Goal: Task Accomplishment & Management: Manage account settings

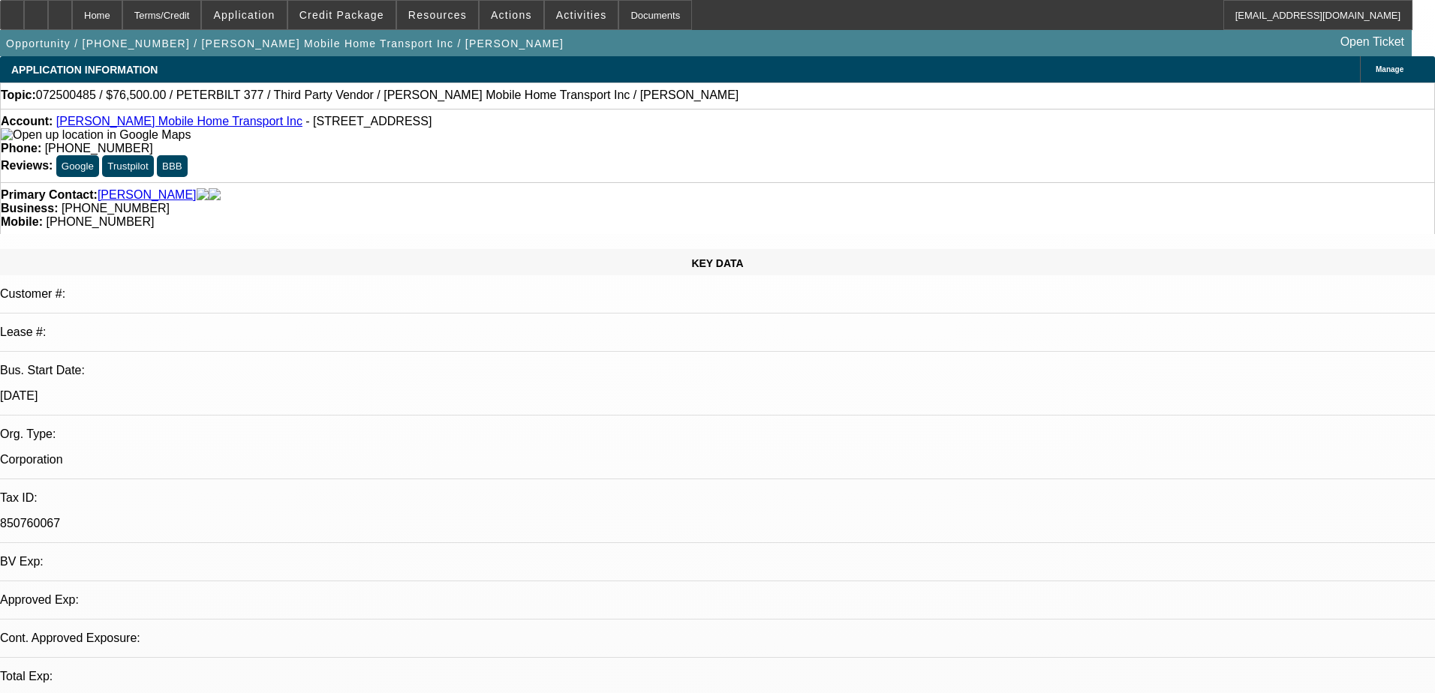
select select "0"
select select "6"
select select "0"
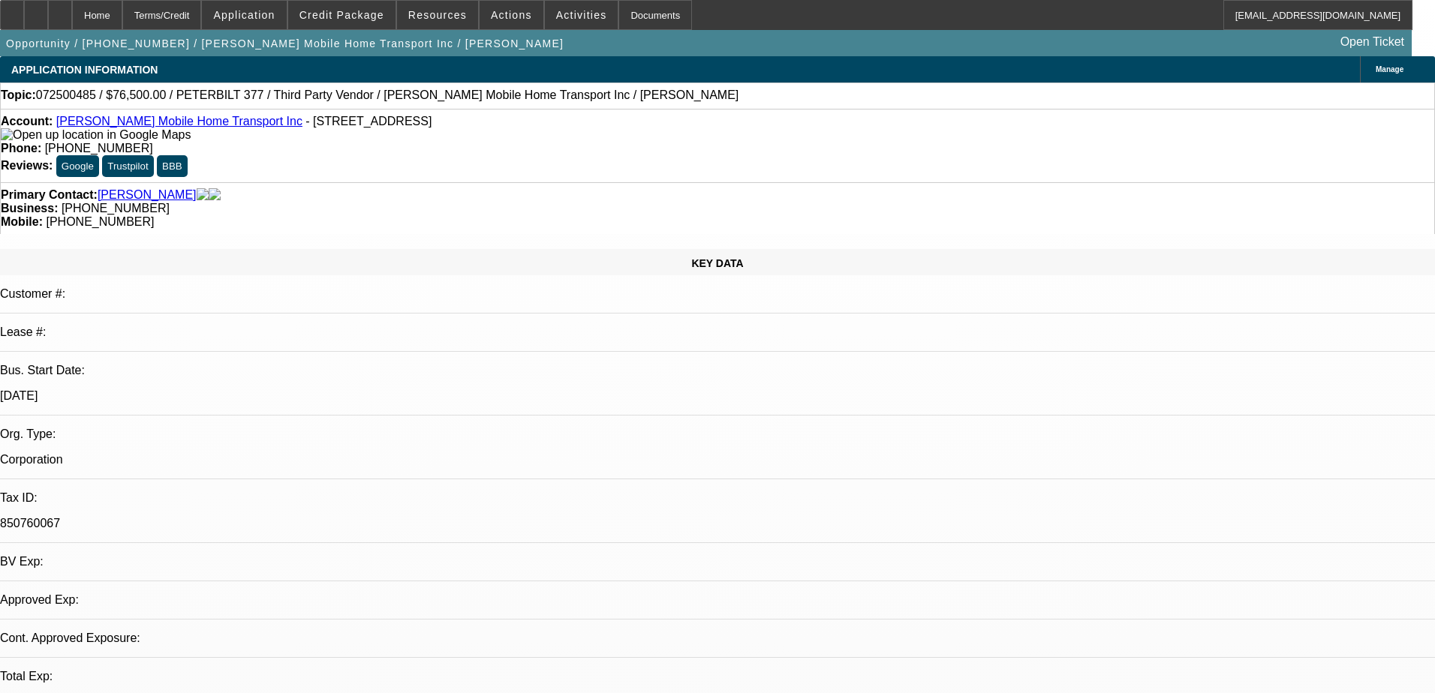
select select "0"
select select "6"
select select "0.1"
select select "2"
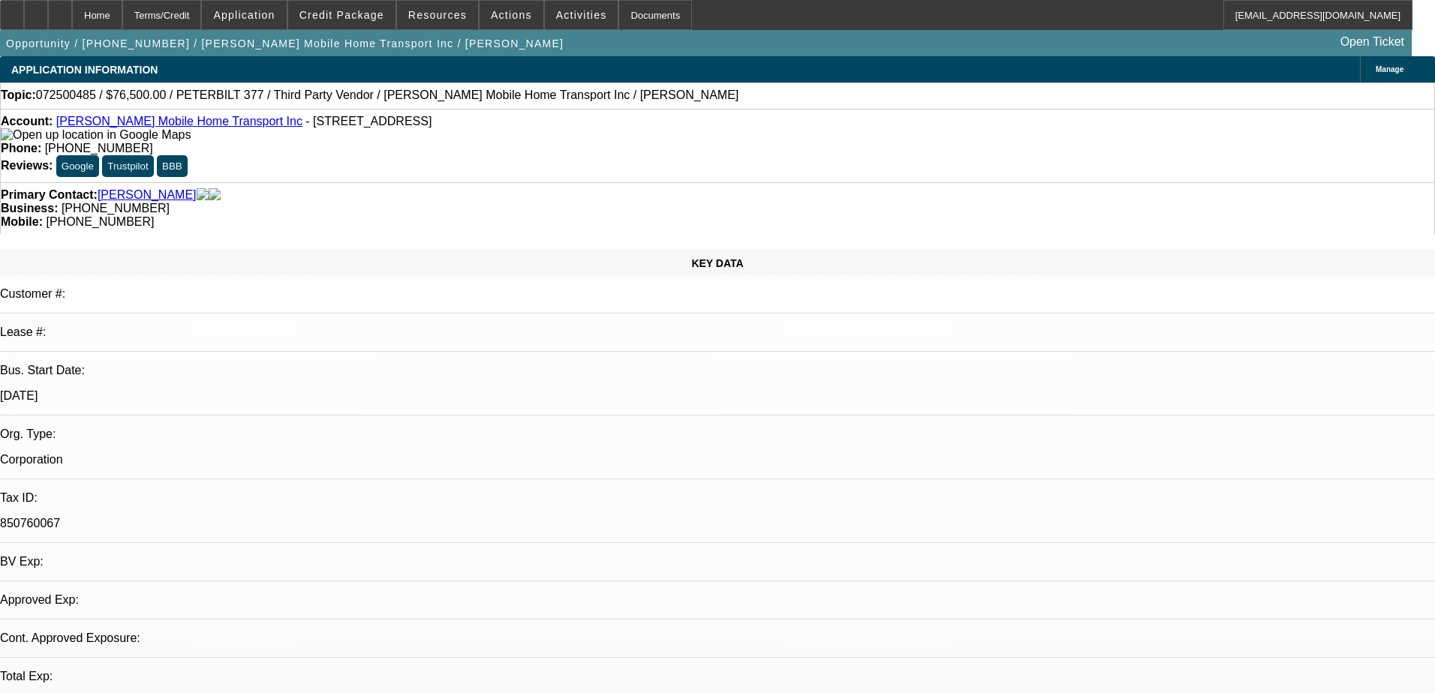
select select "2"
select select "0"
select select "6"
select select "0.1"
select select "2"
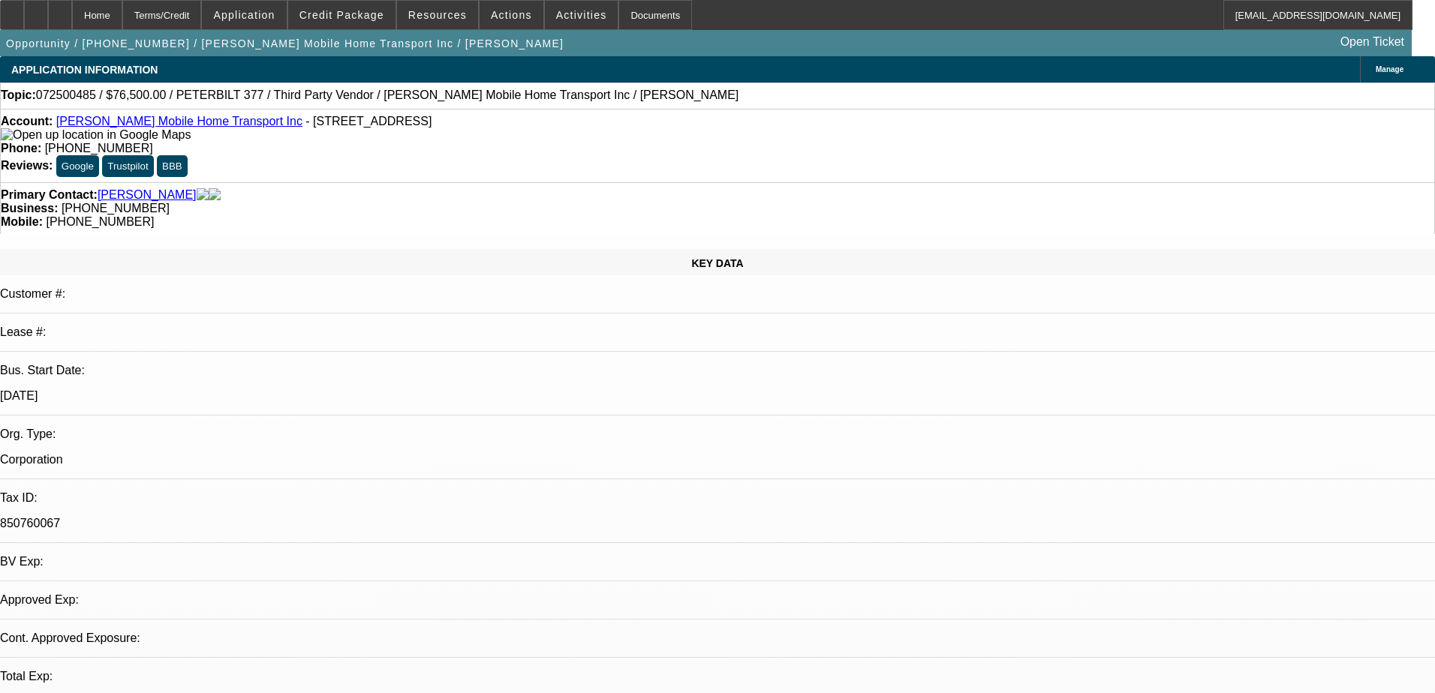
select select "2"
select select "0"
select select "6"
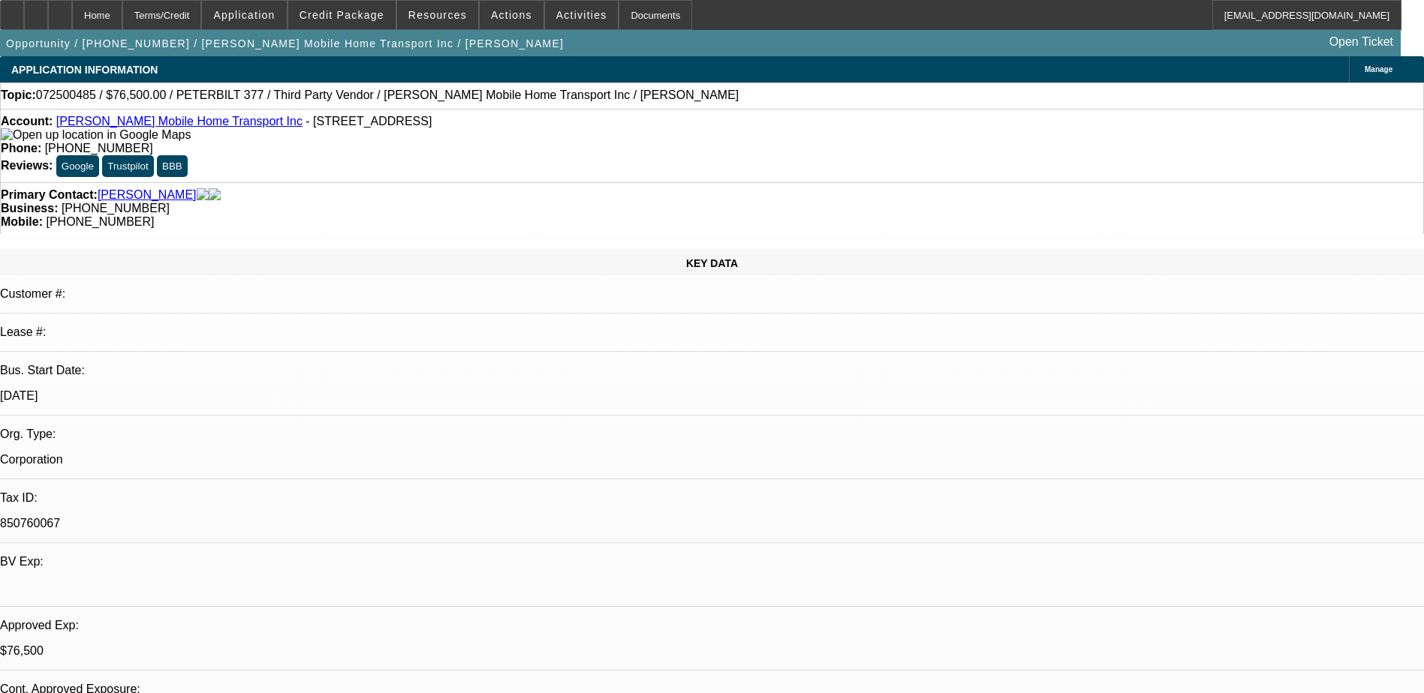
click at [181, 122] on link "Jason Mobile Home Transport Inc" at bounding box center [179, 121] width 246 height 13
drag, startPoint x: 835, startPoint y: 172, endPoint x: 754, endPoint y: 167, distance: 81.2
click at [754, 215] on div "Mobile: (601) 735-9073" at bounding box center [712, 222] width 1422 height 14
drag, startPoint x: 754, startPoint y: 166, endPoint x: 774, endPoint y: 161, distance: 20.0
copy span "(601) 735-9073"
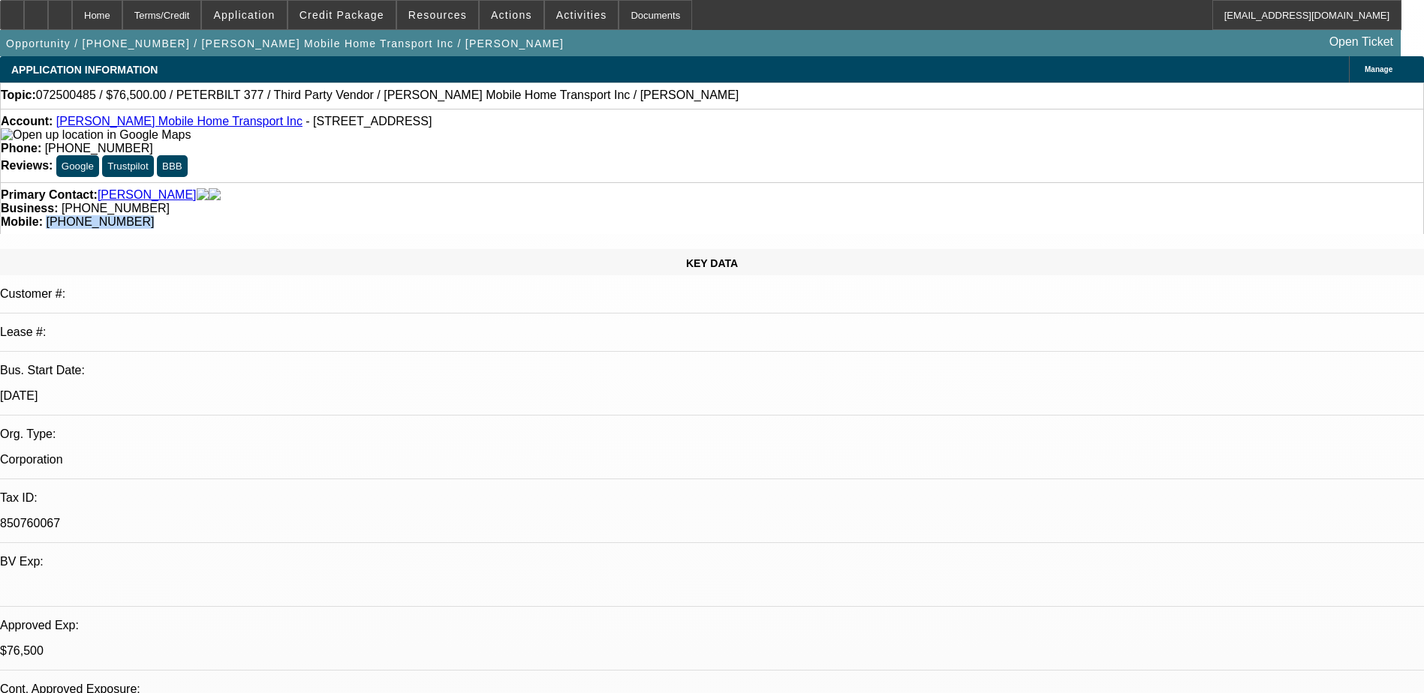
copy span "(601) 735-9073"
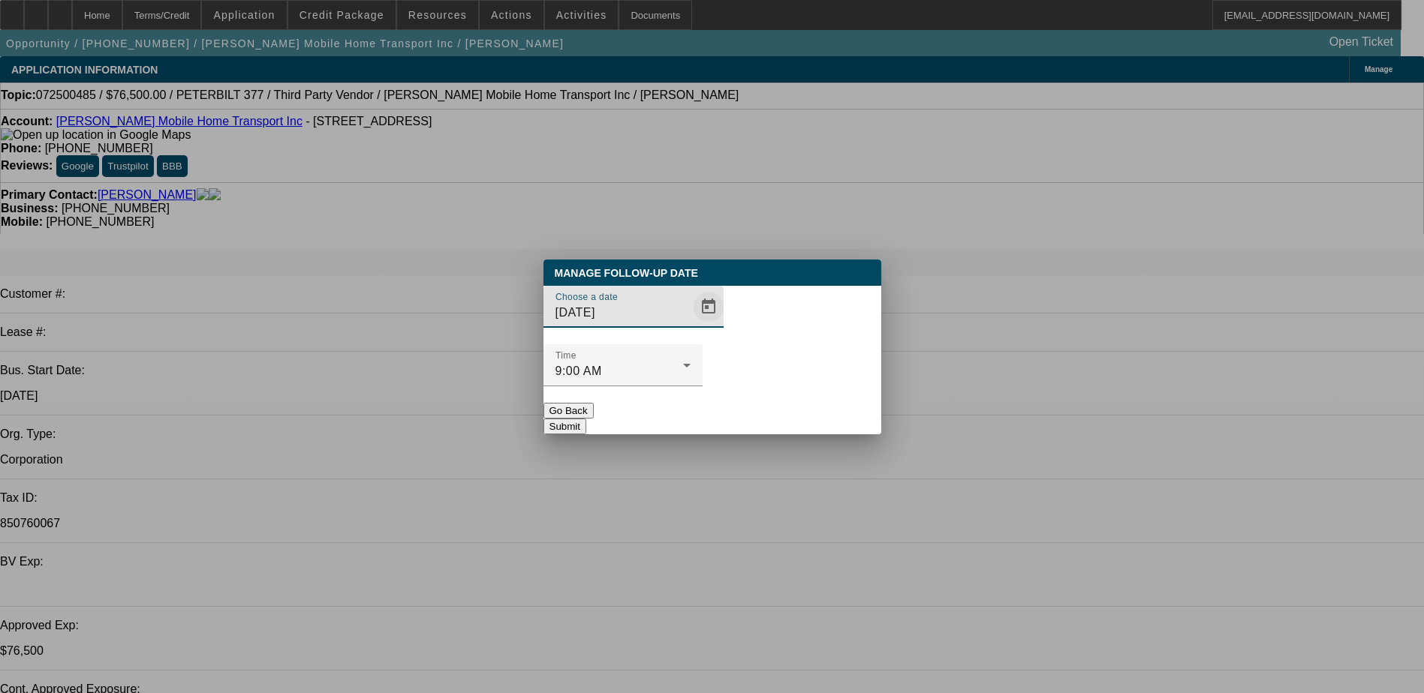
click at [690, 325] on span "Open calendar" at bounding box center [708, 307] width 36 height 36
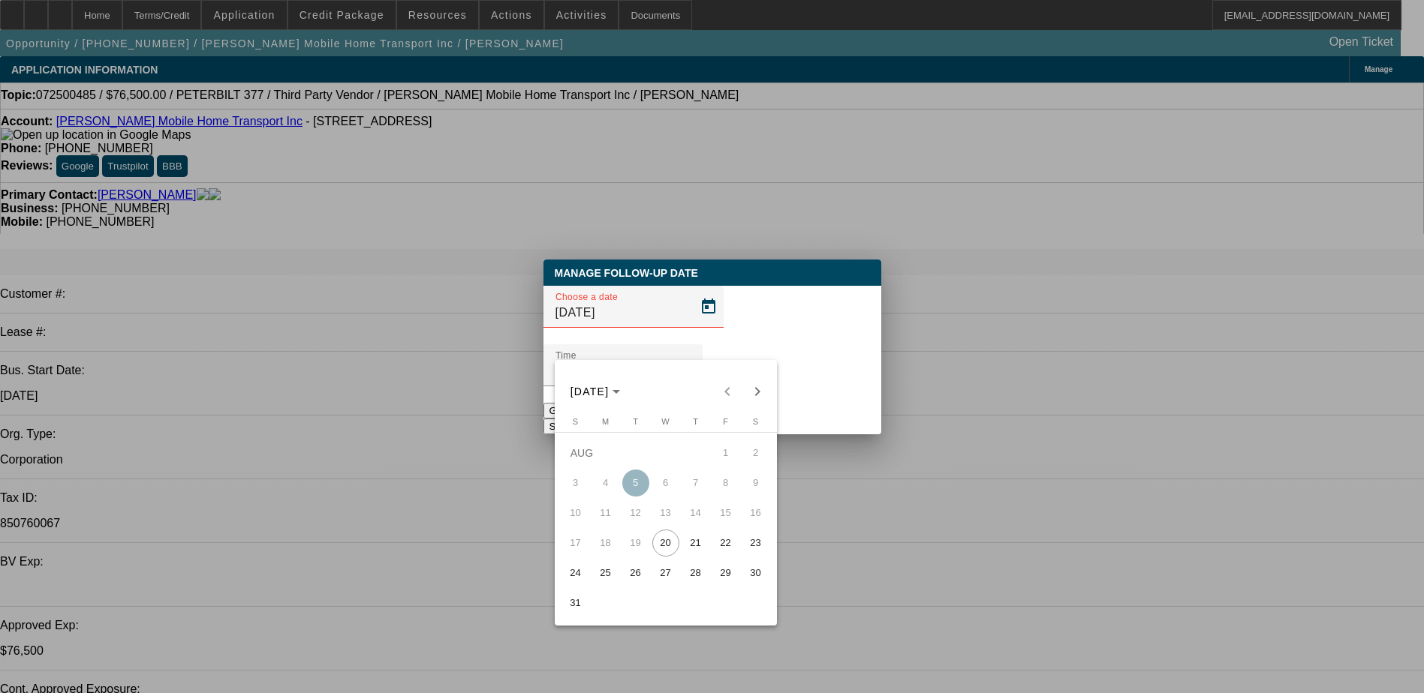
click at [732, 542] on span "22" at bounding box center [725, 543] width 27 height 27
type input "8/22/2025"
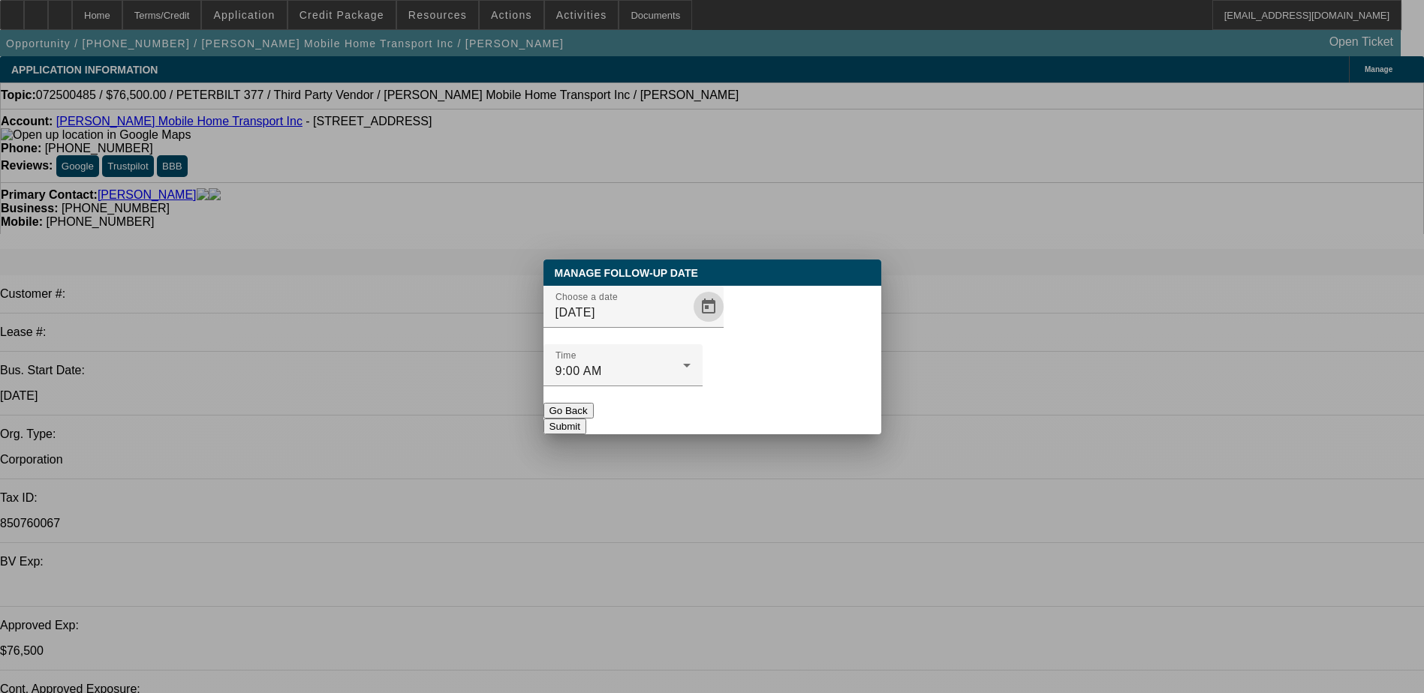
click at [586, 419] on button "Submit" at bounding box center [564, 427] width 43 height 16
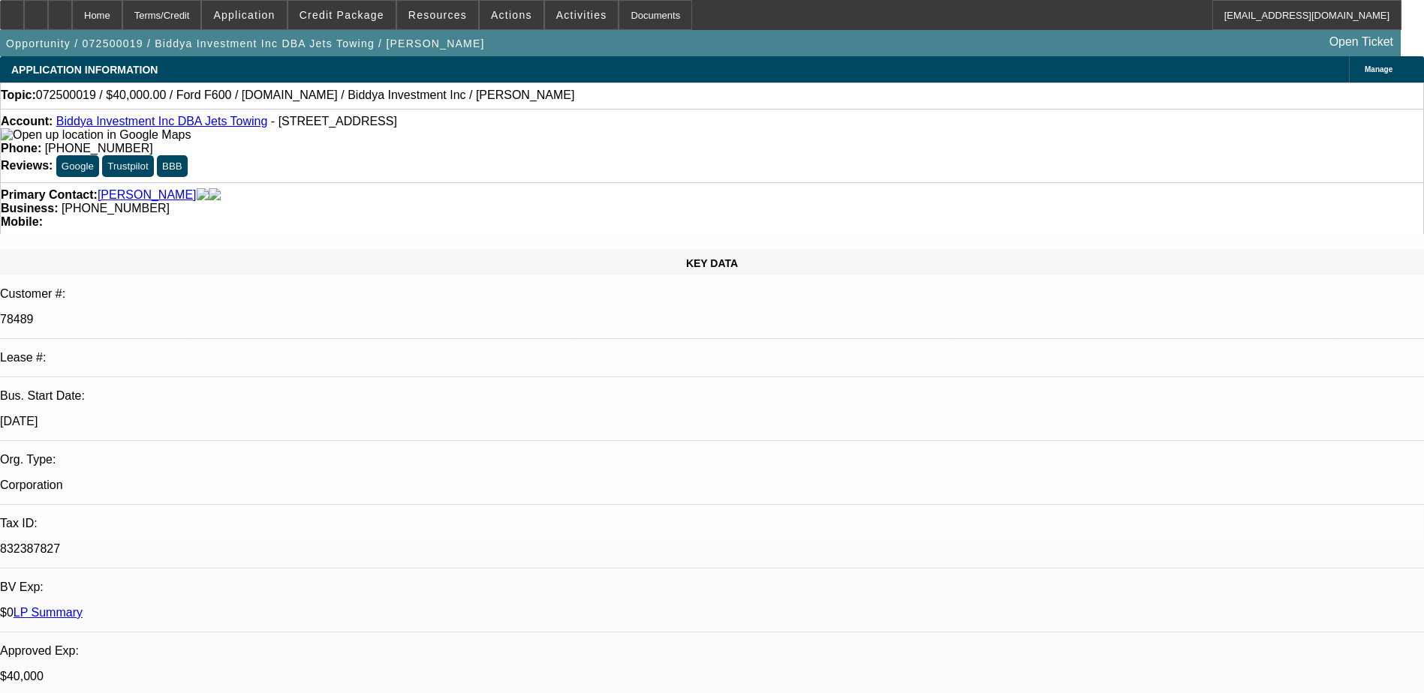
select select "0"
select select "2"
select select "0"
select select "6"
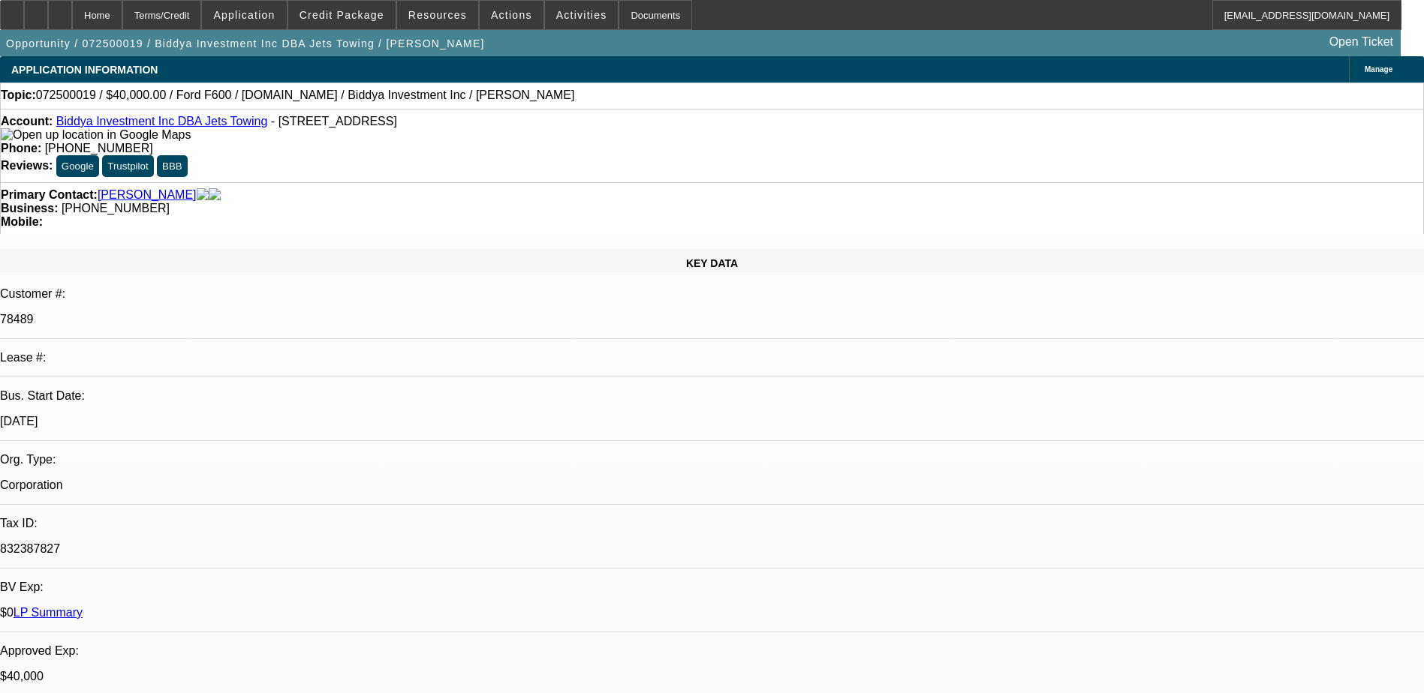
select select "0"
select select "2"
select select "0"
select select "6"
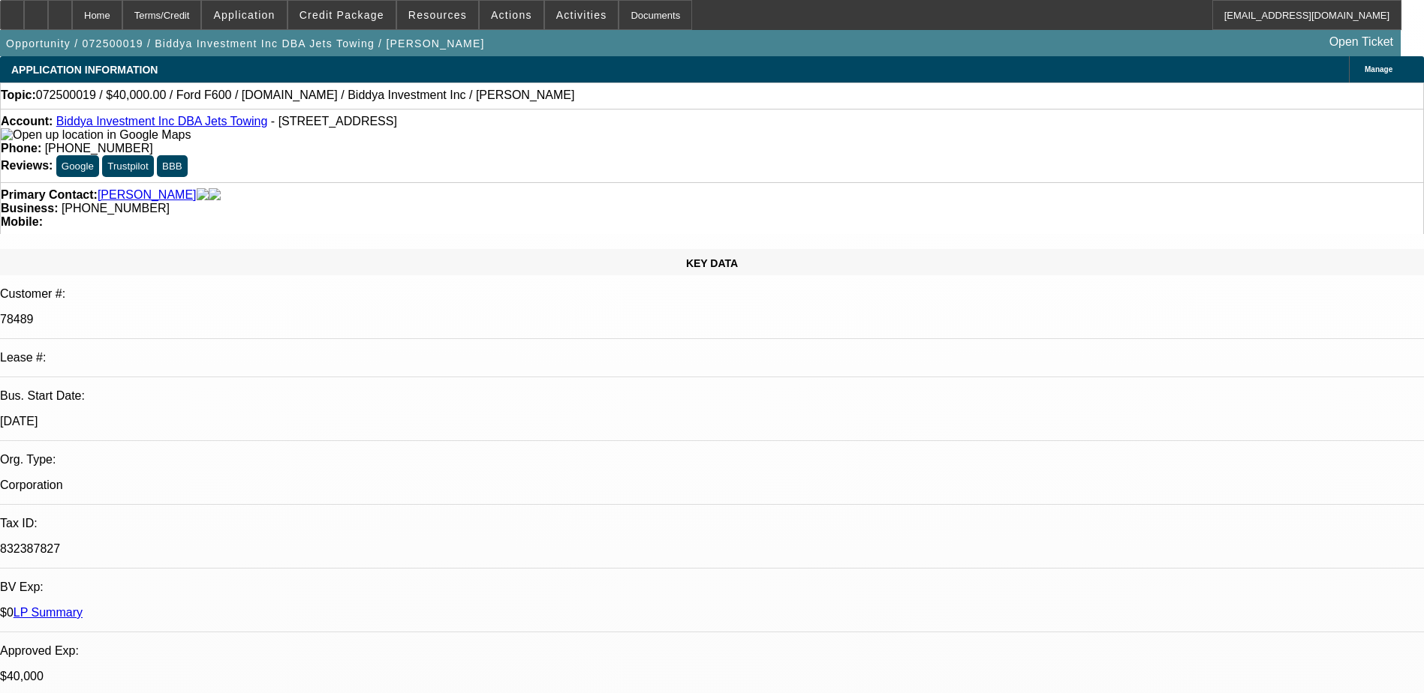
select select "0"
select select "2"
select select "0"
select select "6"
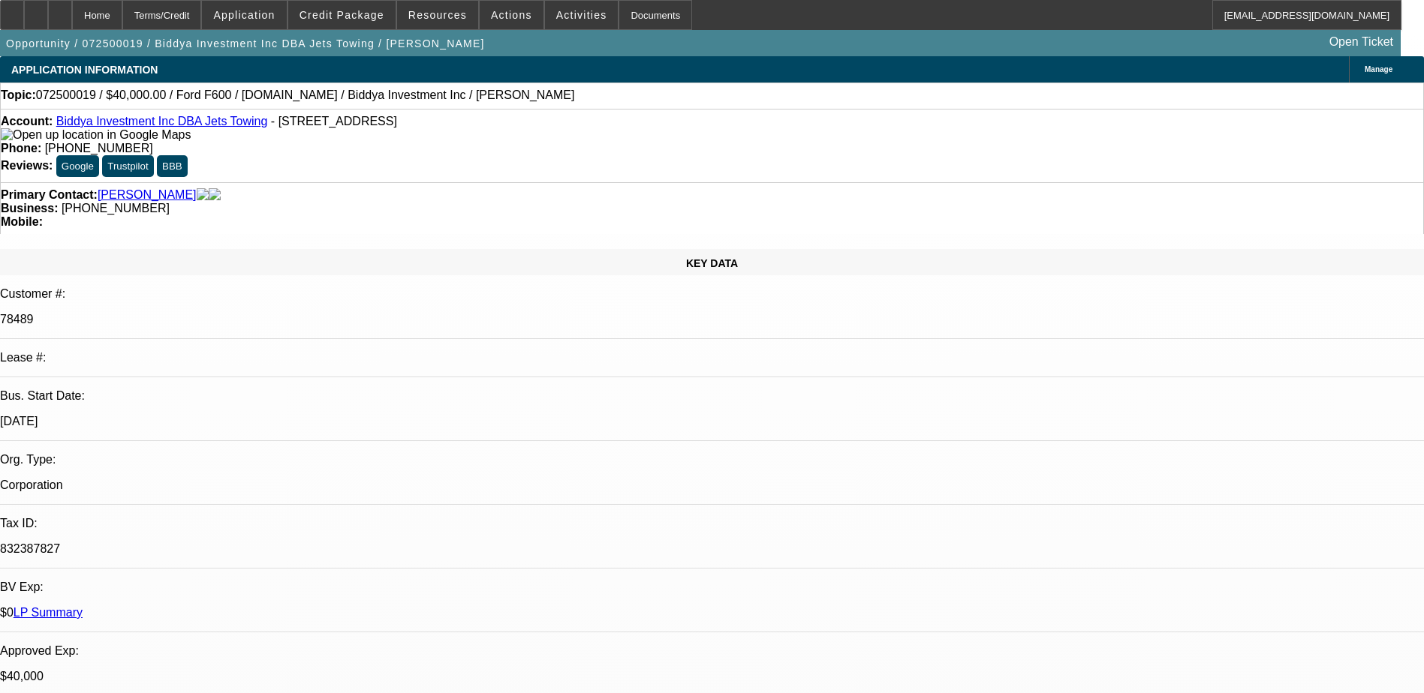
select select "0"
select select "6"
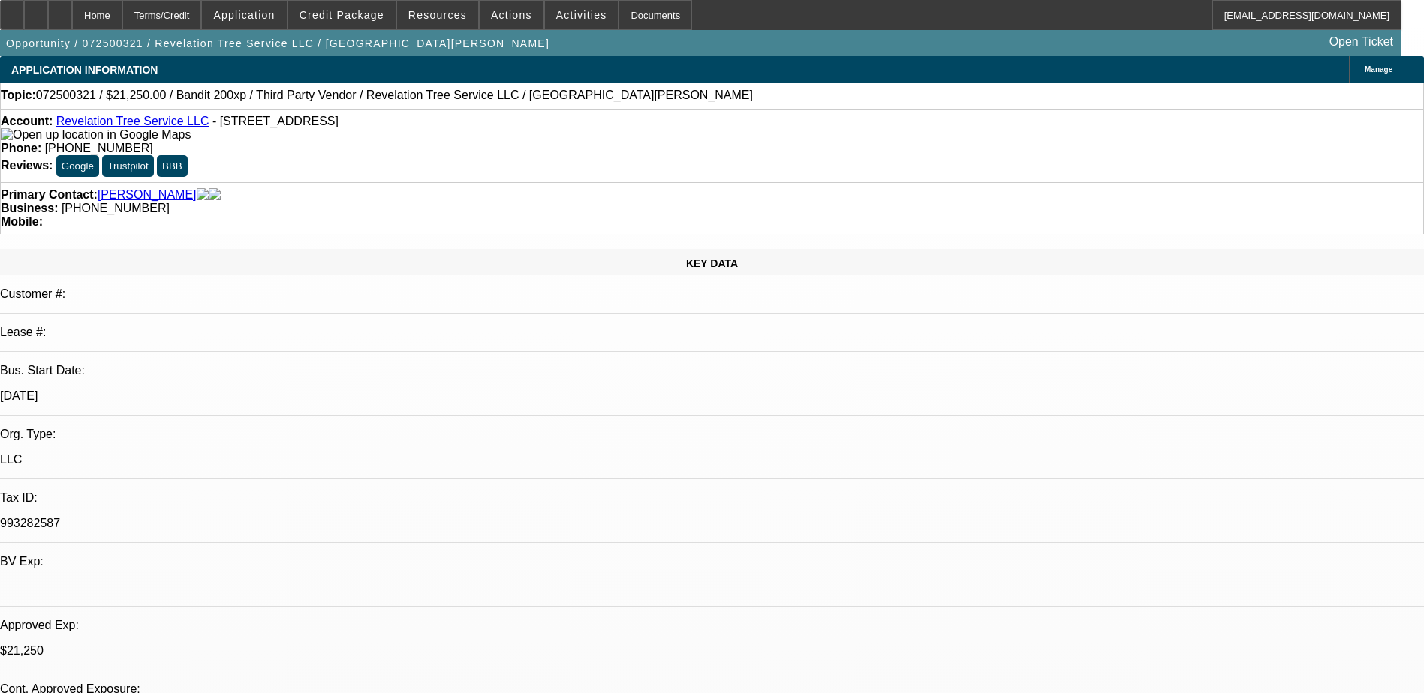
select select "0.15"
select select "2"
select select "0.1"
select select "0"
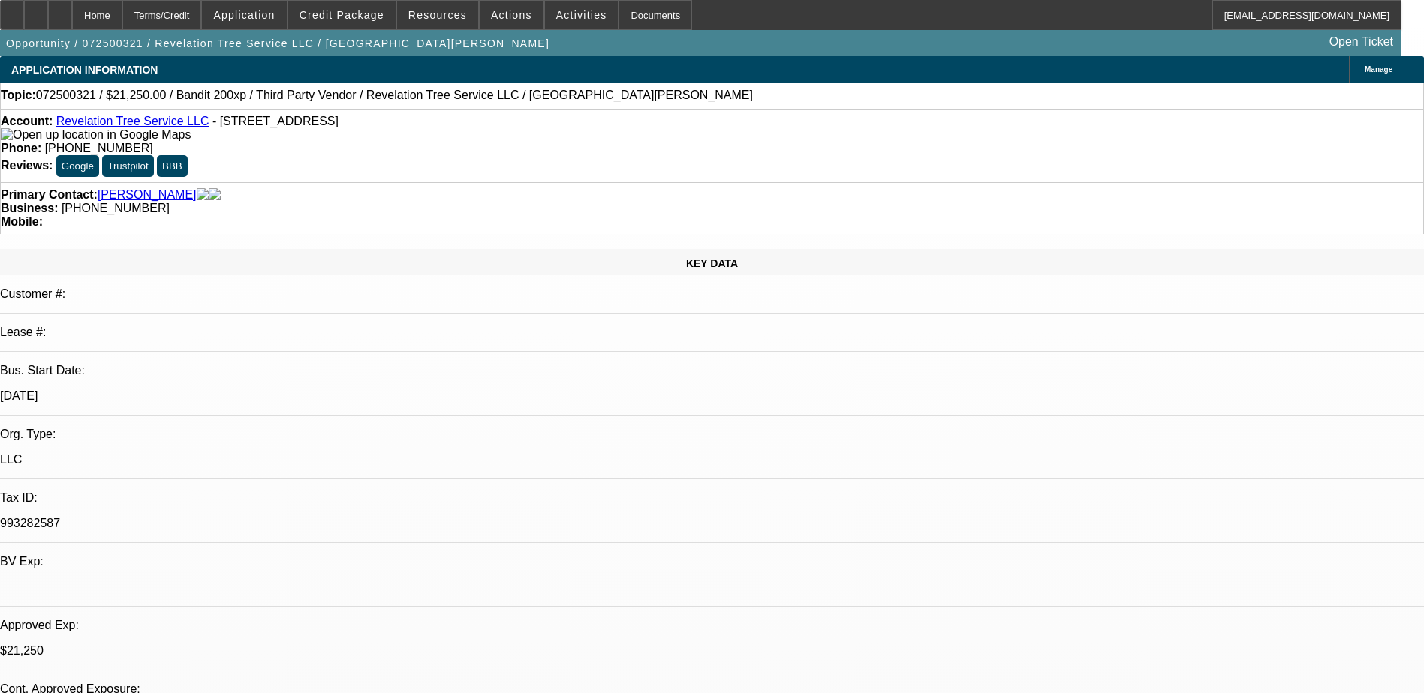
select select "0.1"
select select "0"
select select "0.1"
select select "0.15"
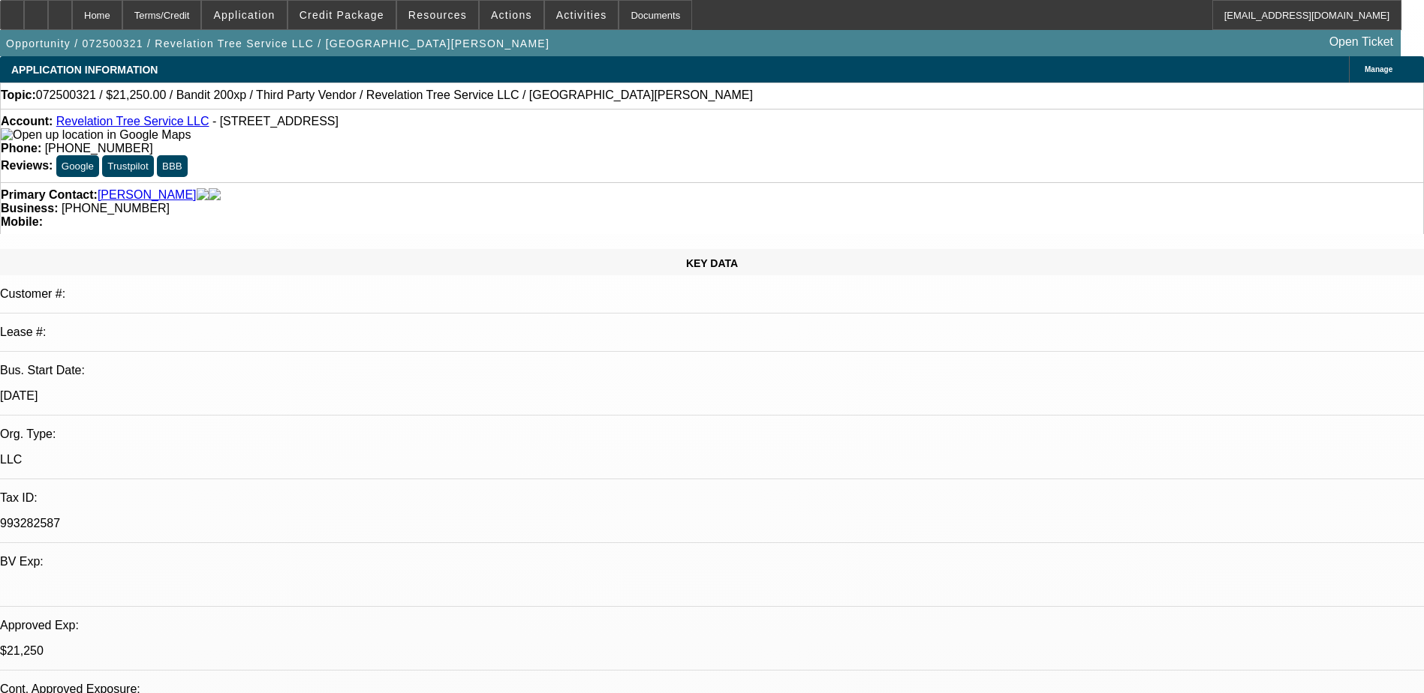
select select "2"
select select "0.1"
select select "1"
select select "2"
select select "4"
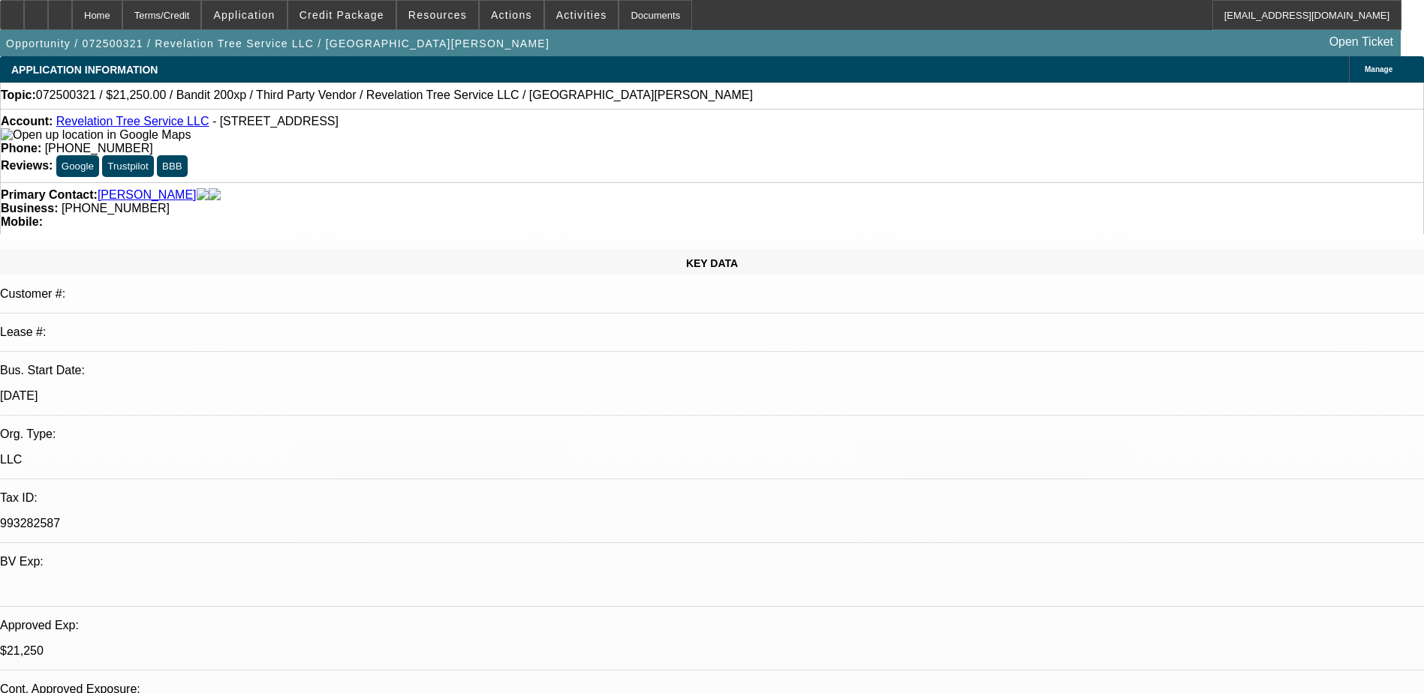
select select "1"
select select "4"
select select "1"
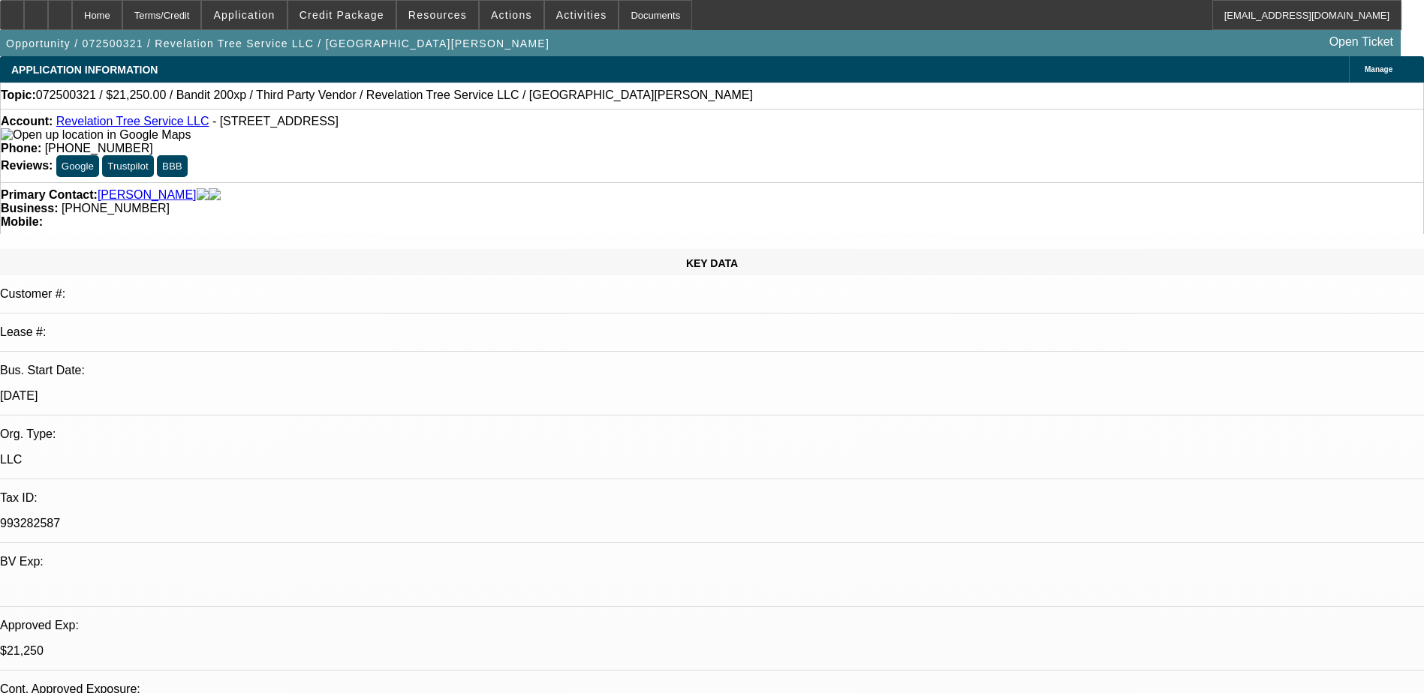
select select "4"
select select "1"
select select "2"
select select "4"
drag, startPoint x: 608, startPoint y: 167, endPoint x: 534, endPoint y: 167, distance: 74.3
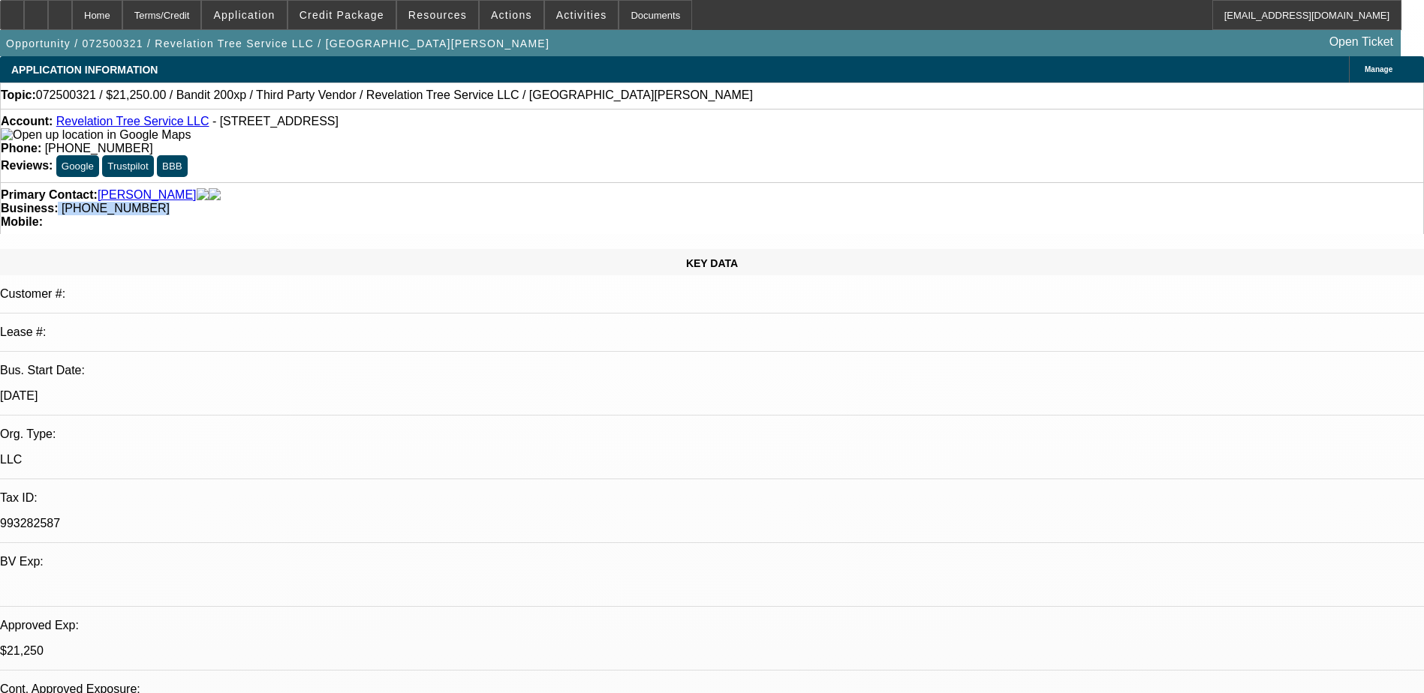
click at [534, 202] on div "Business: (980) 333-3028" at bounding box center [712, 209] width 1422 height 14
click at [58, 202] on strong "Business:" at bounding box center [29, 208] width 57 height 13
drag, startPoint x: 609, startPoint y: 166, endPoint x: 537, endPoint y: 164, distance: 72.8
click at [537, 202] on div "Business: (980) 333-3028" at bounding box center [712, 209] width 1422 height 14
drag, startPoint x: 537, startPoint y: 164, endPoint x: 560, endPoint y: 164, distance: 23.3
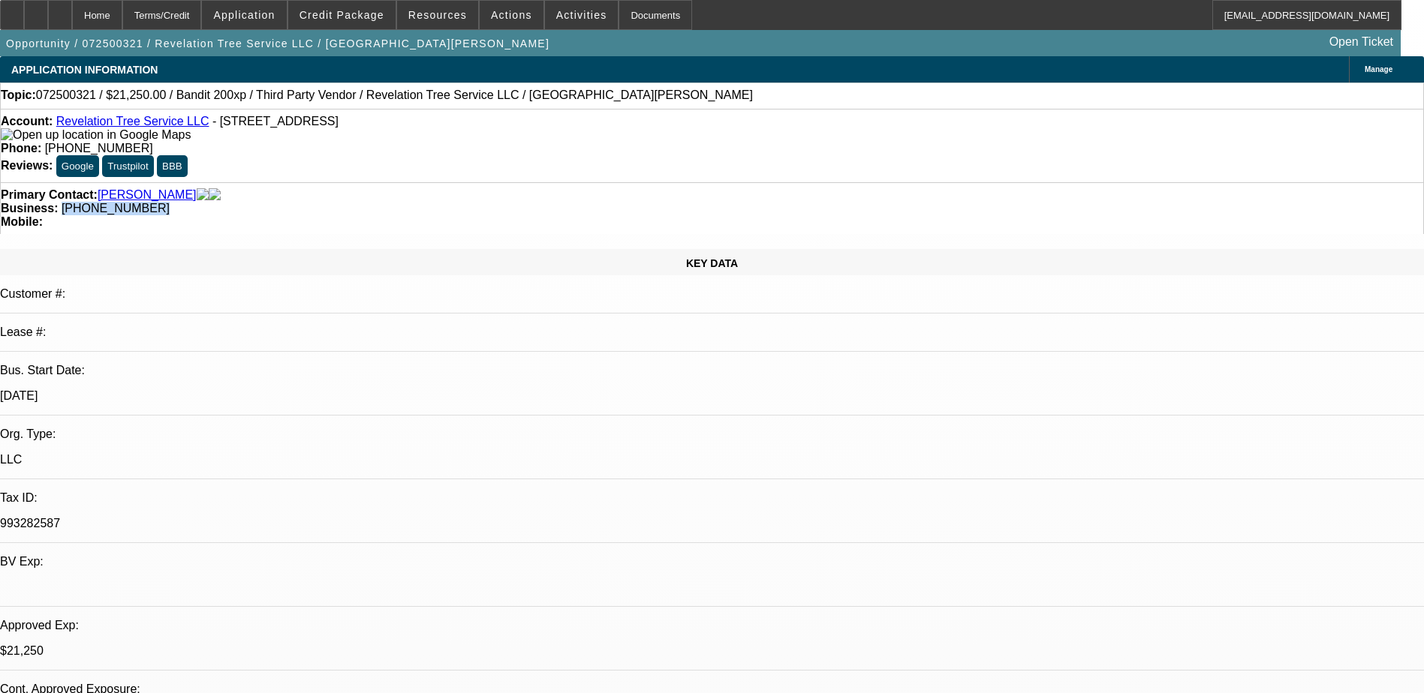
copy span "(980) 333-3028"
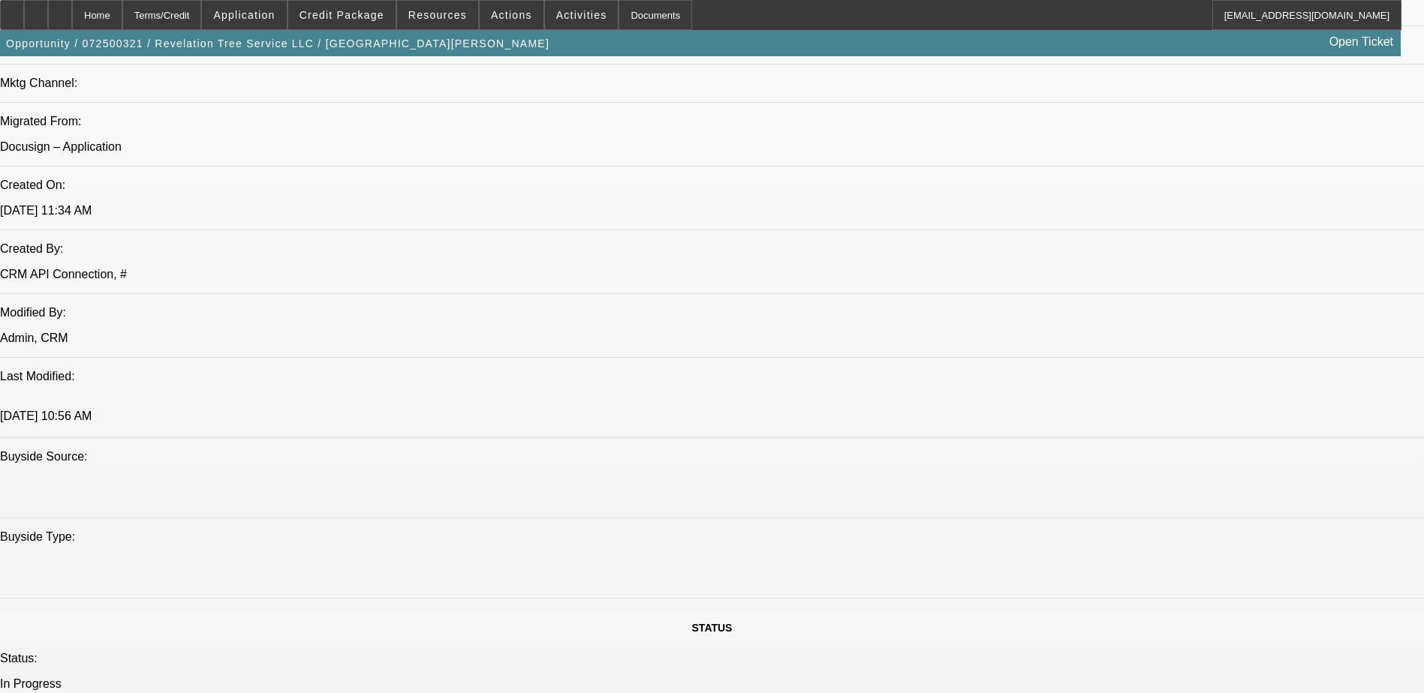
scroll to position [1051, 0]
click at [497, 17] on span "Actions" at bounding box center [511, 15] width 41 height 12
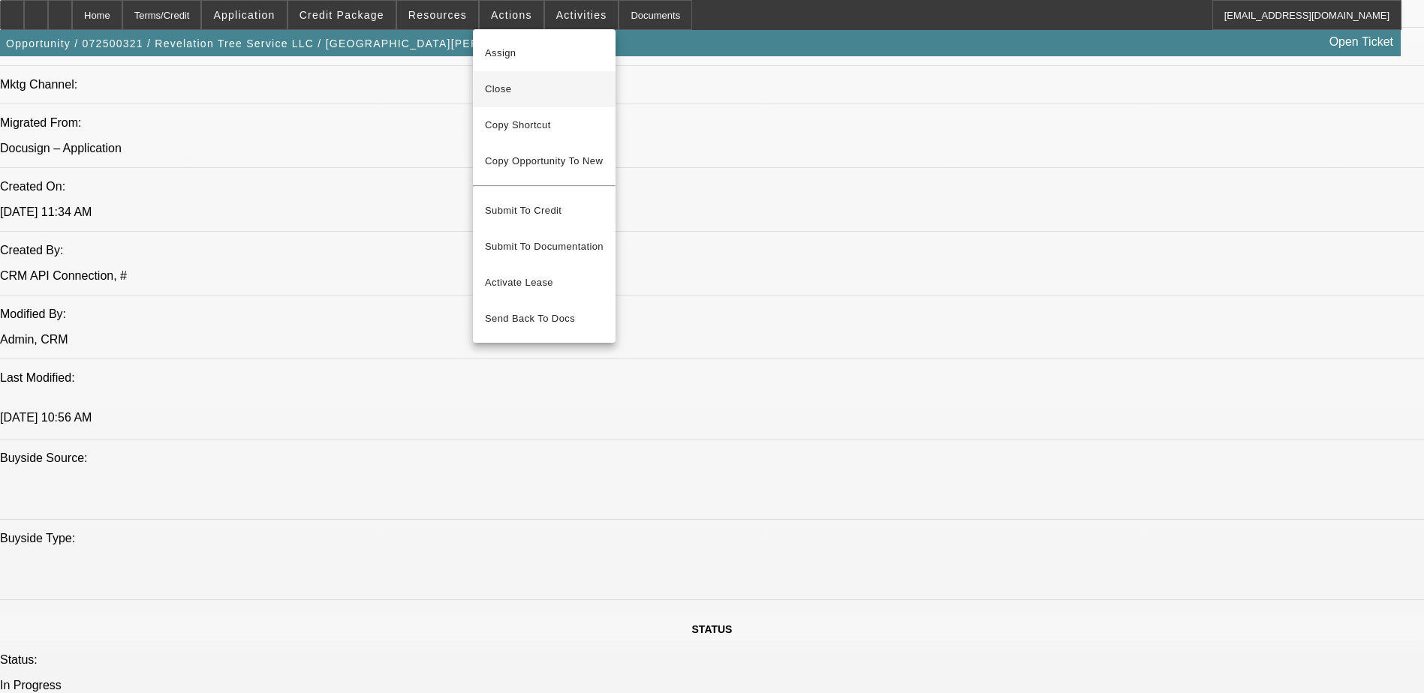
click at [524, 92] on span "Close" at bounding box center [544, 89] width 119 height 18
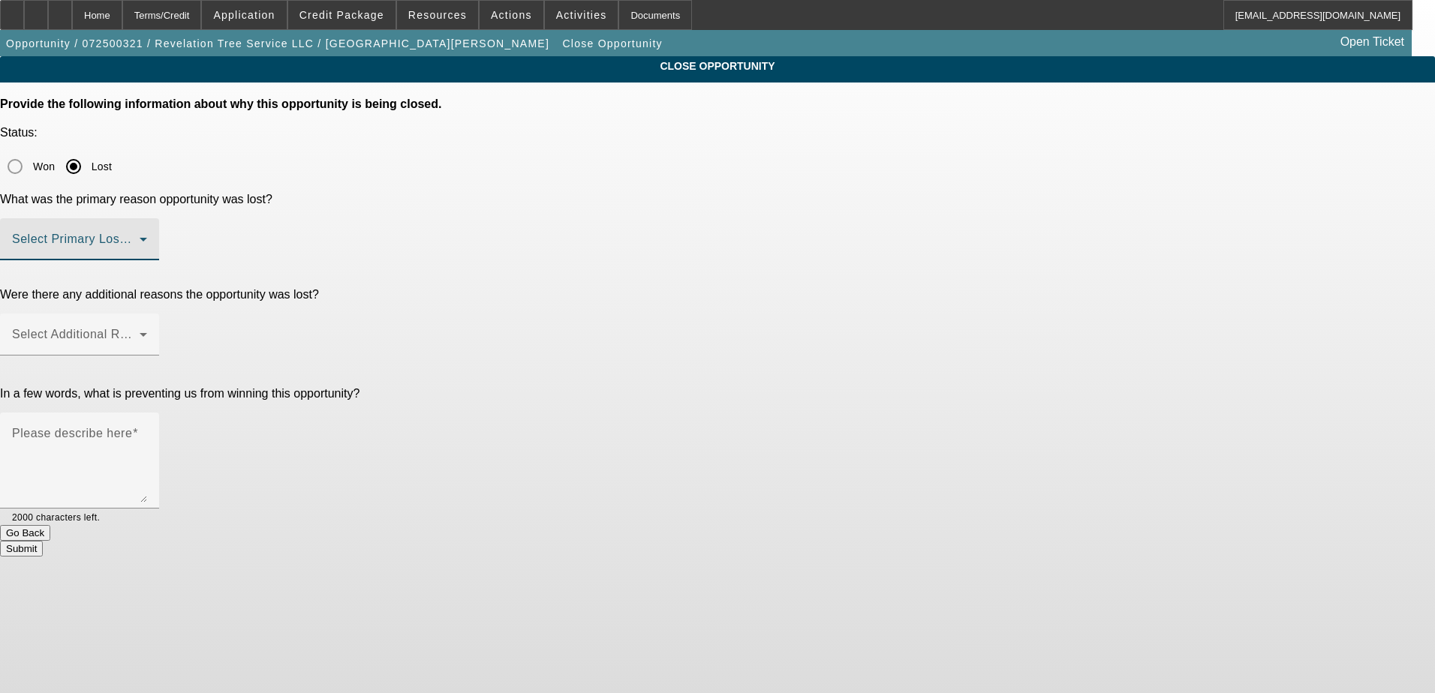
click at [140, 236] on span at bounding box center [76, 245] width 128 height 18
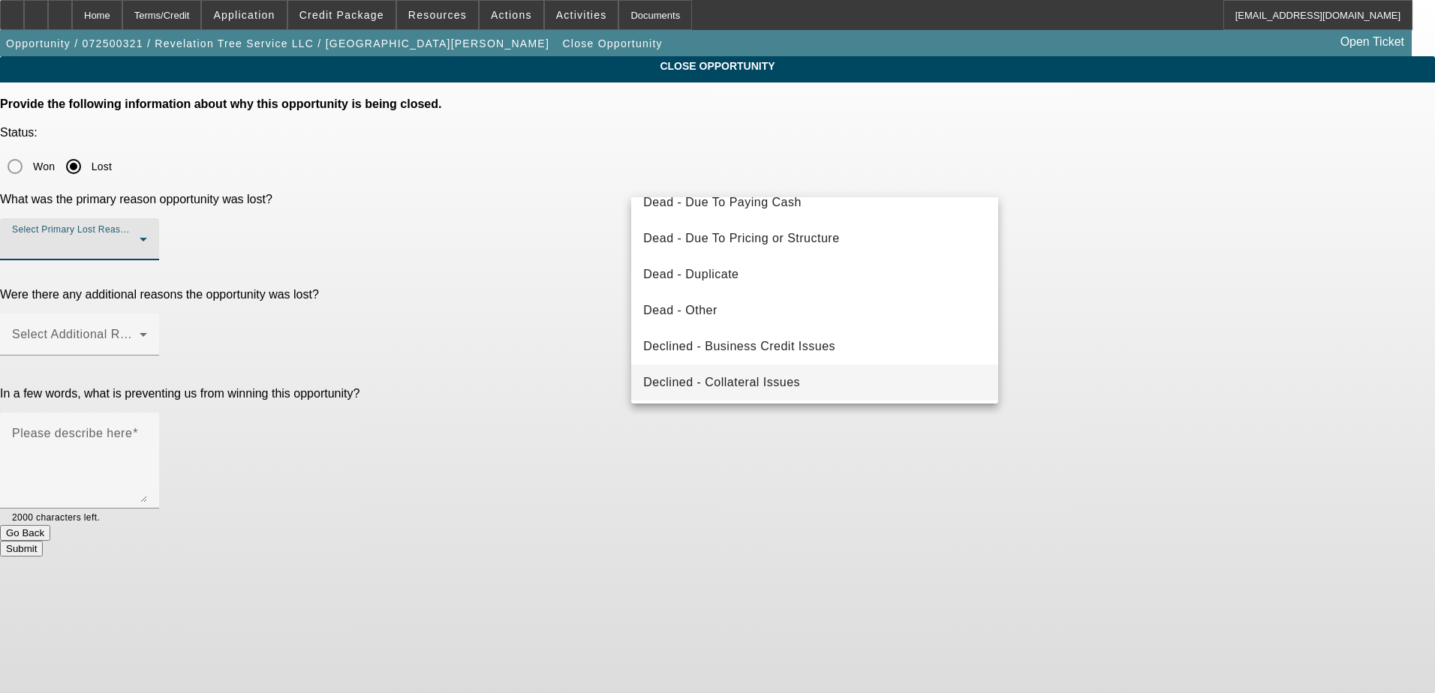
scroll to position [52, 0]
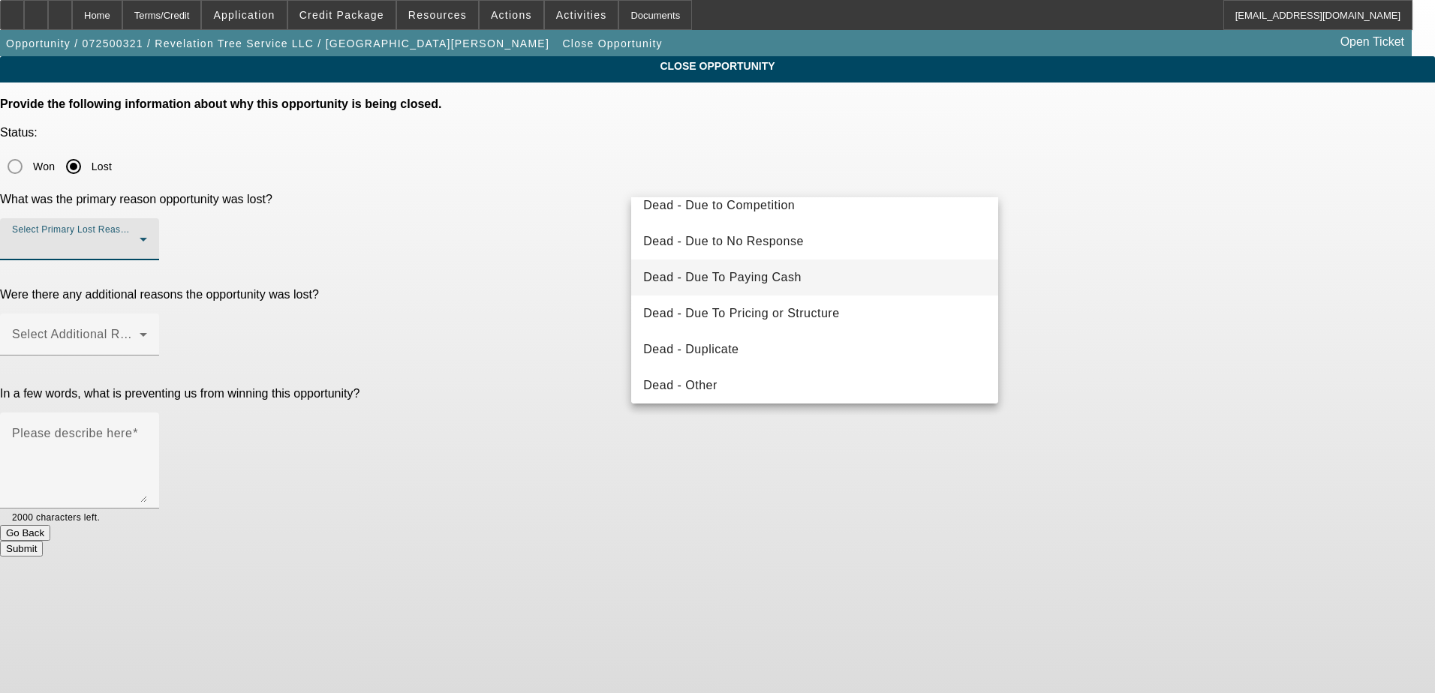
click at [825, 279] on mat-option "Dead - Due To Paying Cash" at bounding box center [814, 278] width 367 height 36
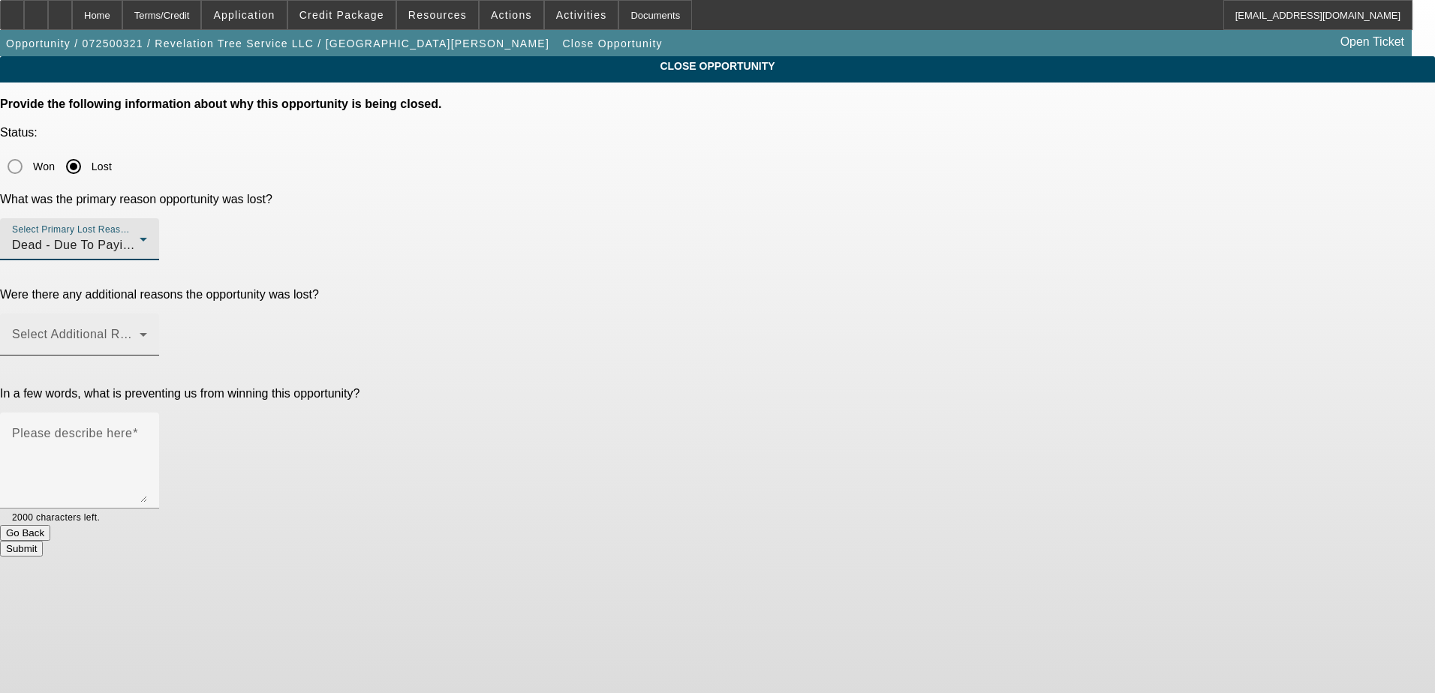
click at [140, 332] on span at bounding box center [76, 341] width 128 height 18
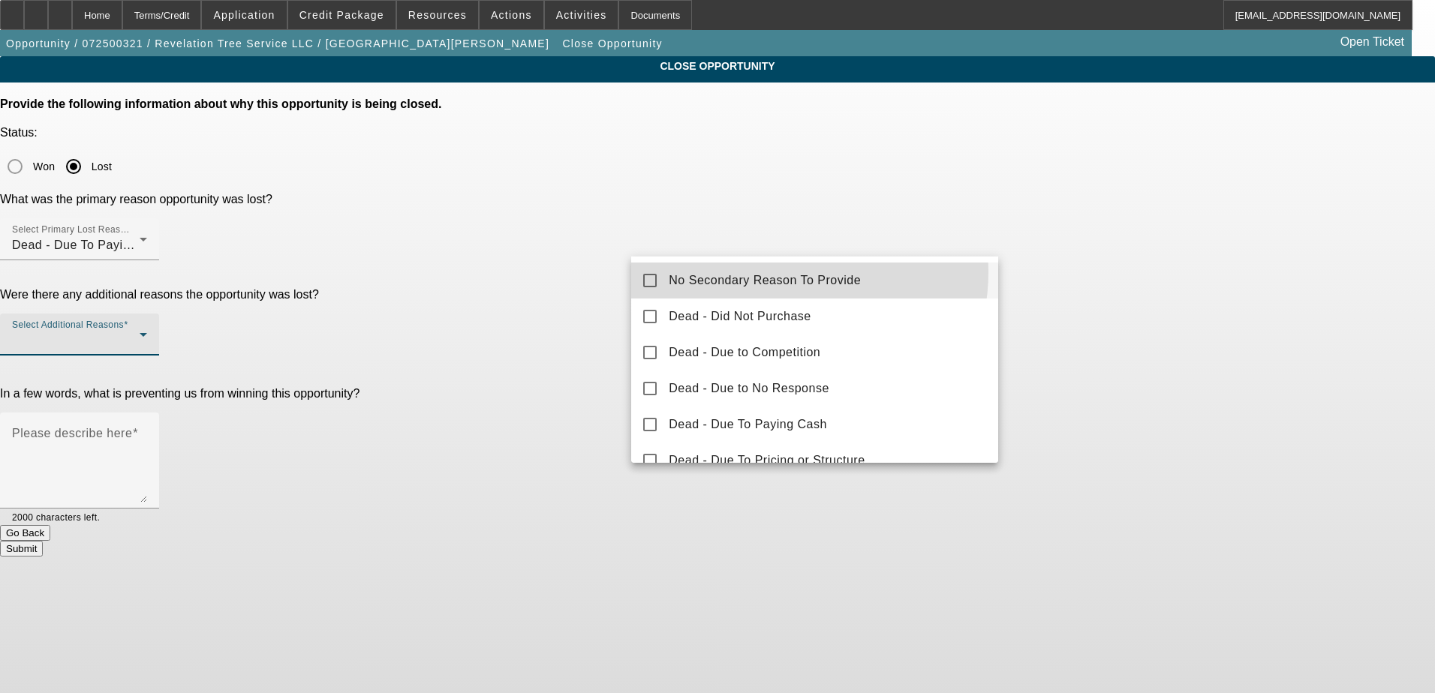
click at [767, 272] on span "No Secondary Reason To Provide" at bounding box center [765, 281] width 192 height 18
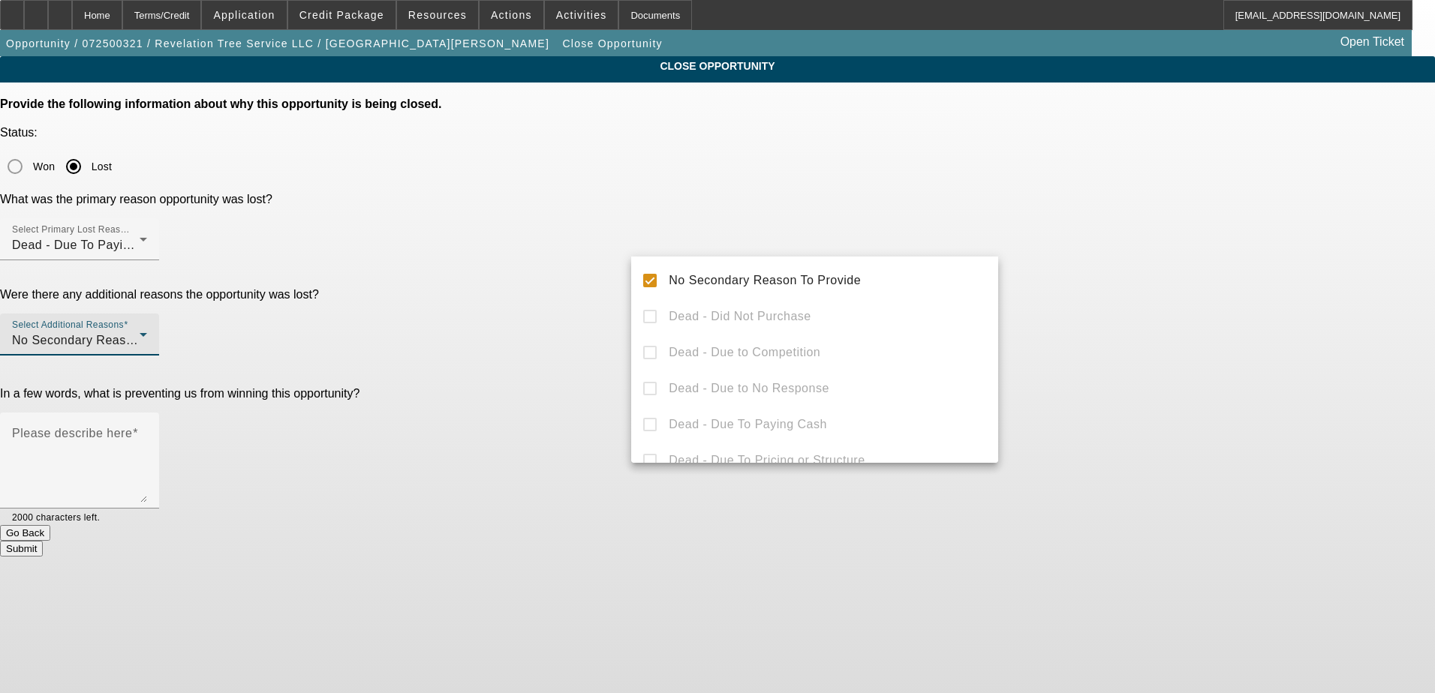
click at [1200, 229] on div at bounding box center [717, 346] width 1435 height 693
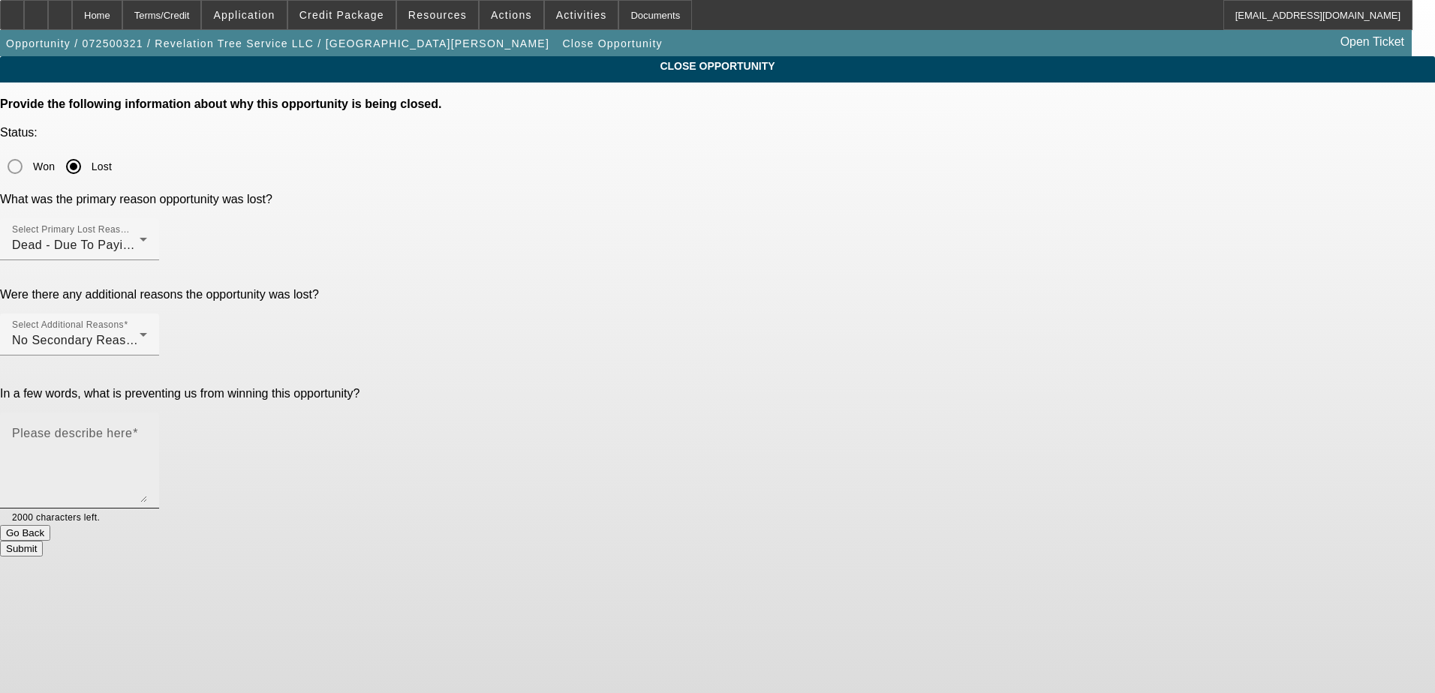
click at [147, 431] on textarea "Please describe here" at bounding box center [79, 467] width 135 height 72
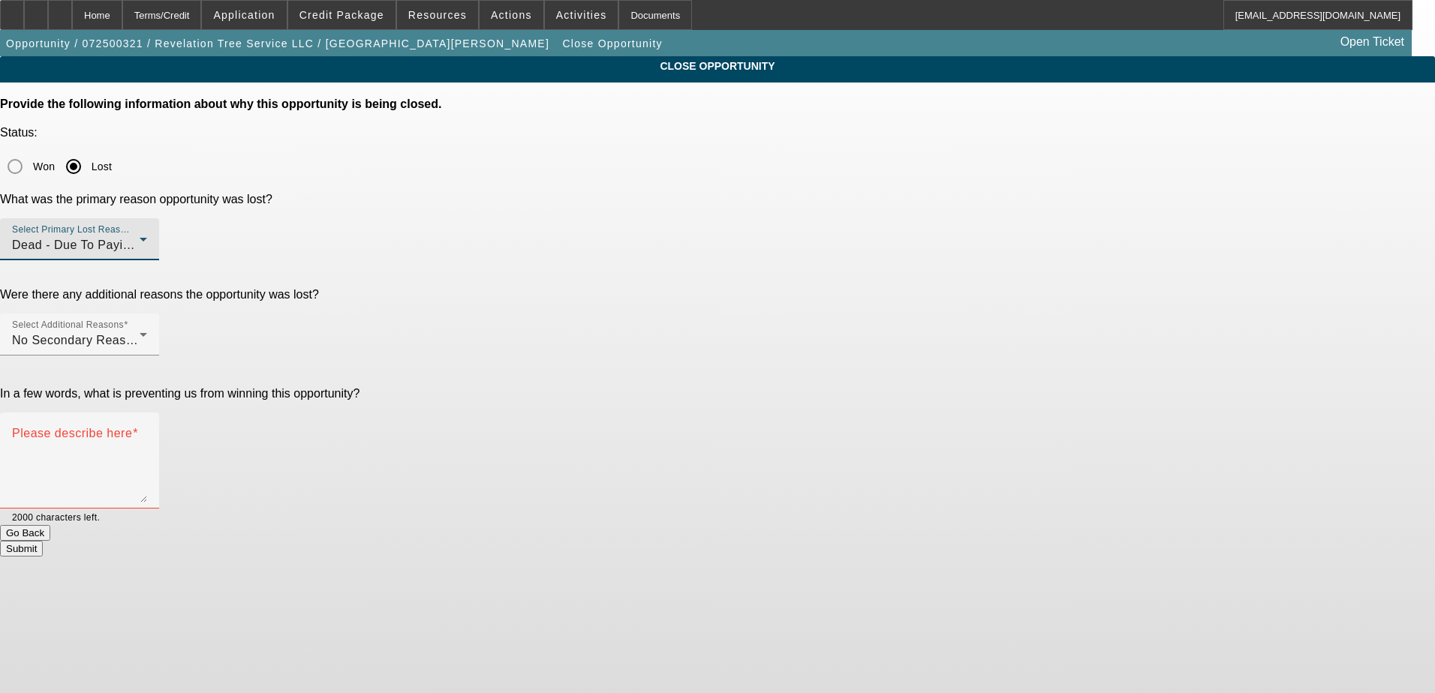
click at [170, 239] on span "Dead - Due To Paying Cash" at bounding box center [91, 245] width 158 height 13
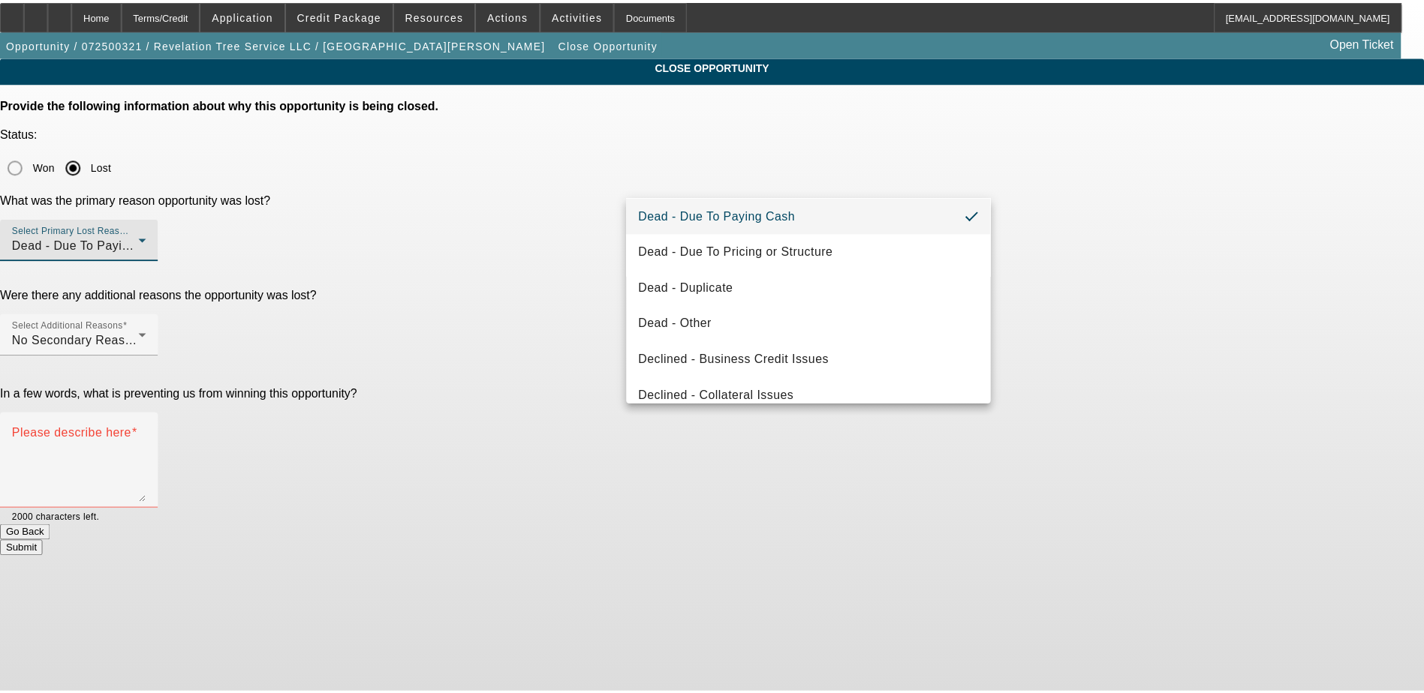
scroll to position [150, 0]
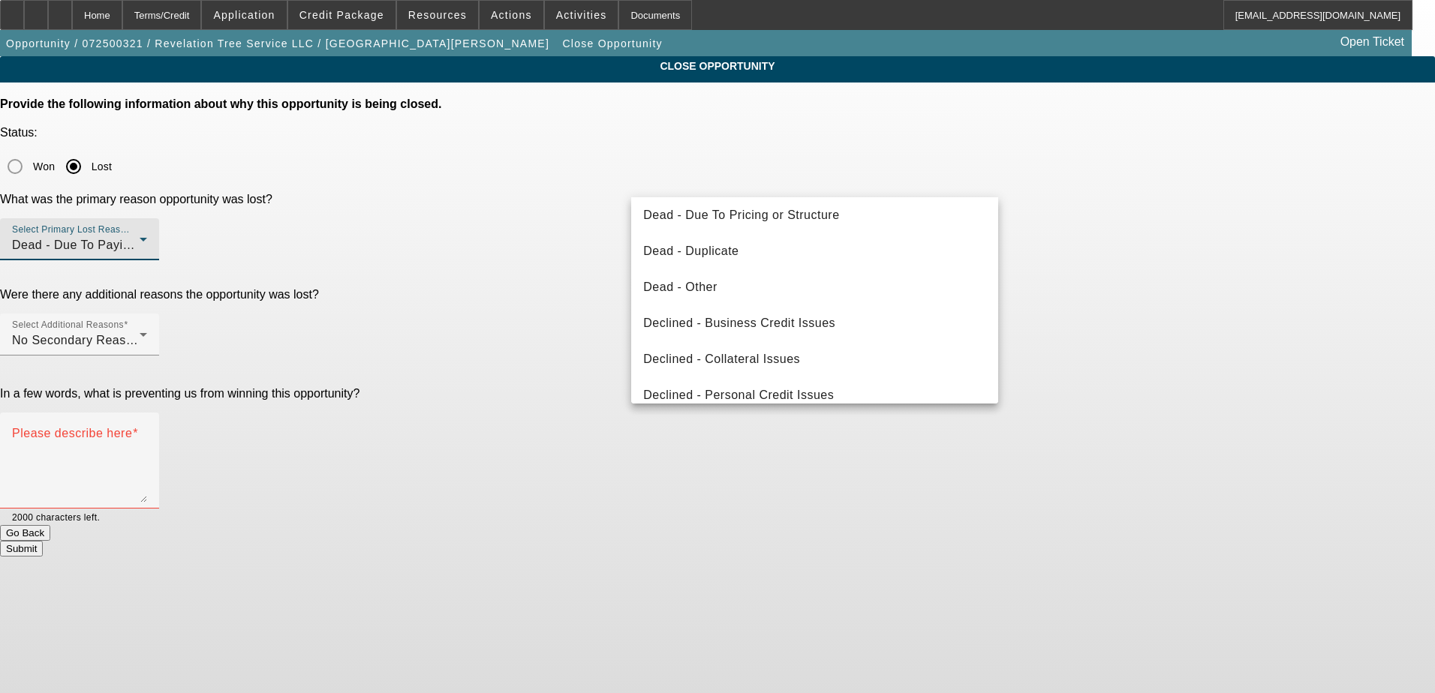
click at [1094, 195] on div at bounding box center [717, 346] width 1435 height 693
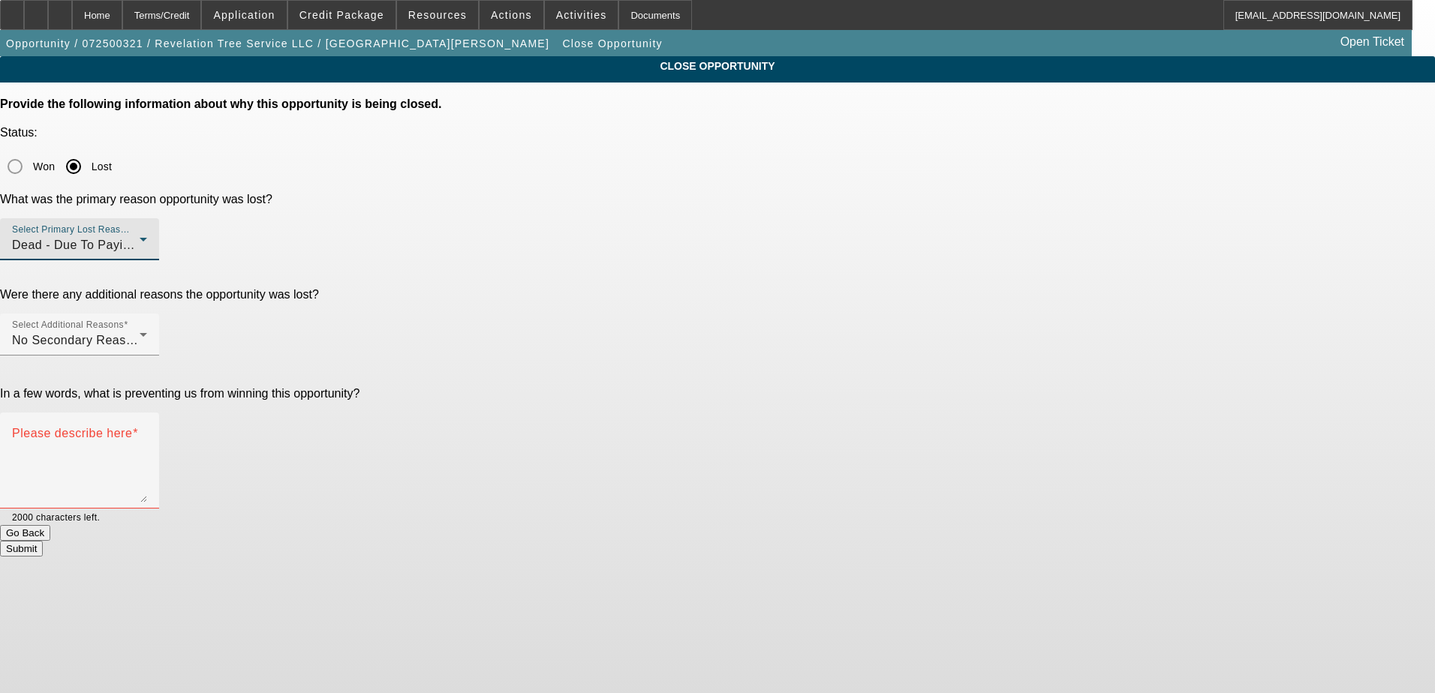
click at [140, 236] on div "Dead - Due To Paying Cash" at bounding box center [76, 245] width 128 height 18
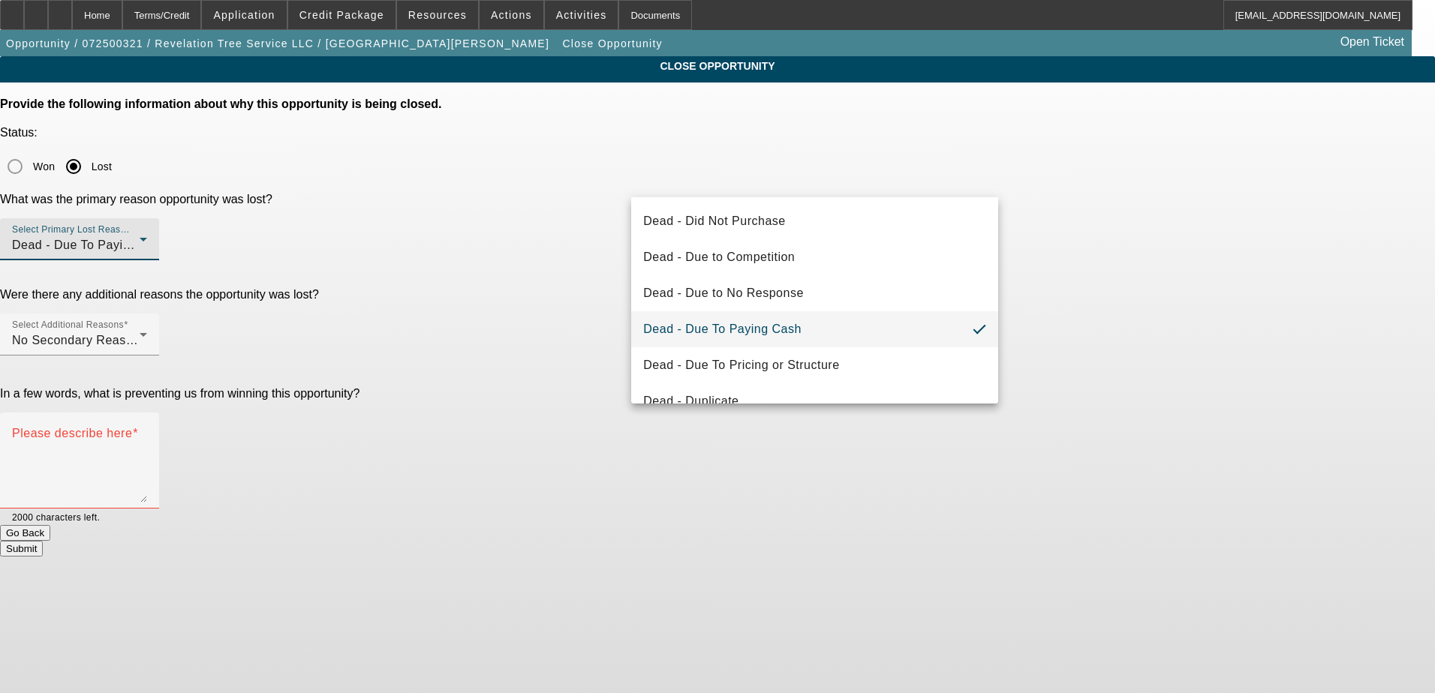
drag, startPoint x: 804, startPoint y: 356, endPoint x: 819, endPoint y: 338, distance: 23.4
click at [802, 356] on mat-option "Dead - Due To Pricing or Structure" at bounding box center [814, 365] width 367 height 36
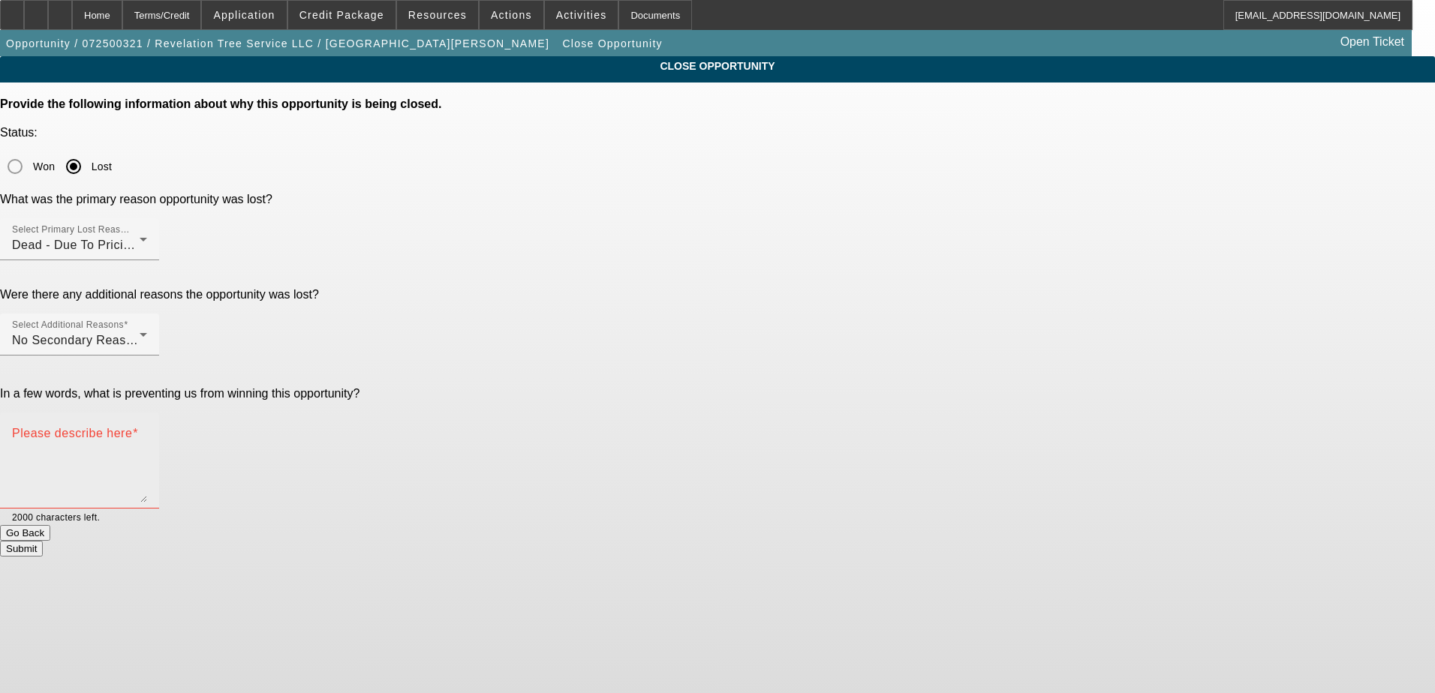
click at [147, 413] on div "Please describe here" at bounding box center [79, 461] width 135 height 96
click at [208, 239] on span "Dead - Due To Pricing or Structure" at bounding box center [110, 245] width 196 height 13
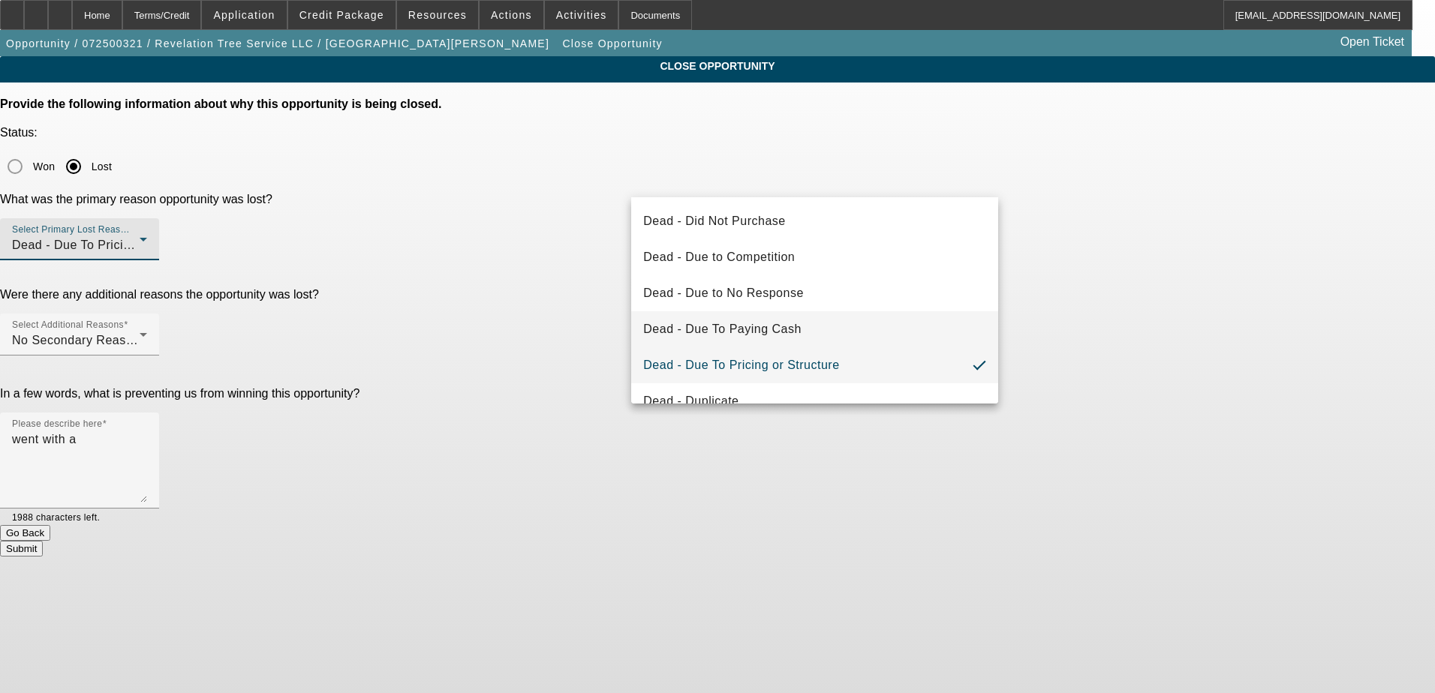
click at [768, 328] on span "Dead - Due To Paying Cash" at bounding box center [722, 329] width 158 height 18
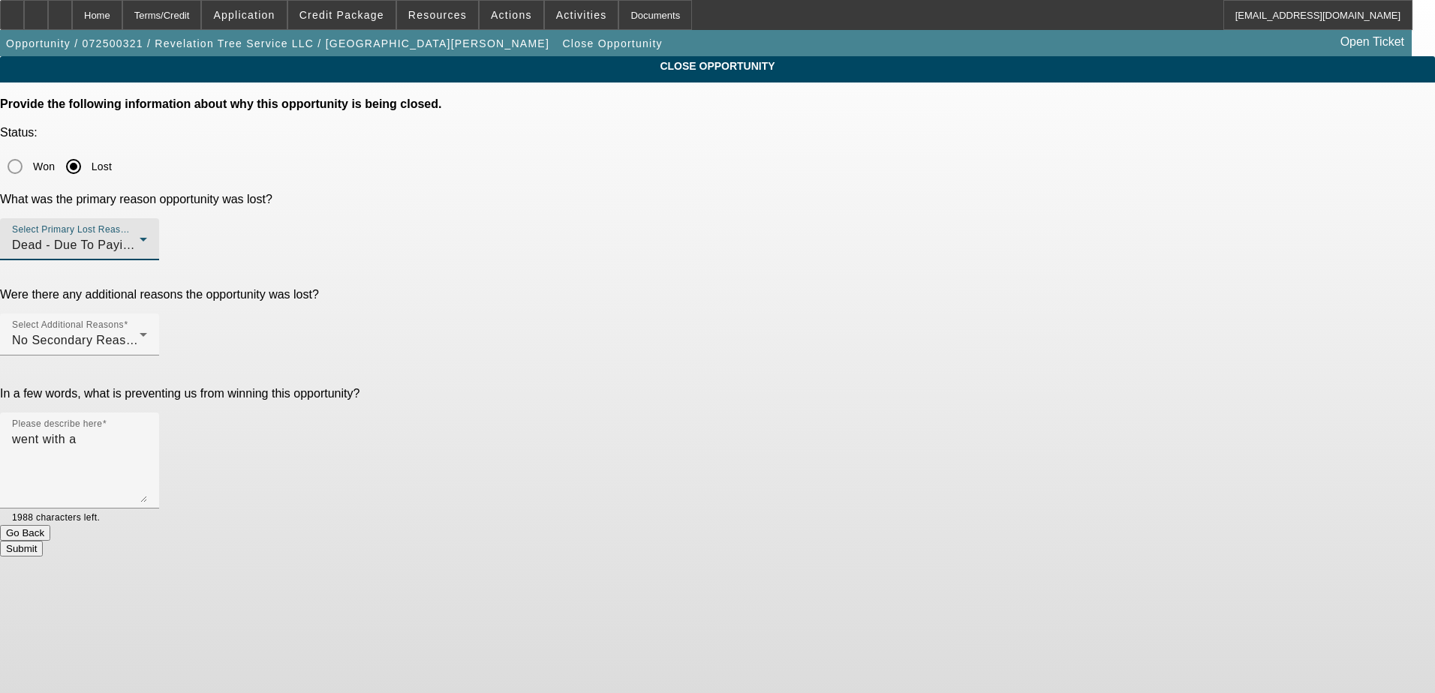
click at [1104, 230] on div "CLOSE OPPORTUNITY Provide the following information about why this opportunity …" at bounding box center [717, 306] width 1435 height 501
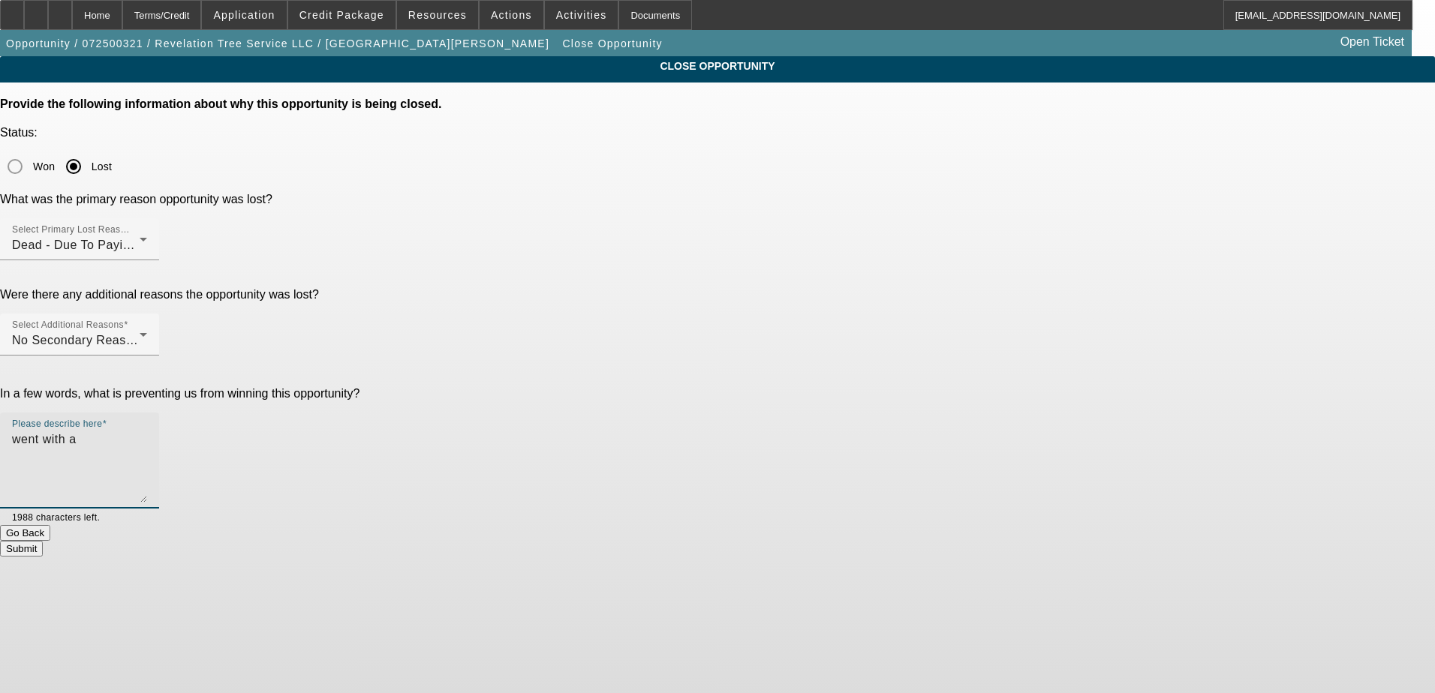
drag, startPoint x: 683, startPoint y: 297, endPoint x: 587, endPoint y: 297, distance: 96.1
click at [587, 387] on div "In a few words, what is preventing us from winning this opportunity? Please des…" at bounding box center [717, 456] width 1435 height 138
type textarea "ended up putting equipment on his CC"
click at [147, 431] on textarea "ended up putting equipment on his CC" at bounding box center [79, 467] width 135 height 72
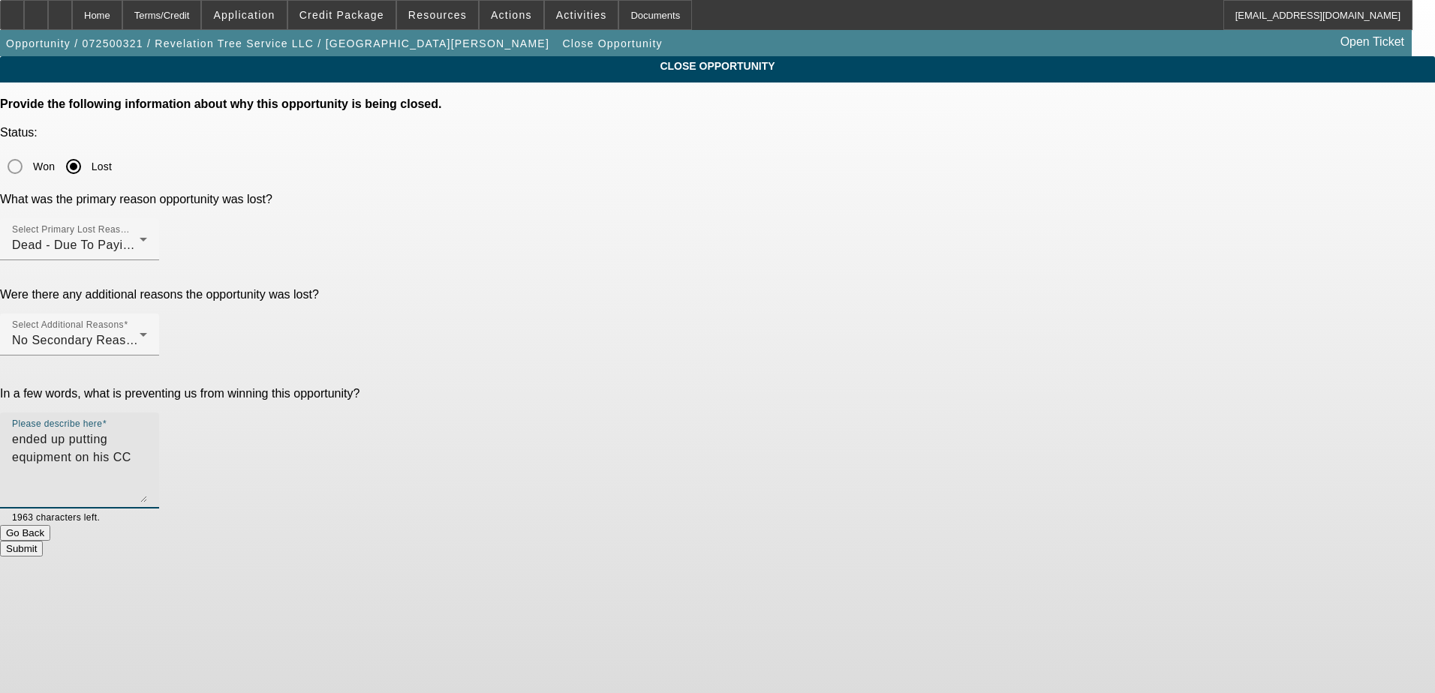
click at [147, 431] on textarea "ended up putting equipment on his CC" at bounding box center [79, 467] width 135 height 72
click at [122, 10] on div "Home" at bounding box center [97, 15] width 50 height 30
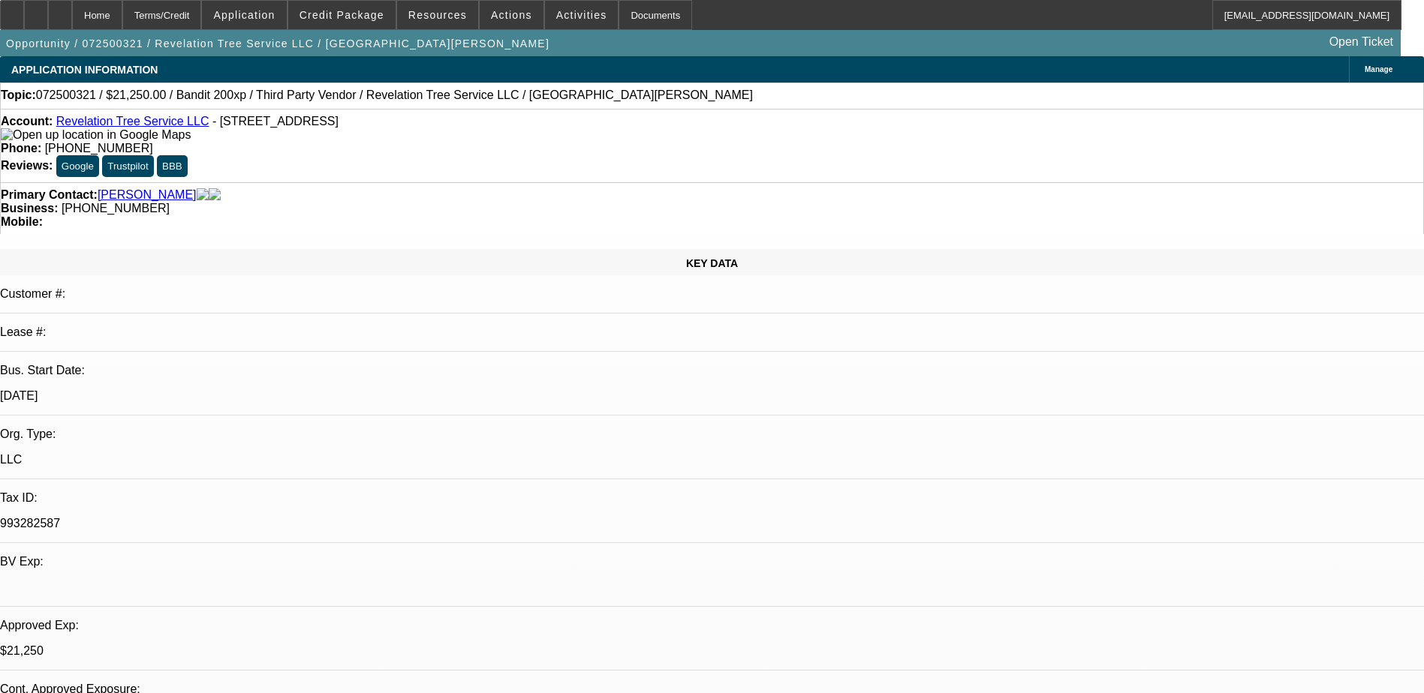
select select "0.15"
select select "2"
select select "0.1"
select select "4"
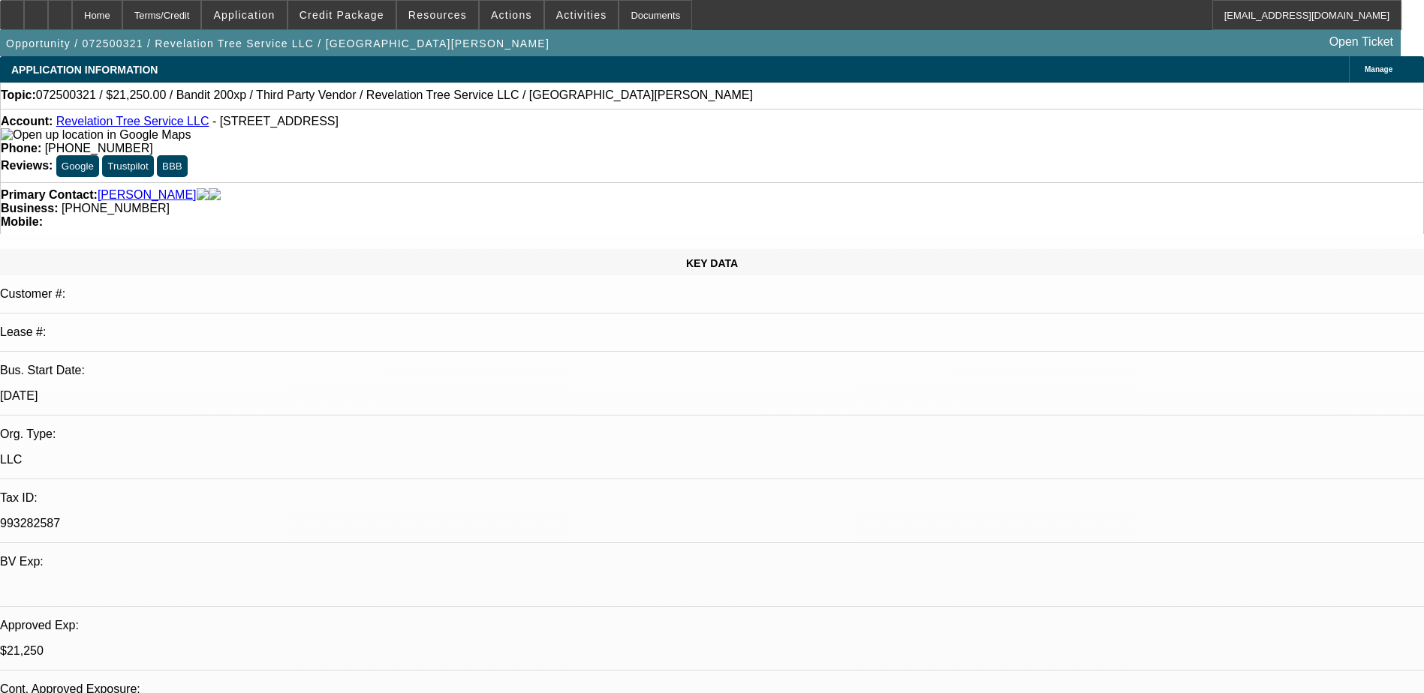
select select "0"
select select "0.1"
select select "4"
select select "0"
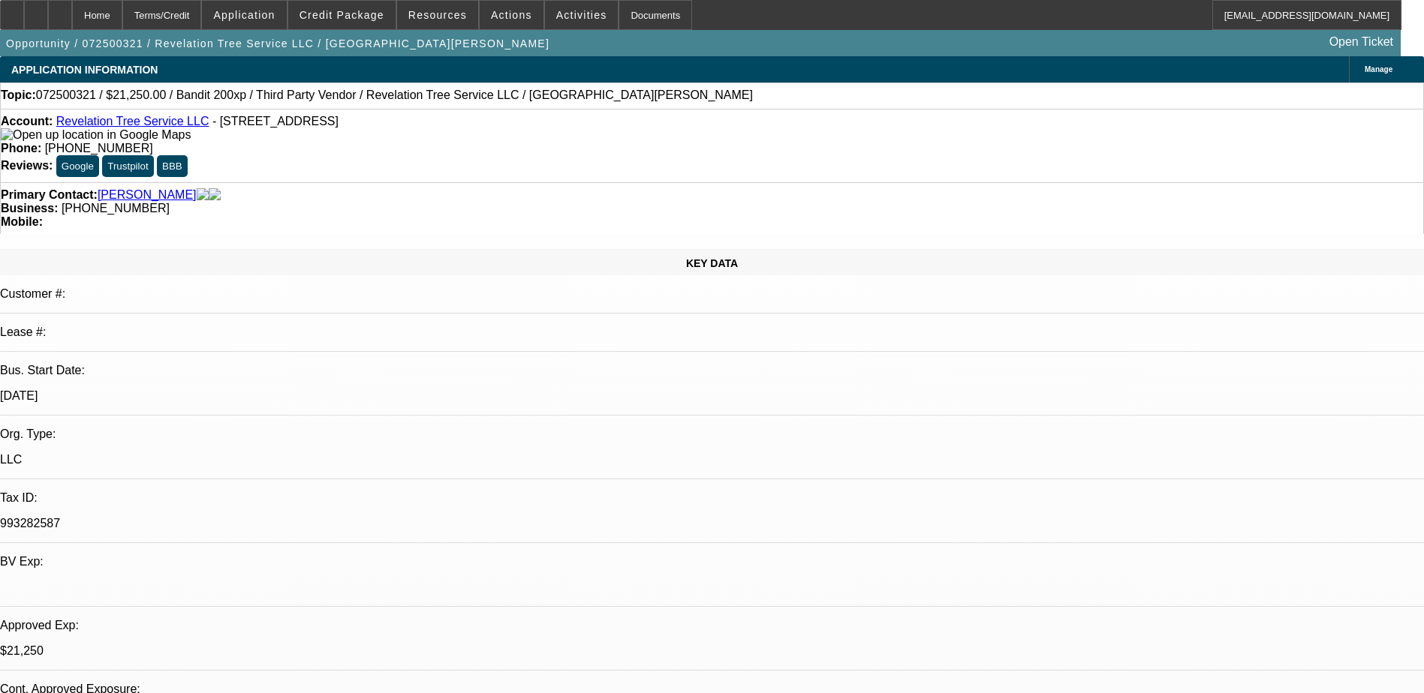
select select "0"
select select "0.1"
select select "4"
select select "0.15"
select select "2"
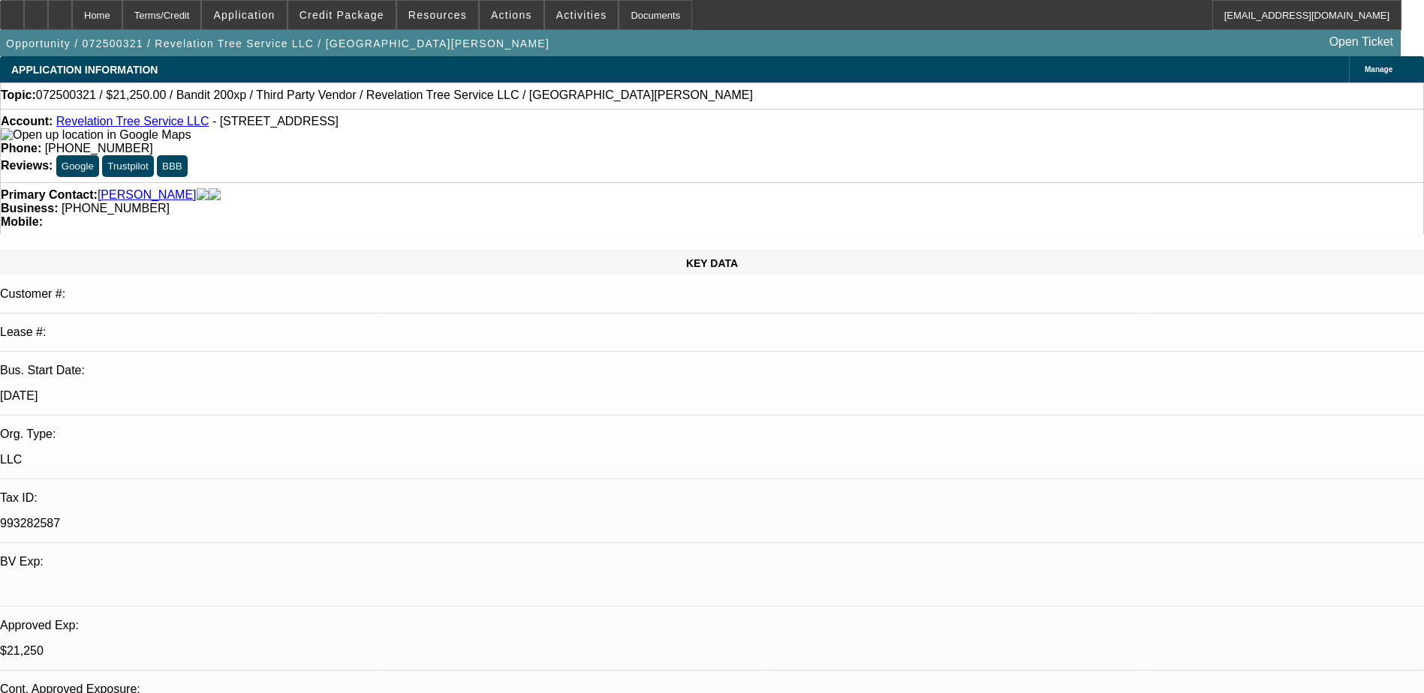
select select "2"
select select "0.1"
select select "4"
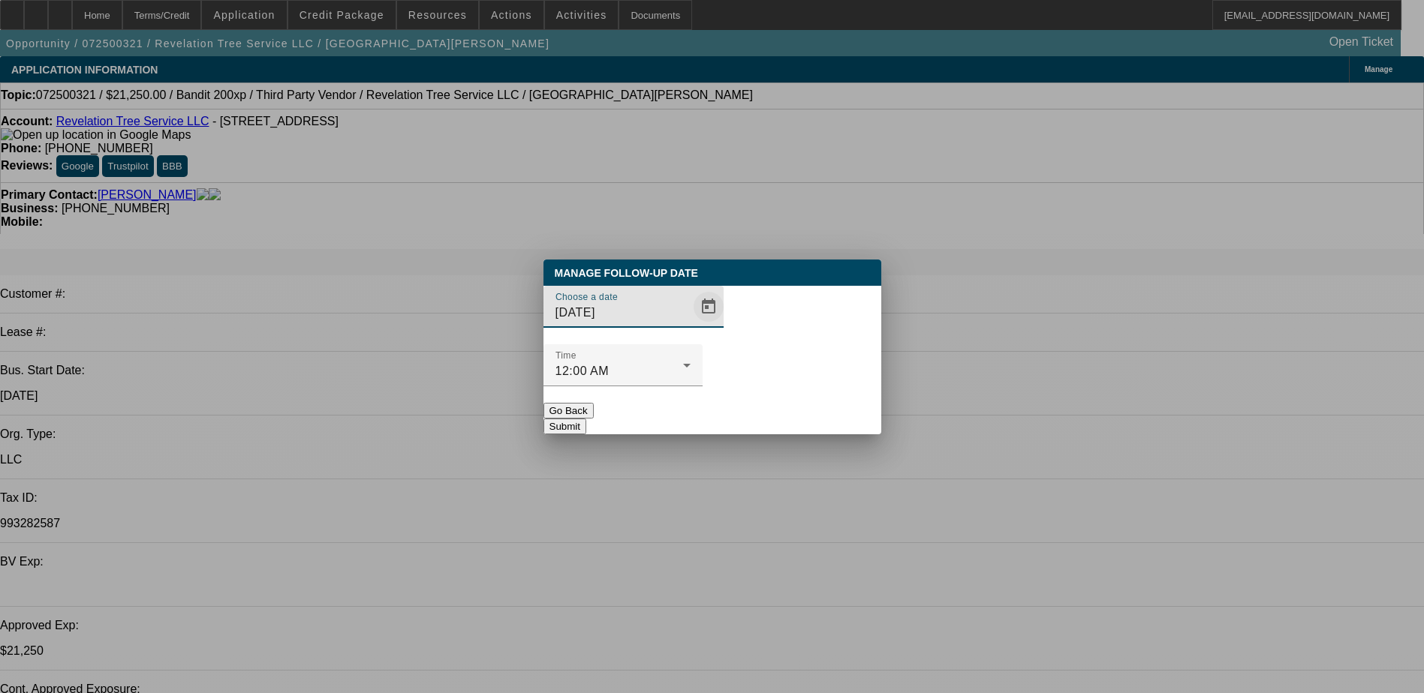
click at [695, 325] on span "Open calendar" at bounding box center [708, 307] width 36 height 36
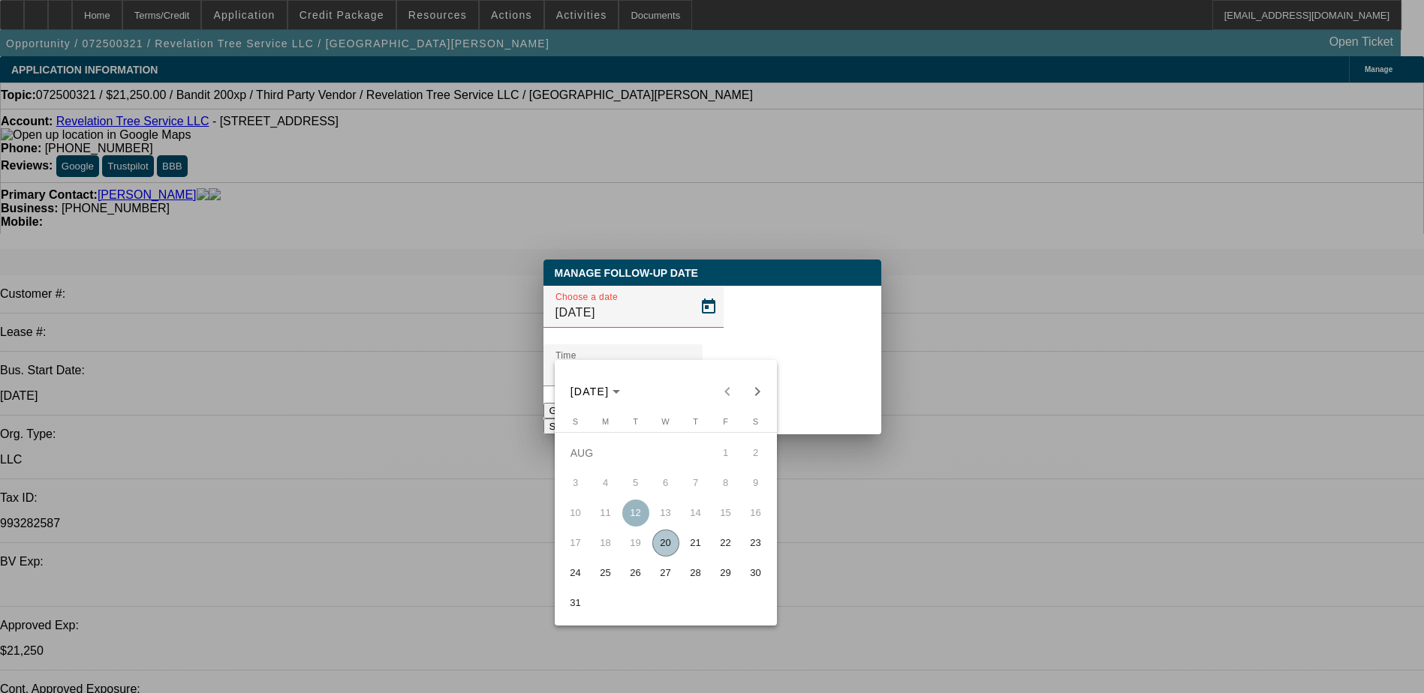
click at [759, 381] on span "Next month" at bounding box center [757, 392] width 30 height 30
click at [720, 549] on span "19" at bounding box center [725, 543] width 27 height 27
type input "9/19/2025"
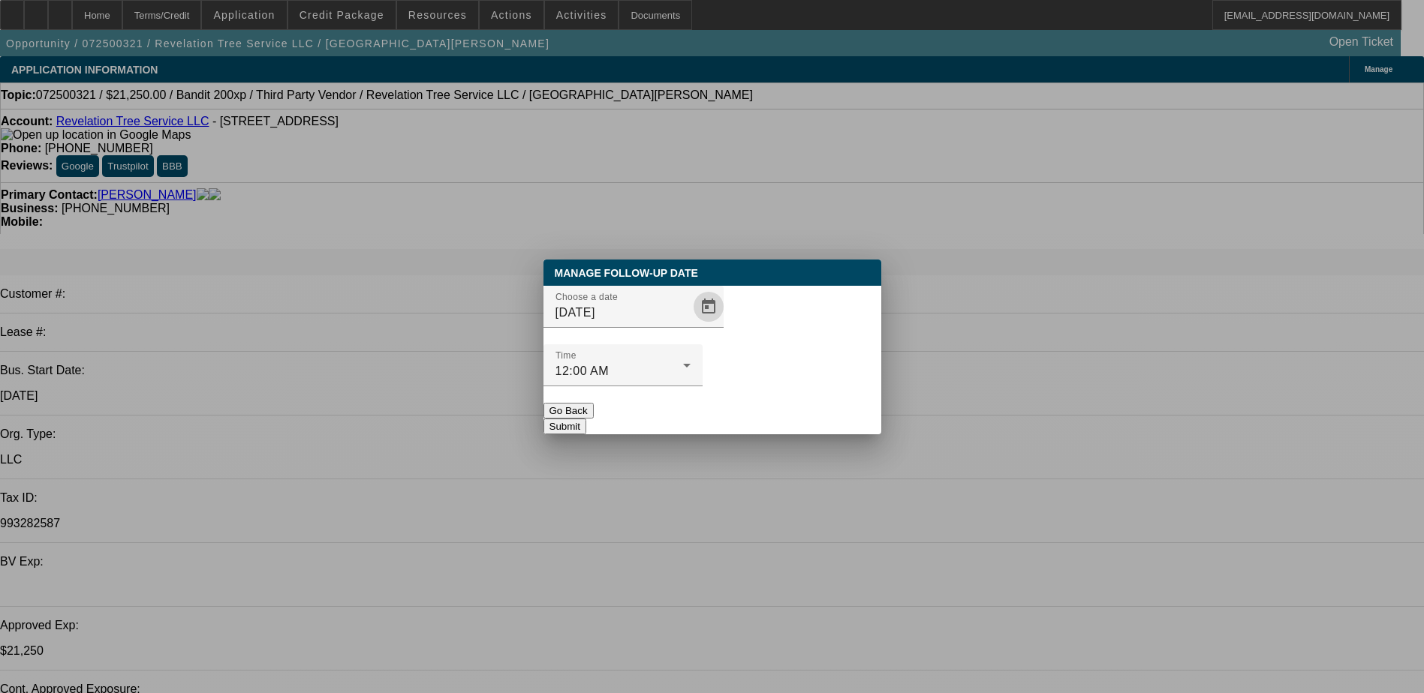
click at [586, 419] on button "Submit" at bounding box center [564, 427] width 43 height 16
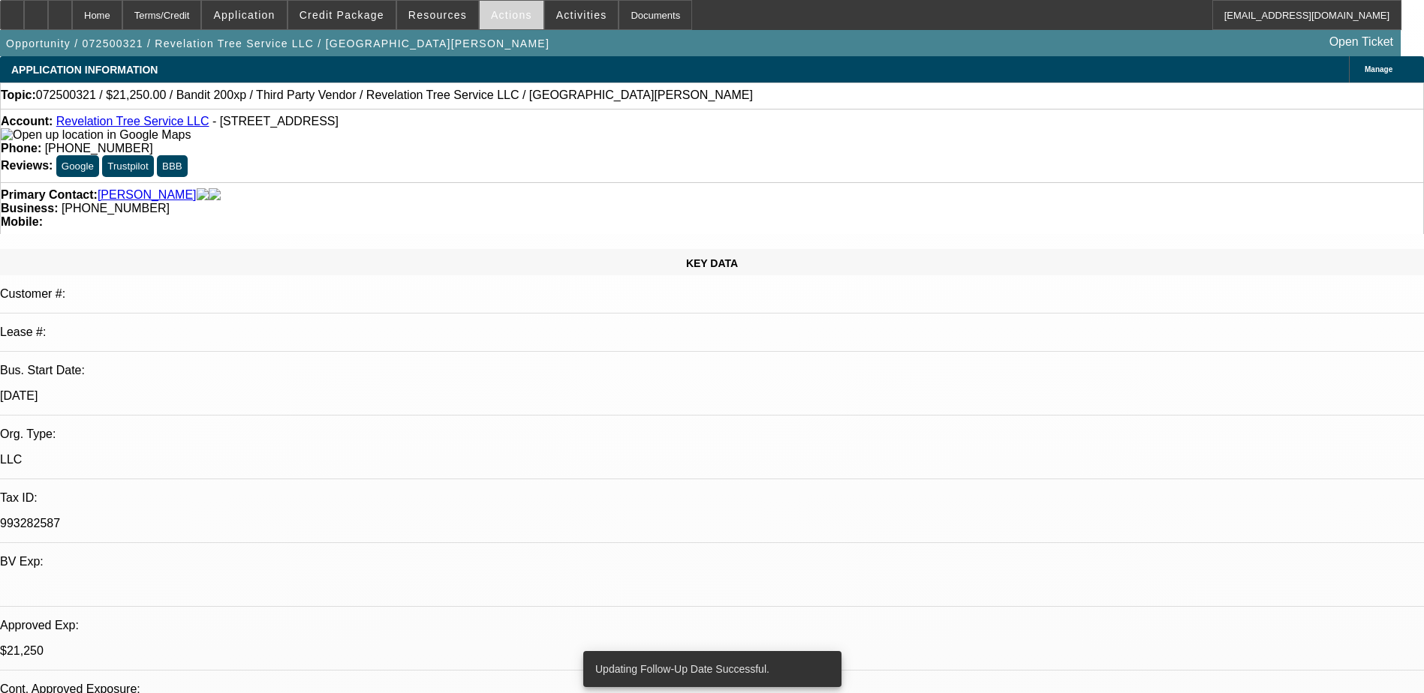
click at [492, 20] on span "Actions" at bounding box center [511, 15] width 41 height 12
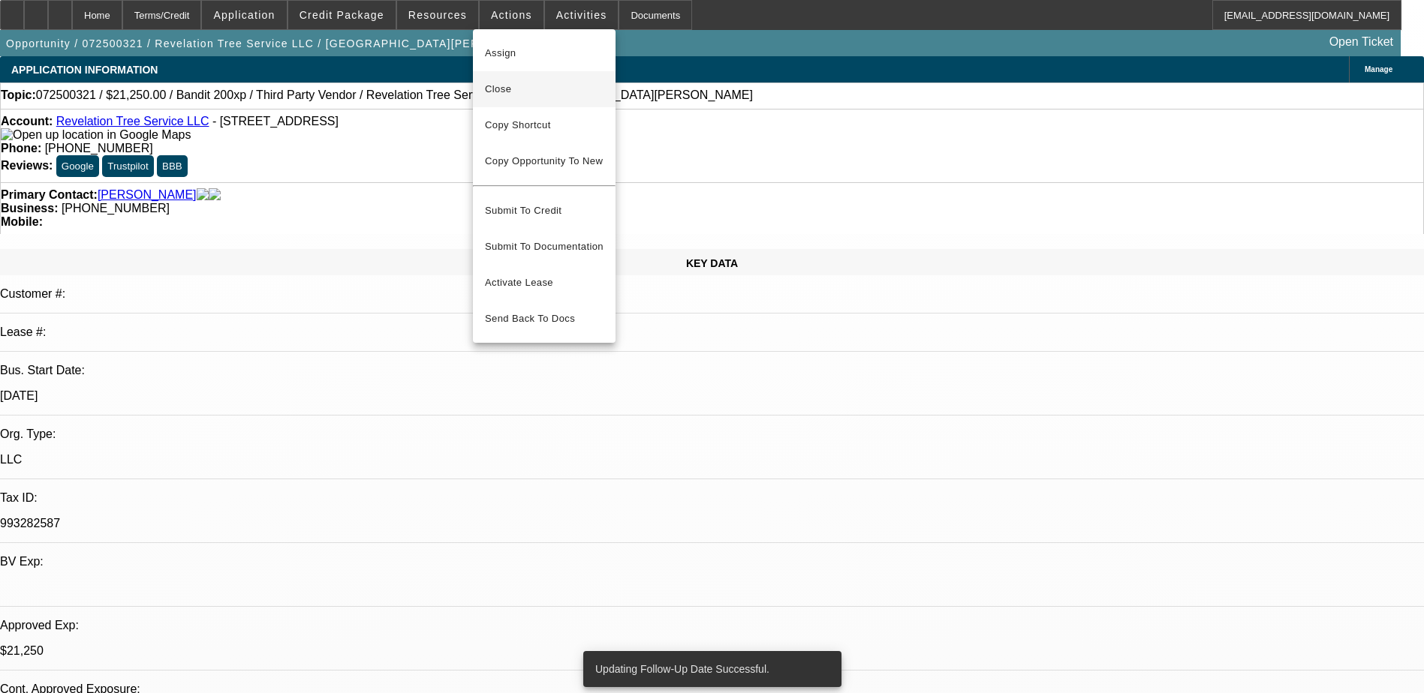
click at [516, 89] on span "Close" at bounding box center [544, 89] width 119 height 18
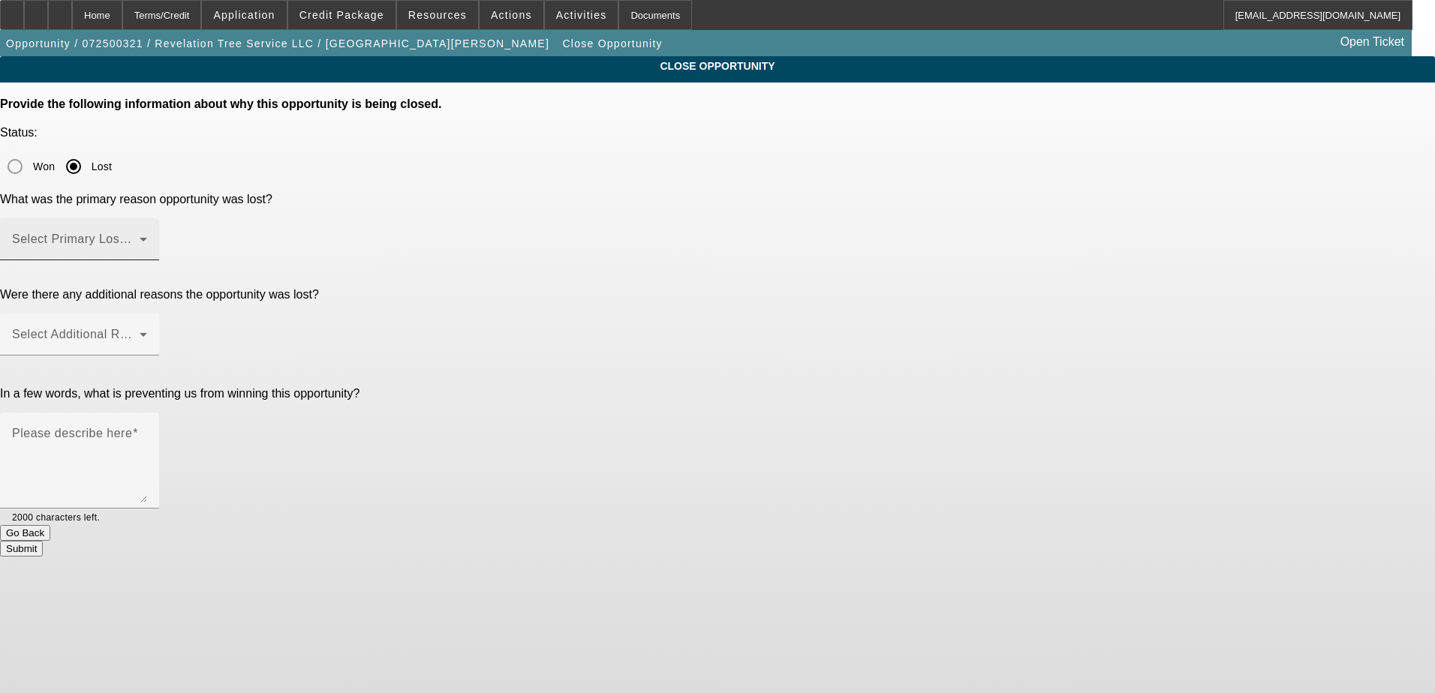
click at [140, 236] on span at bounding box center [76, 245] width 128 height 18
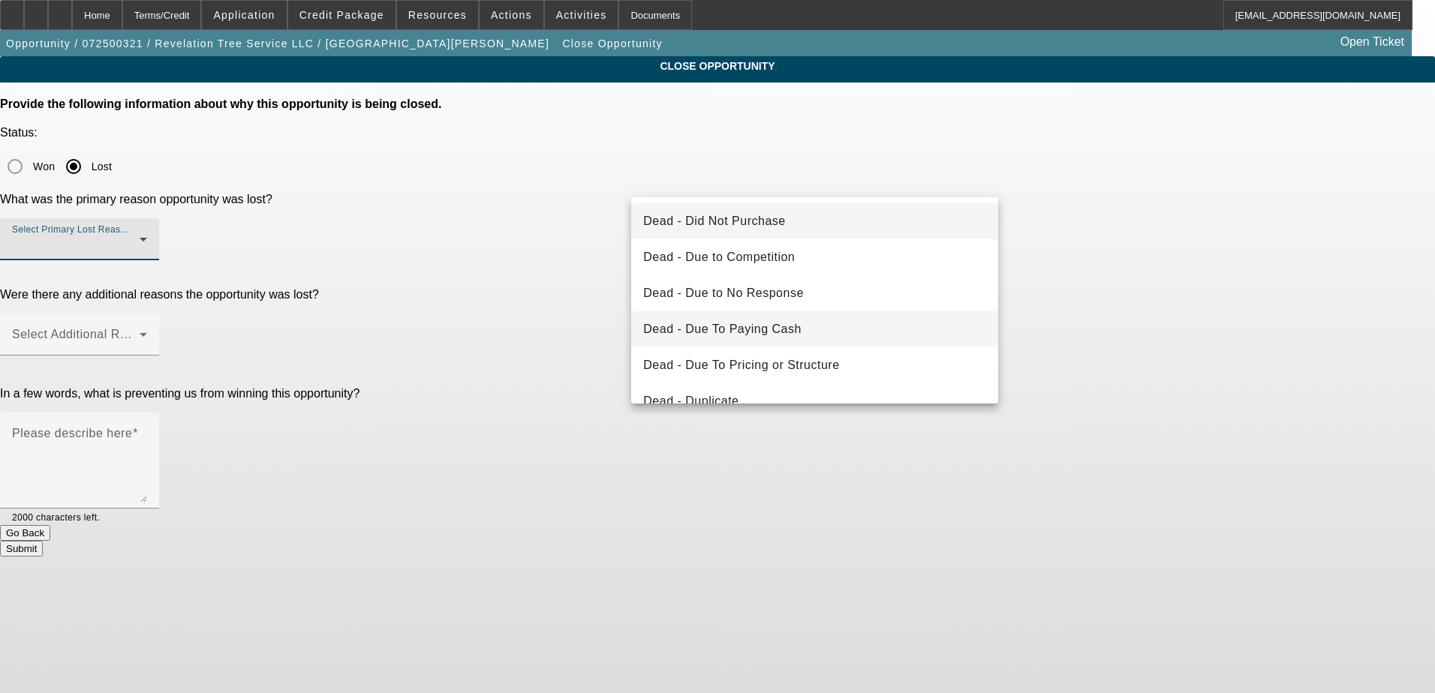
click at [786, 329] on span "Dead - Due To Paying Cash" at bounding box center [722, 329] width 158 height 18
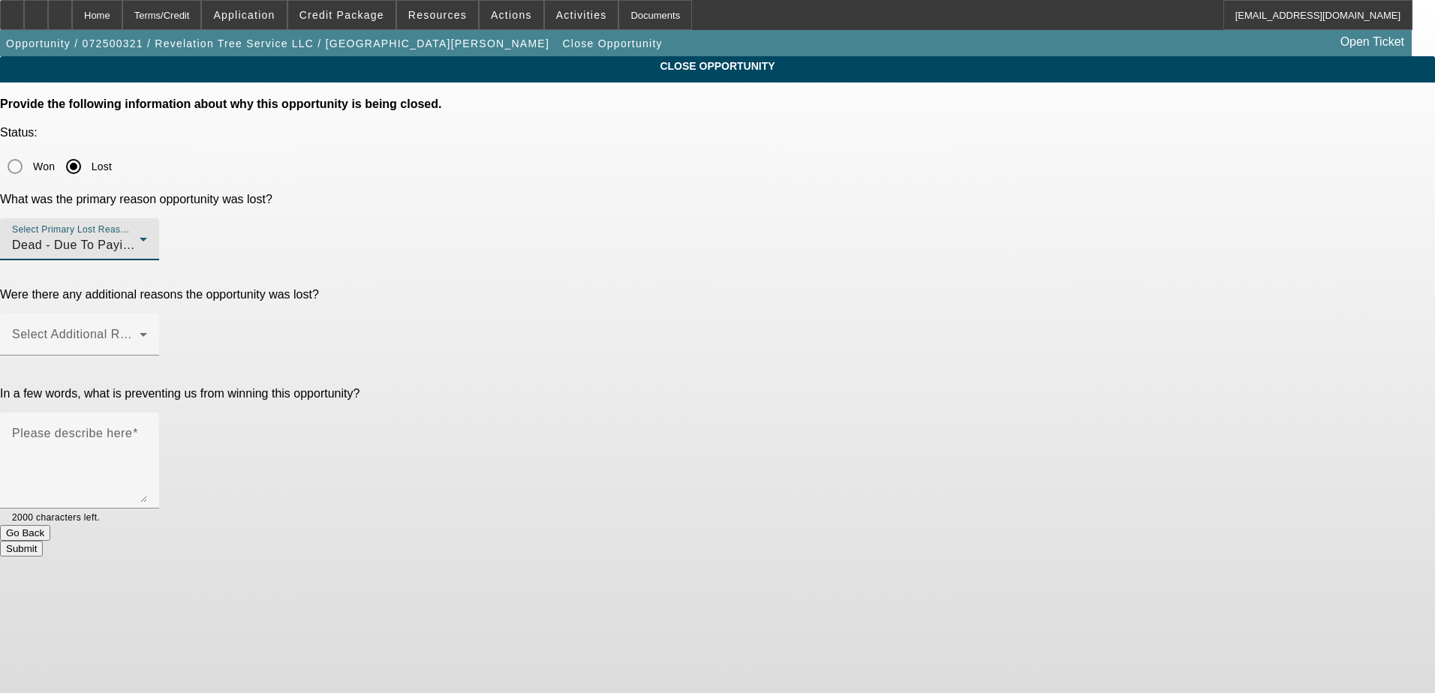
click at [1114, 267] on div "CLOSE OPPORTUNITY Provide the following information about why this opportunity …" at bounding box center [717, 306] width 1435 height 501
click at [147, 314] on div "Select Additional Reasons" at bounding box center [79, 335] width 135 height 42
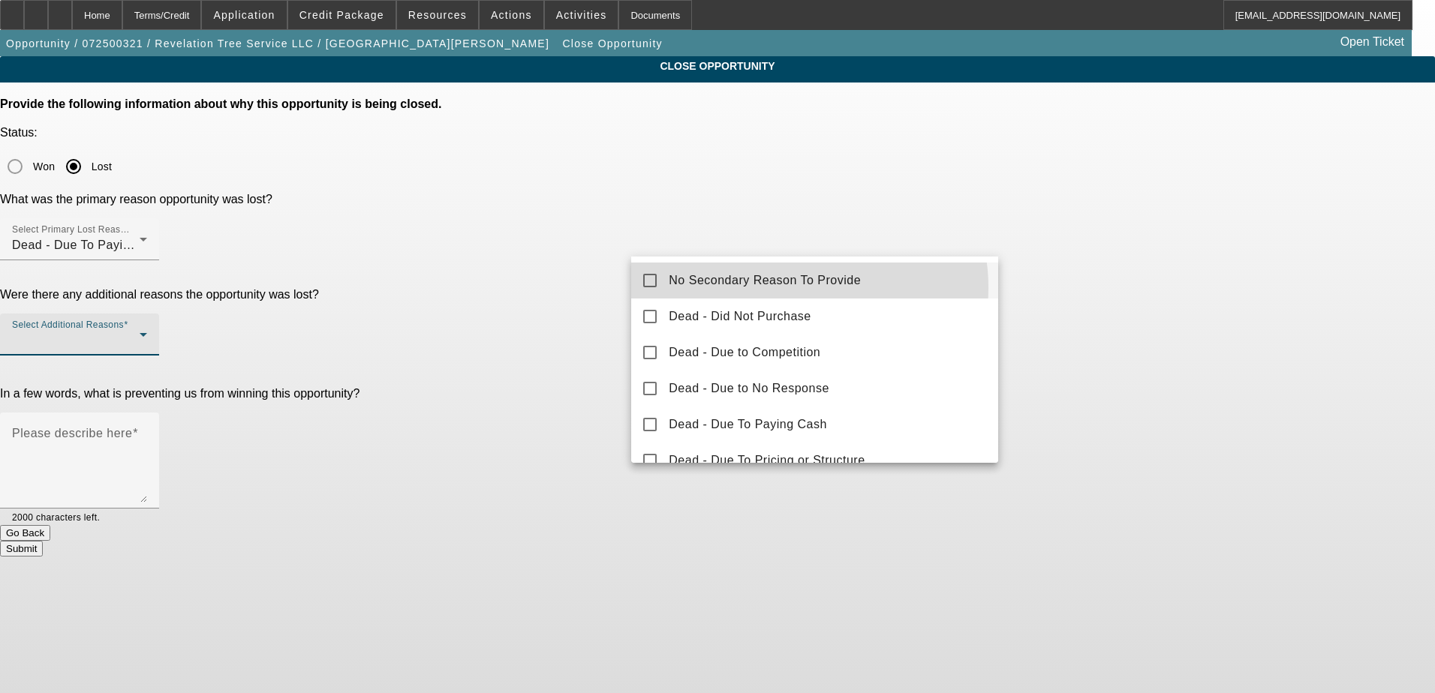
click at [782, 288] on span "No Secondary Reason To Provide" at bounding box center [765, 281] width 192 height 18
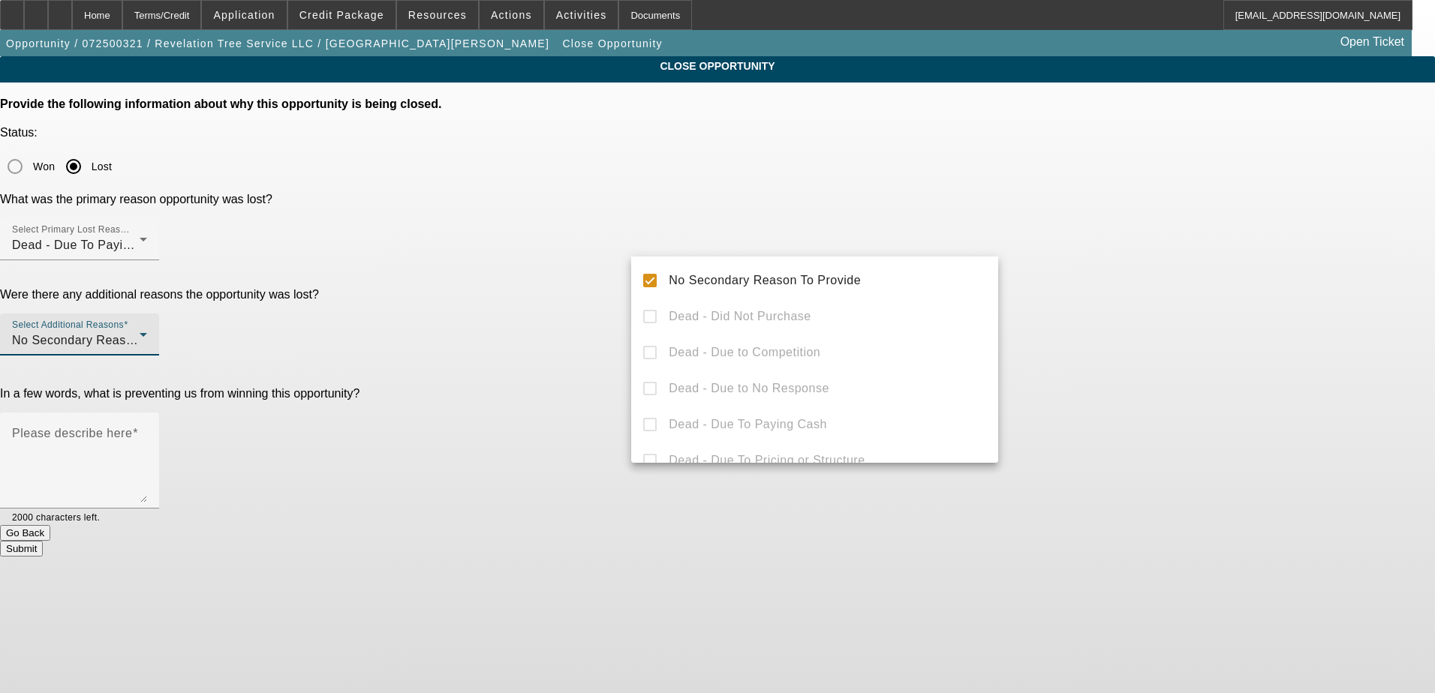
click at [1165, 284] on div at bounding box center [717, 346] width 1435 height 693
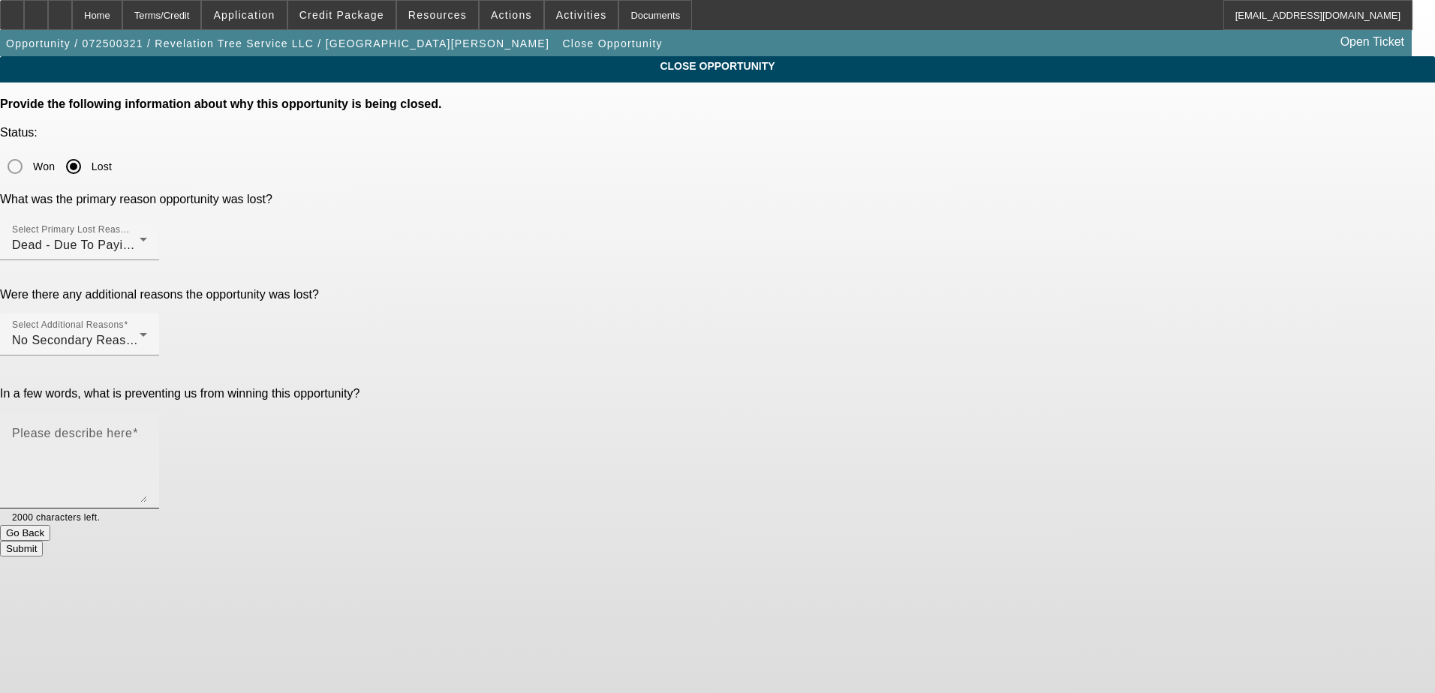
click at [147, 431] on textarea "Please describe here" at bounding box center [79, 467] width 135 height 72
paste textarea "ended up putting equipment on his CC"
click at [147, 431] on textarea "ended up putting equipment on his CC. couldn't do $ down" at bounding box center [79, 467] width 135 height 72
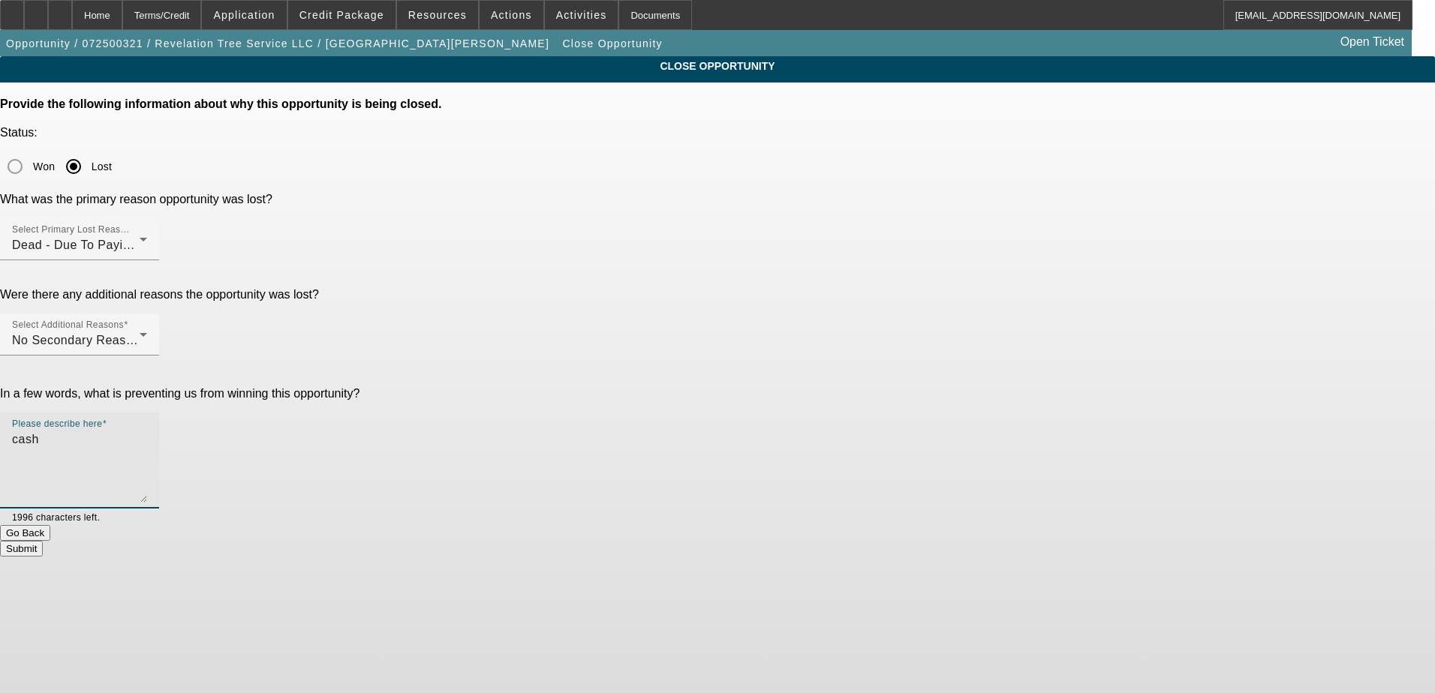
type textarea "cash"
click at [43, 541] on button "Submit" at bounding box center [21, 549] width 43 height 16
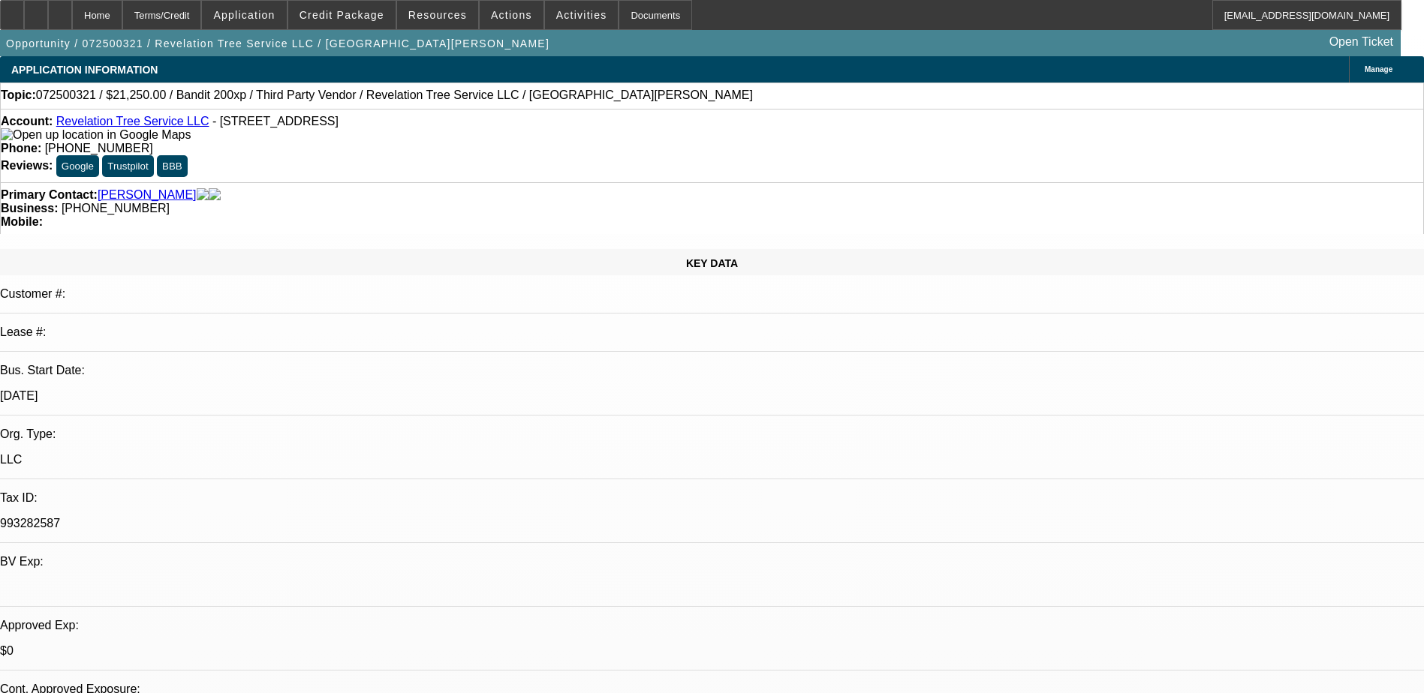
select select "0.15"
select select "2"
select select "0.1"
select select "0"
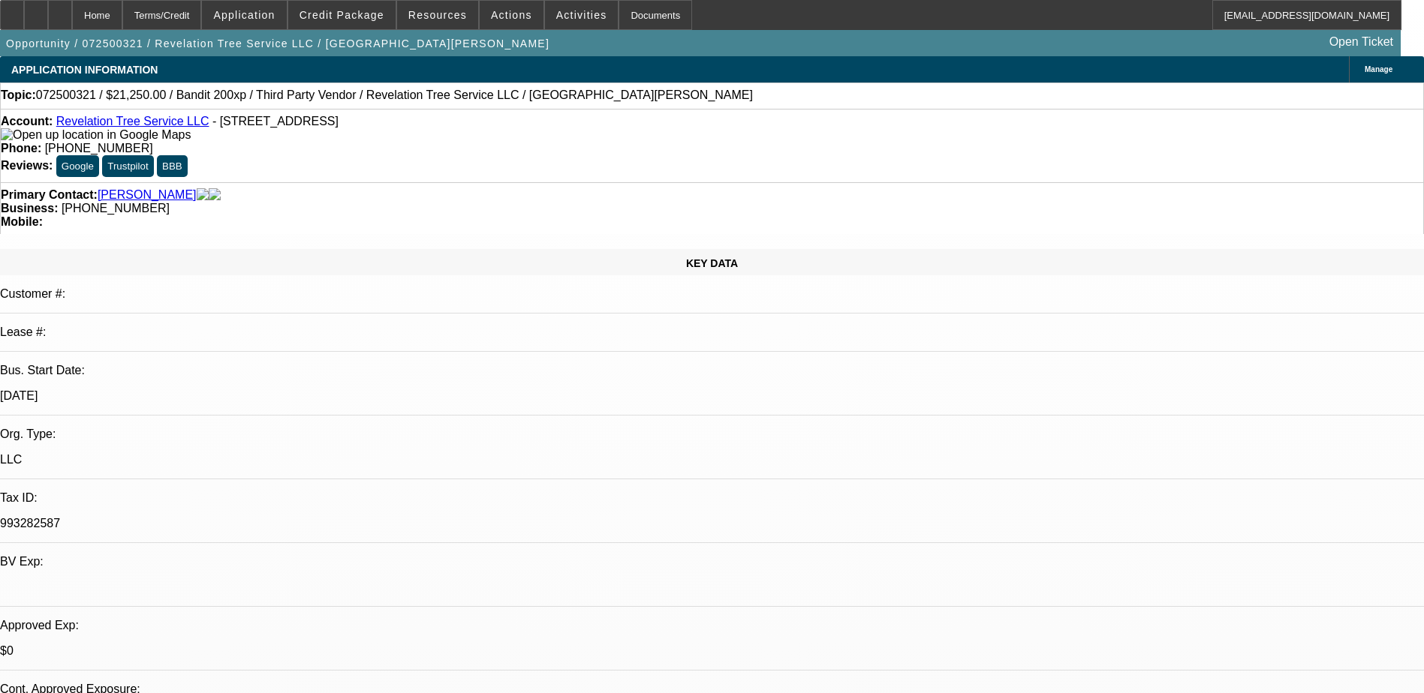
select select "0.1"
select select "0"
select select "0.1"
select select "0.15"
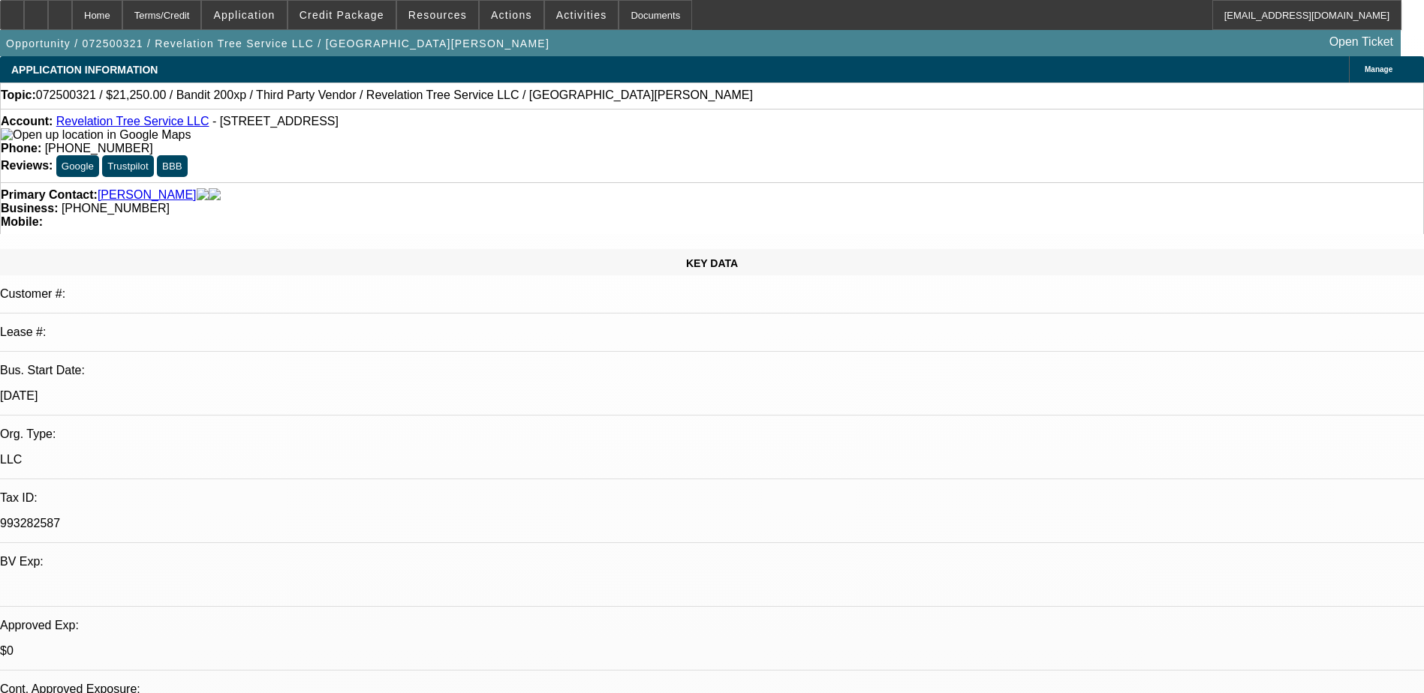
select select "2"
select select "0.1"
select select "1"
select select "2"
select select "4"
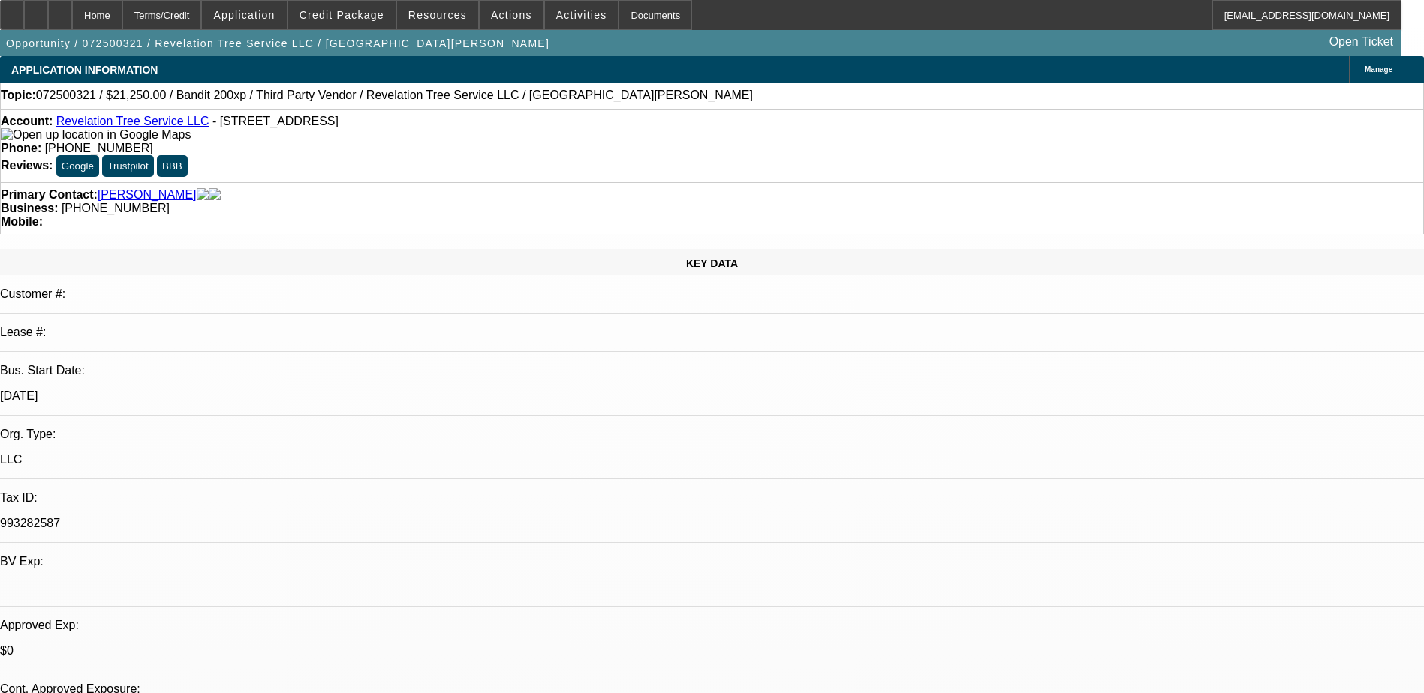
select select "1"
select select "4"
select select "1"
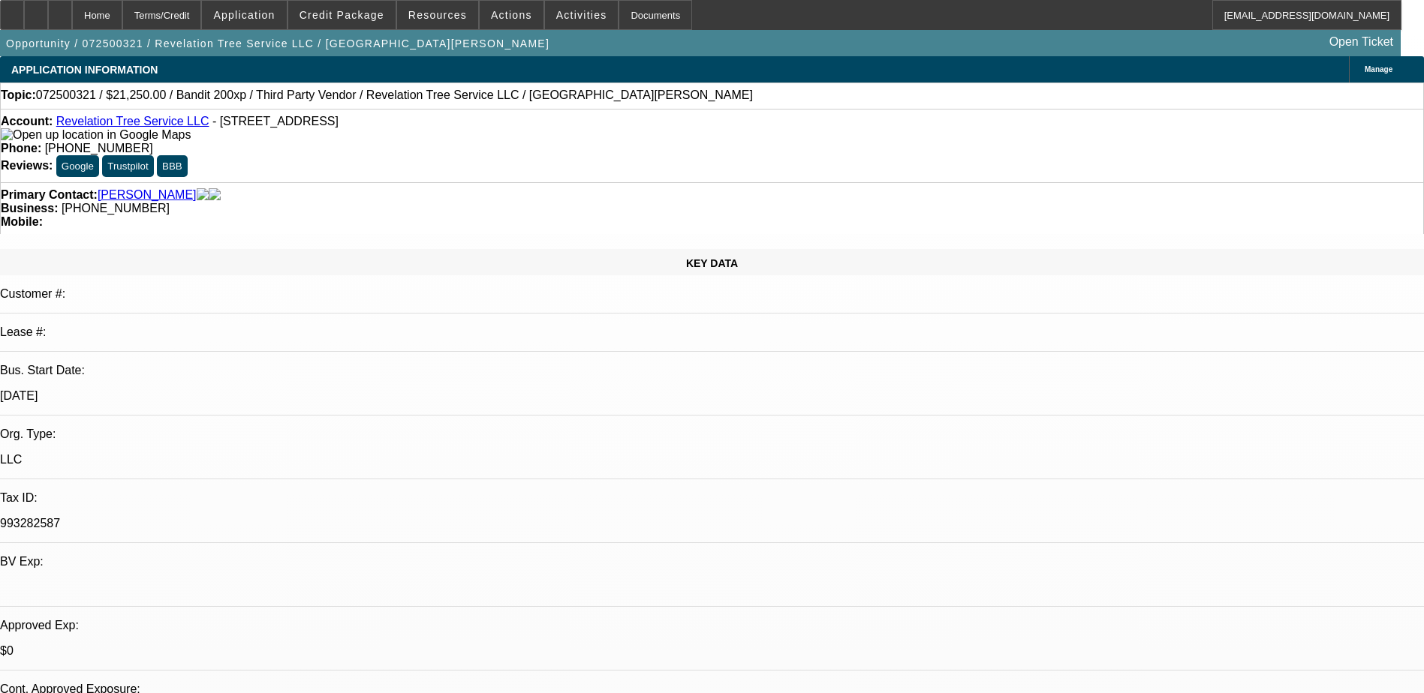
select select "4"
select select "1"
select select "2"
select select "4"
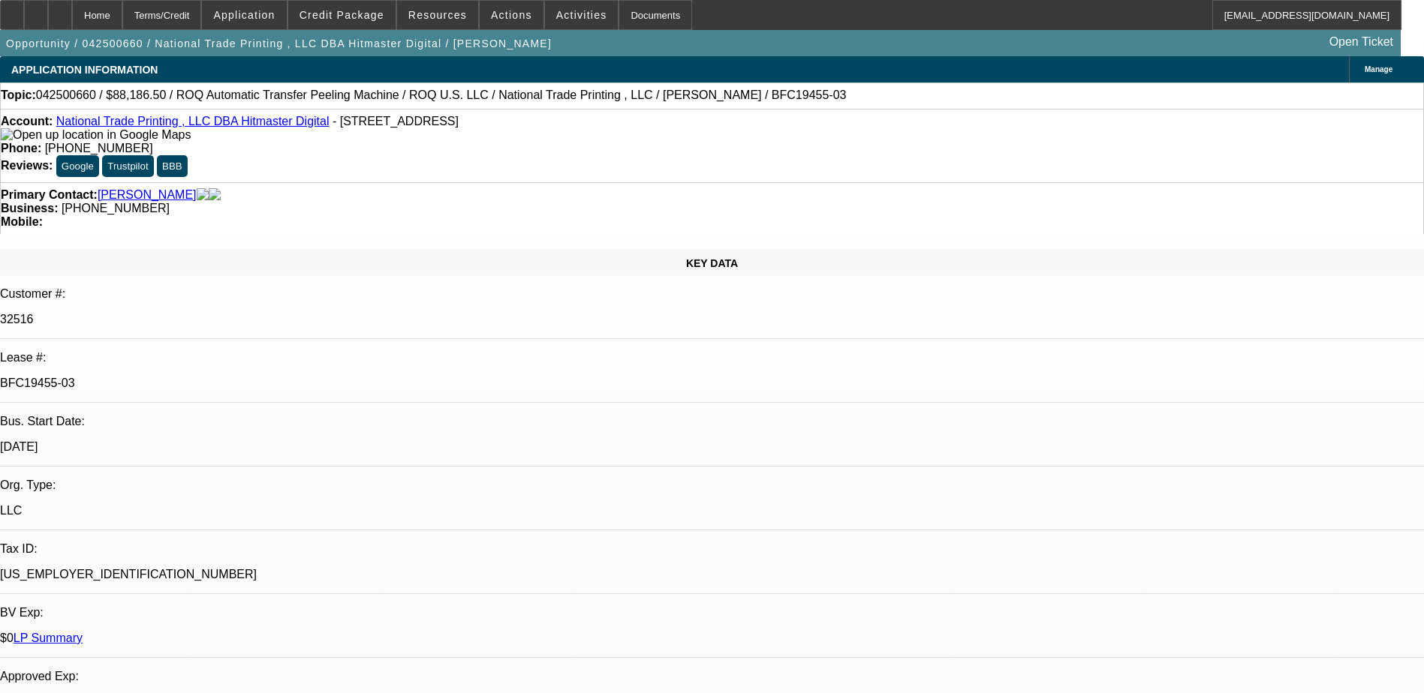
select select "0"
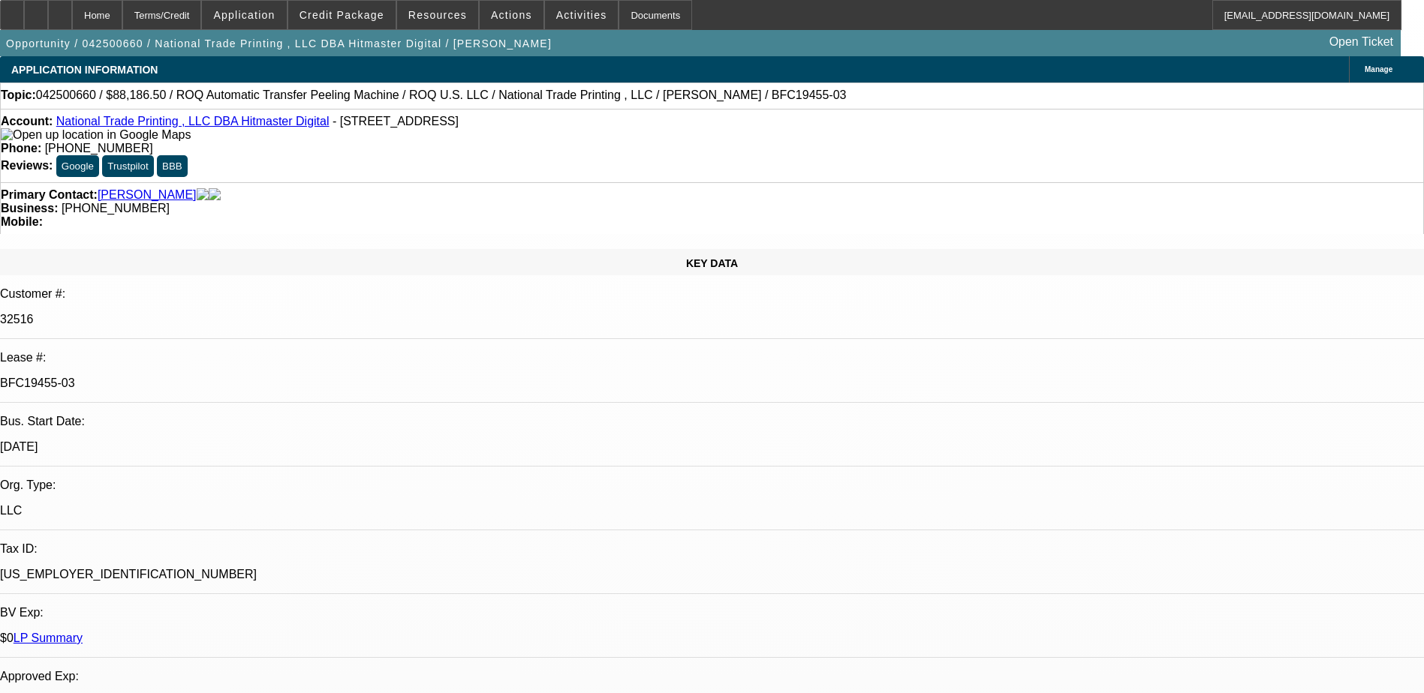
select select "0"
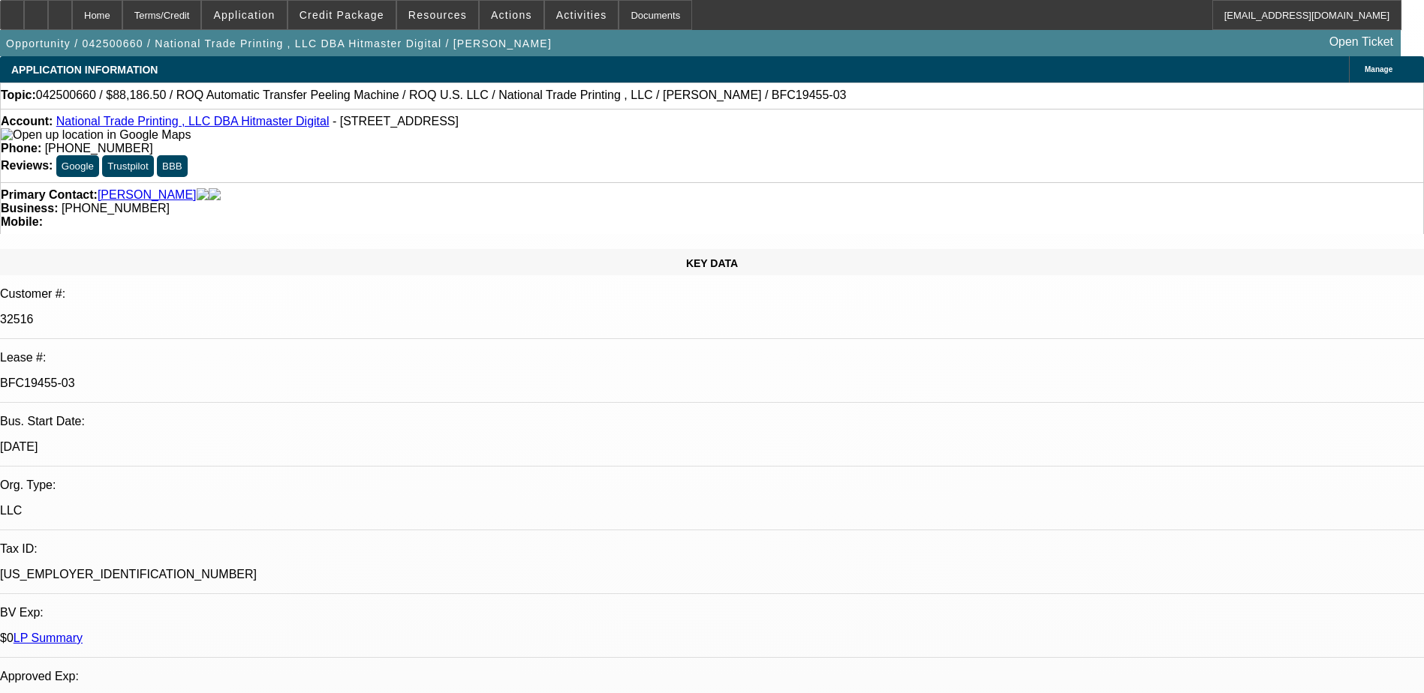
select select "0"
select select "1"
select select "6"
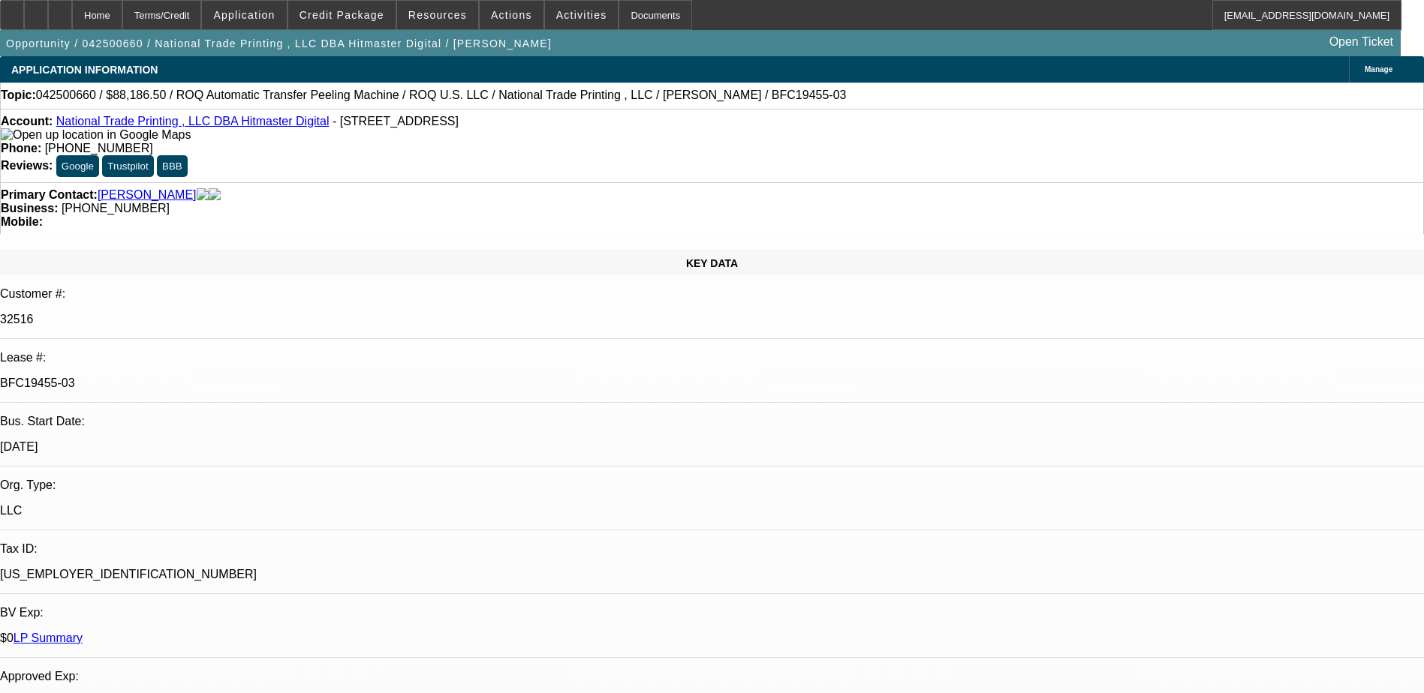
select select "1"
select select "6"
select select "1"
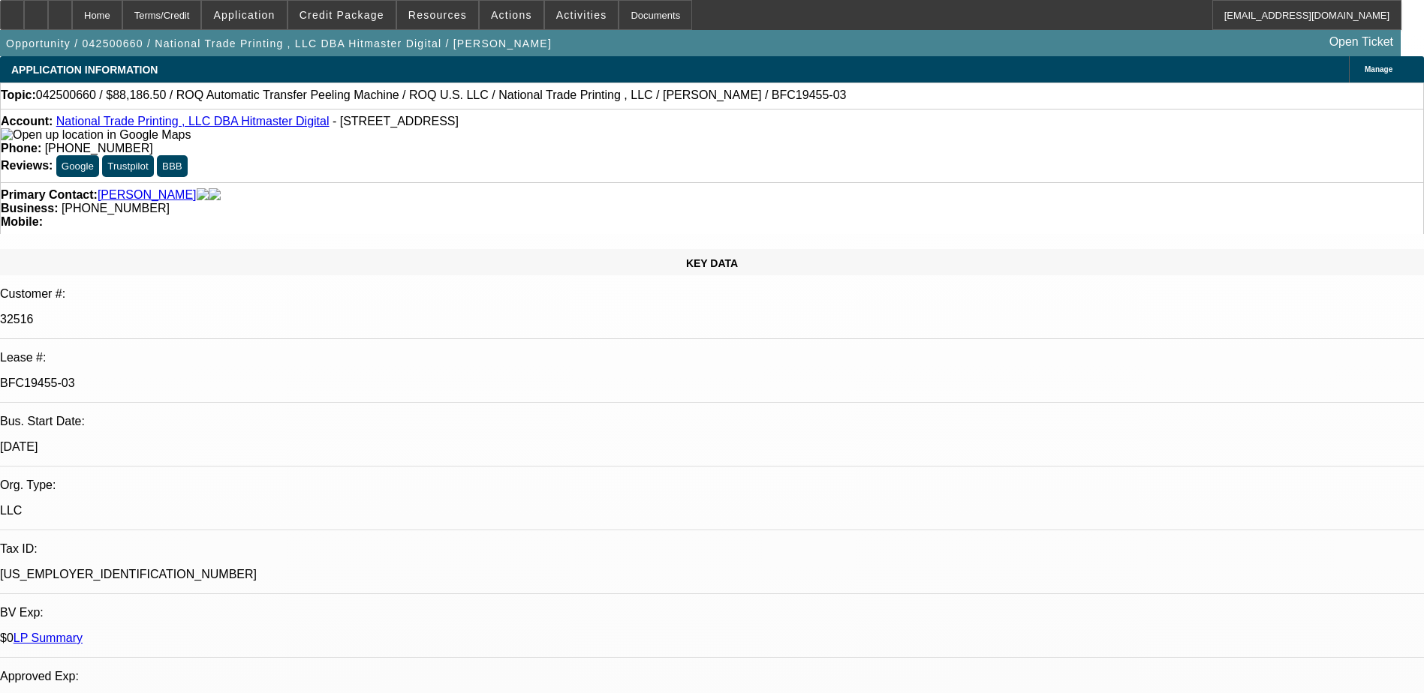
select select "6"
select select "1"
select select "6"
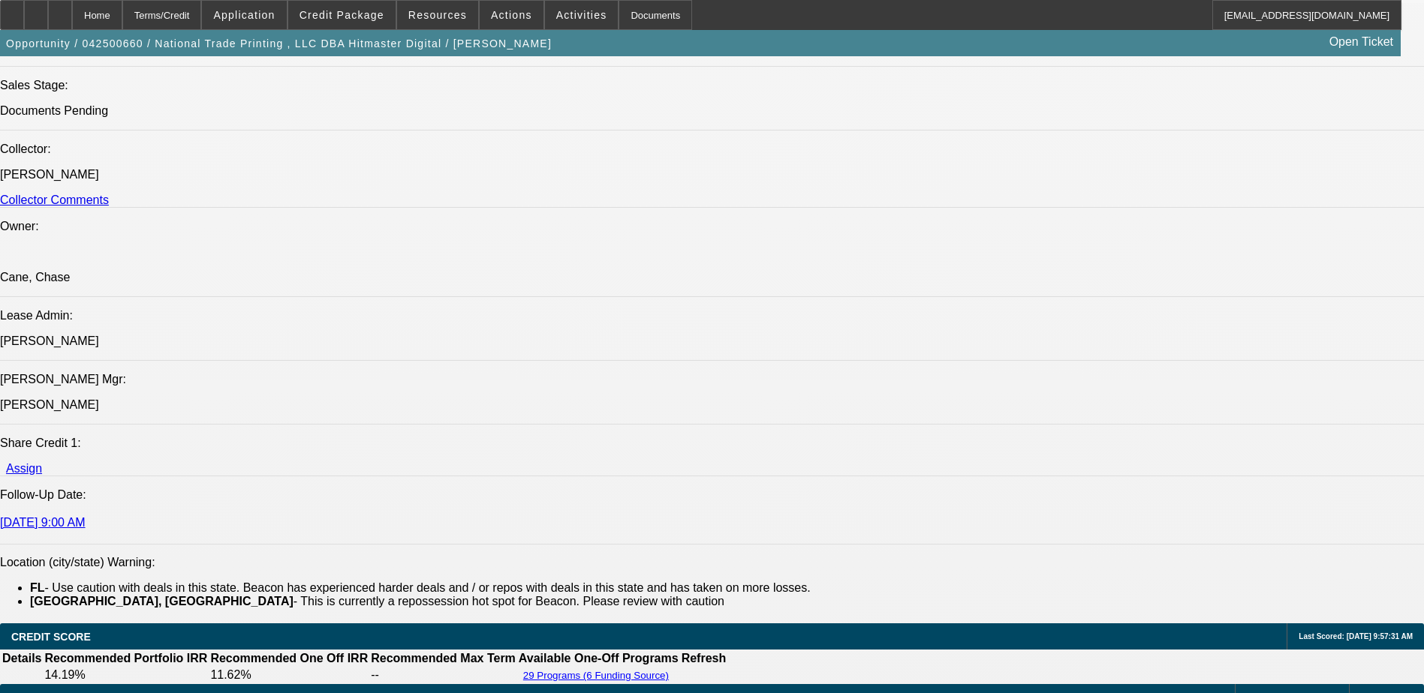
scroll to position [2251, 0]
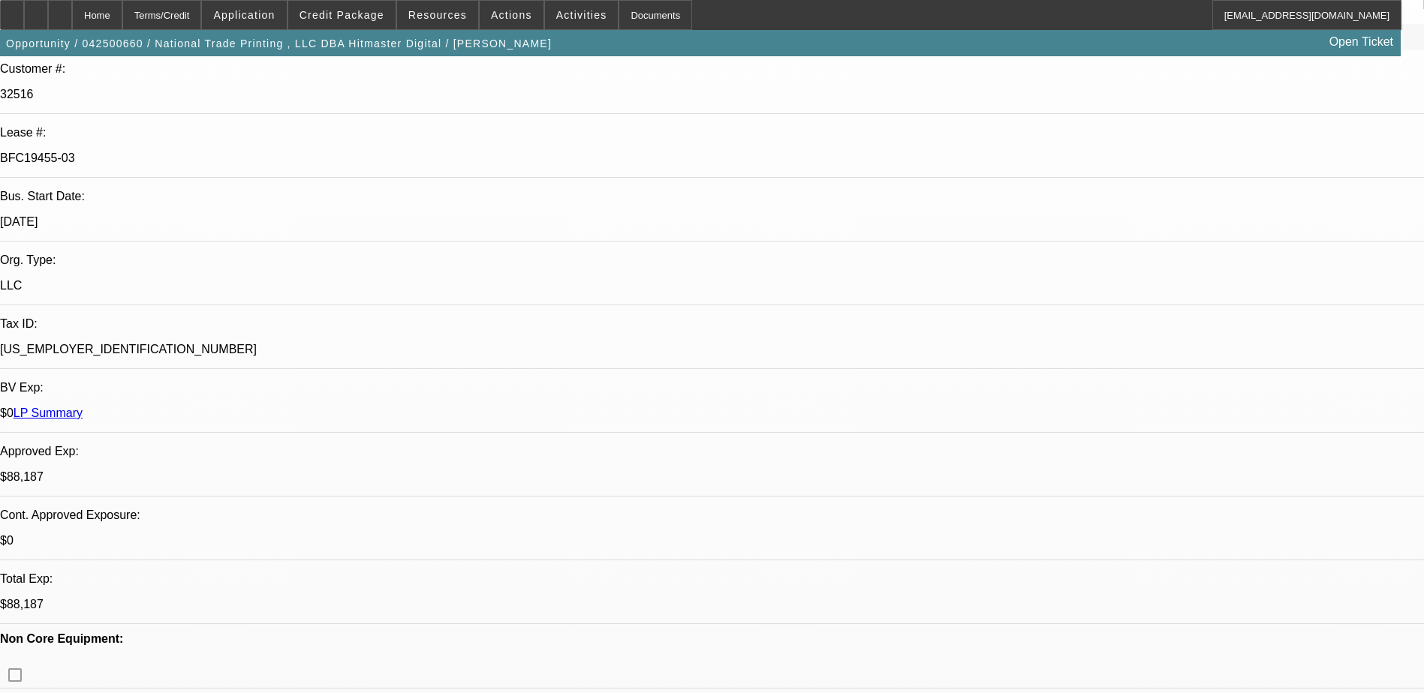
scroll to position [0, 0]
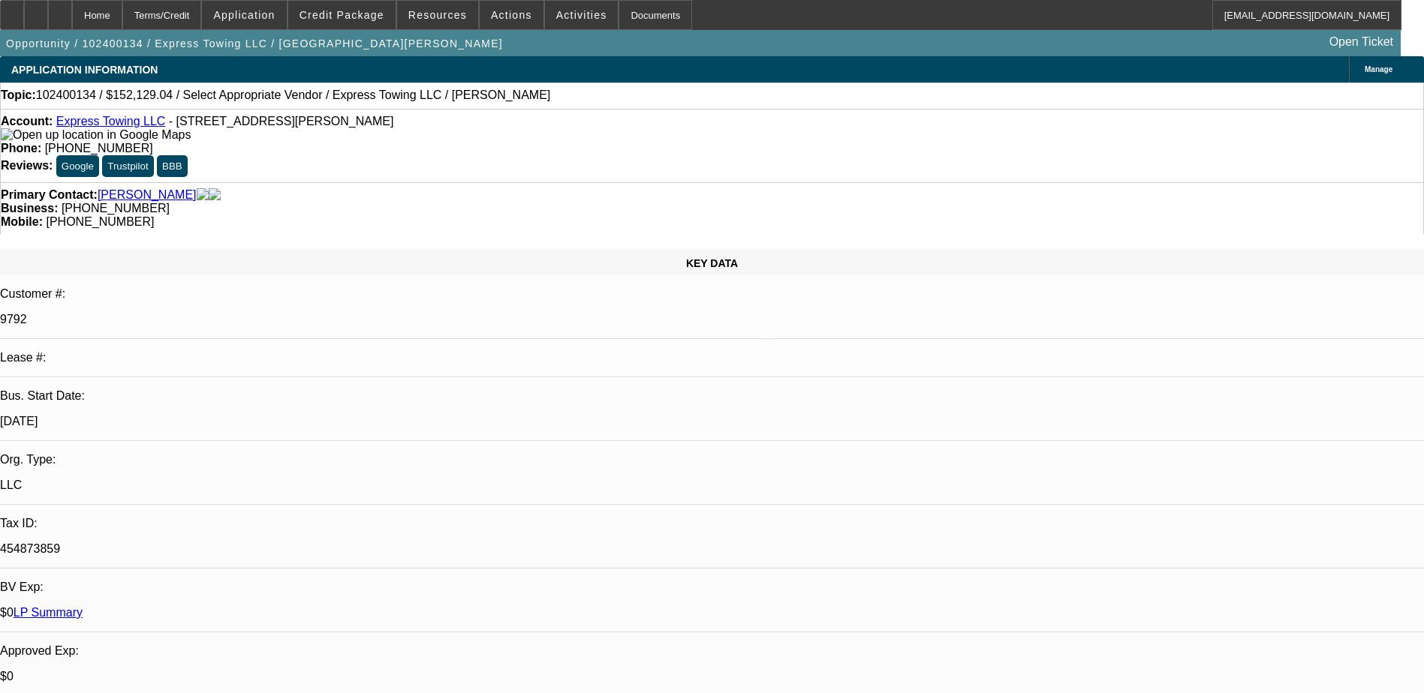
select select "0"
select select "1"
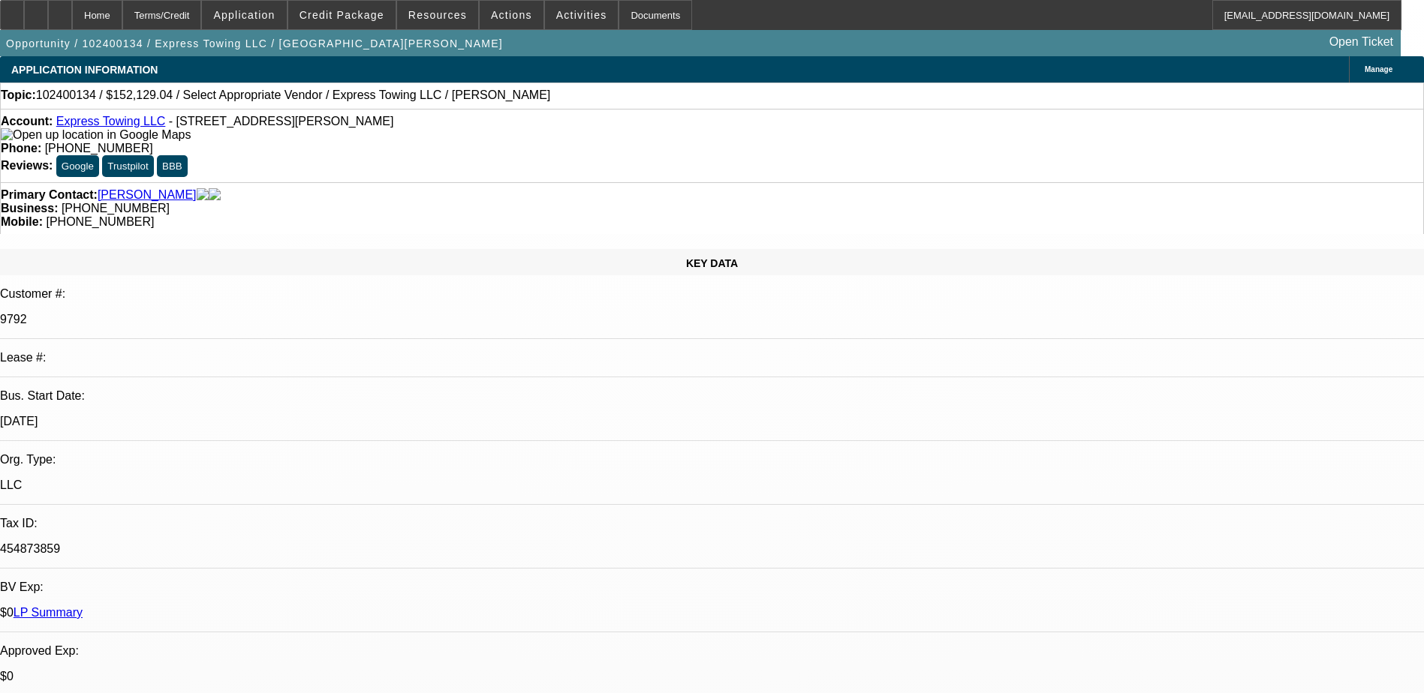
select select "6"
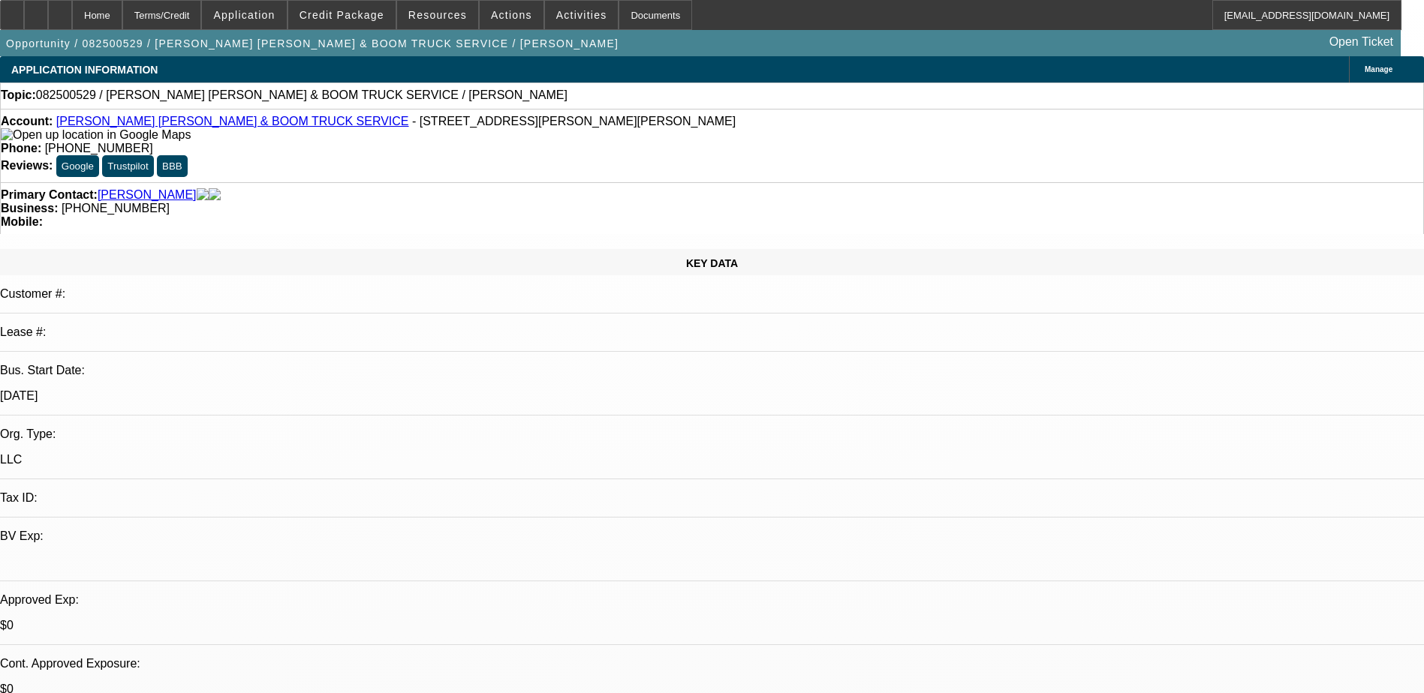
select select "0"
select select "2"
select select "0.1"
select select "4"
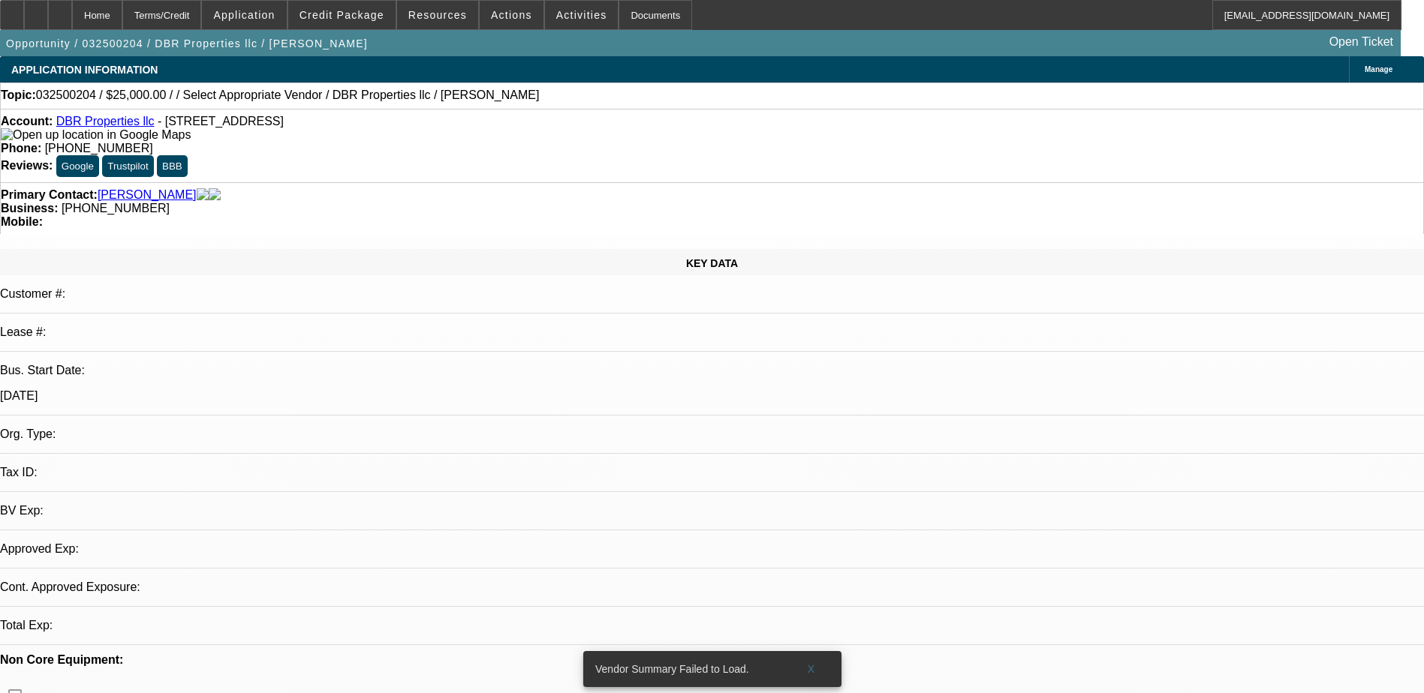
select select "0"
select select "2"
select select "0.1"
select select "4"
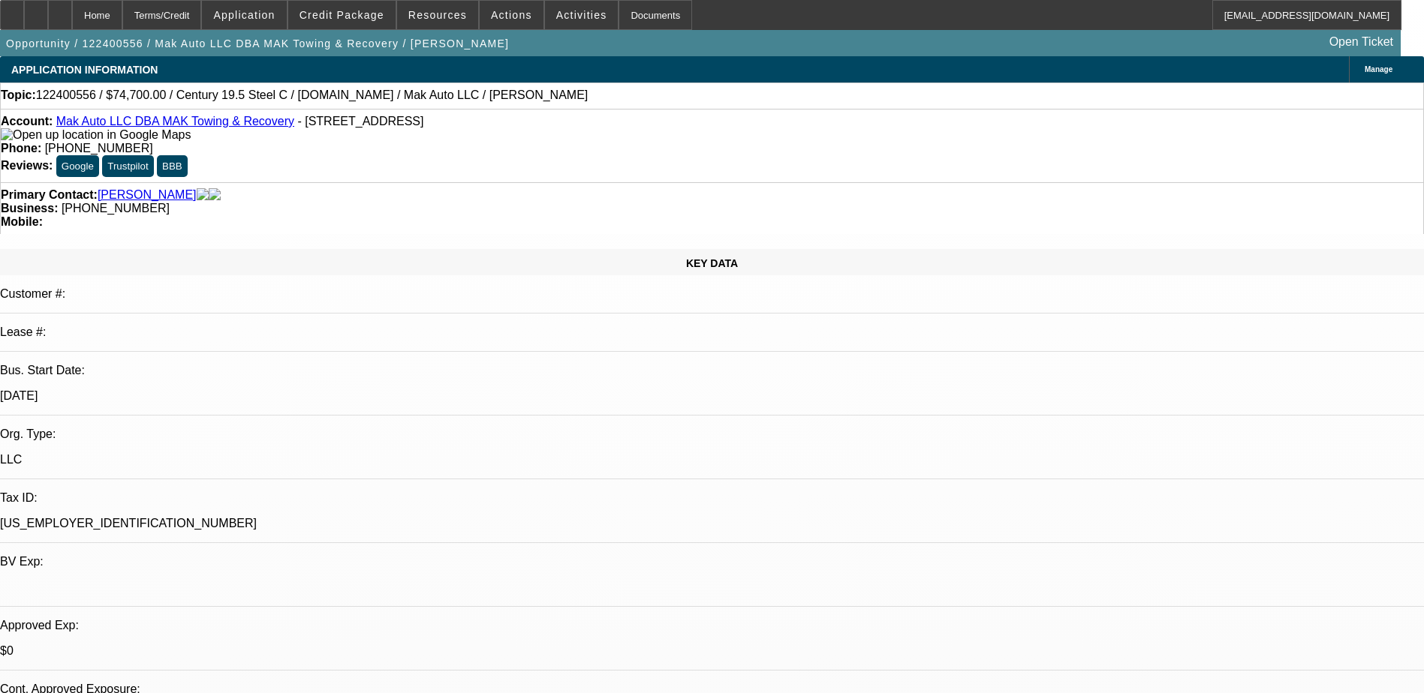
select select "0.15"
select select "0"
select select "0.1"
select select "2"
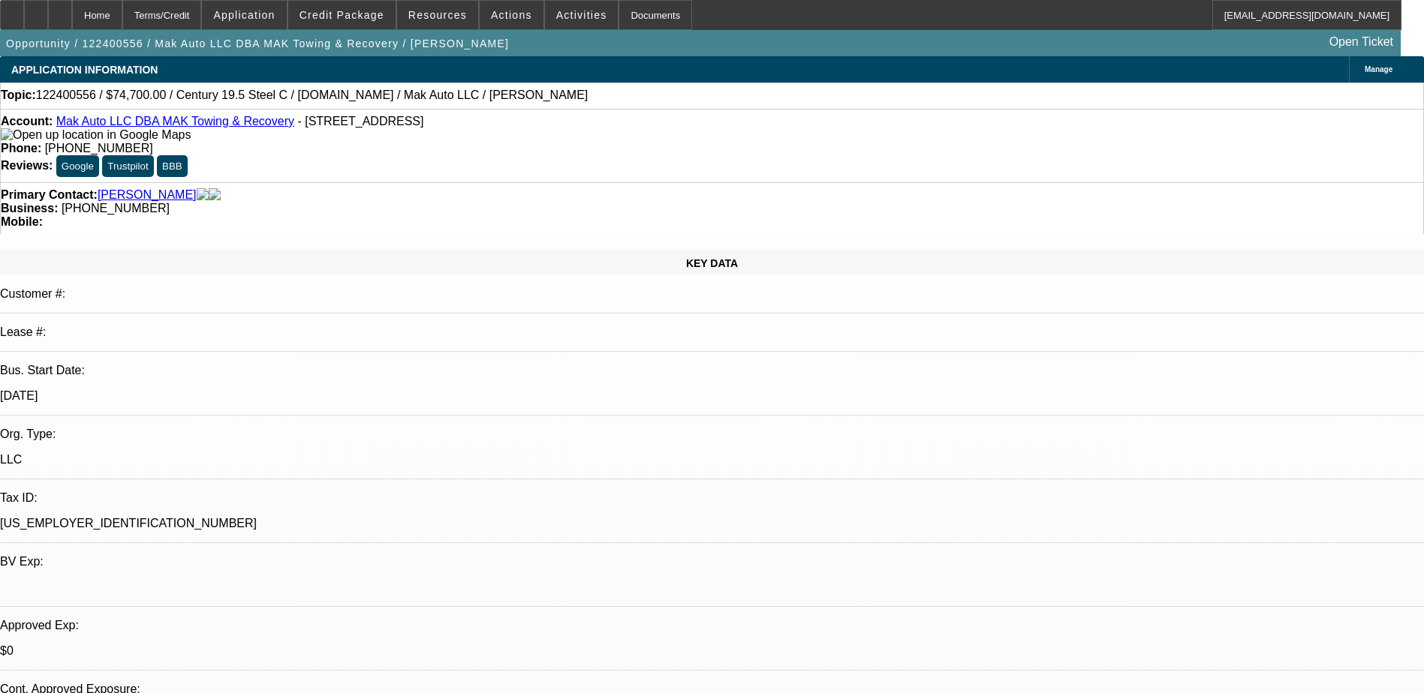
select select "0"
select select "0.1"
select select "2"
select select "0"
select select "0.1"
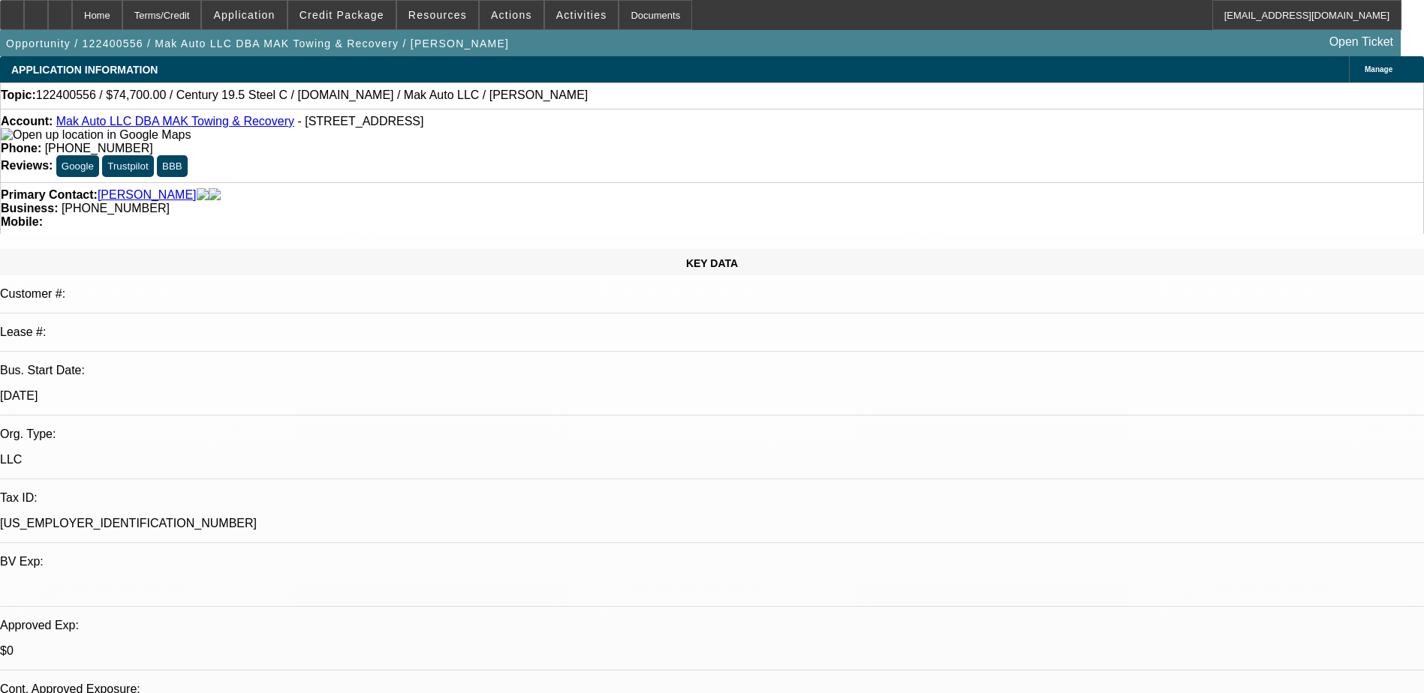
select select "2"
select select "0"
select select "1"
select select "2"
select select "6"
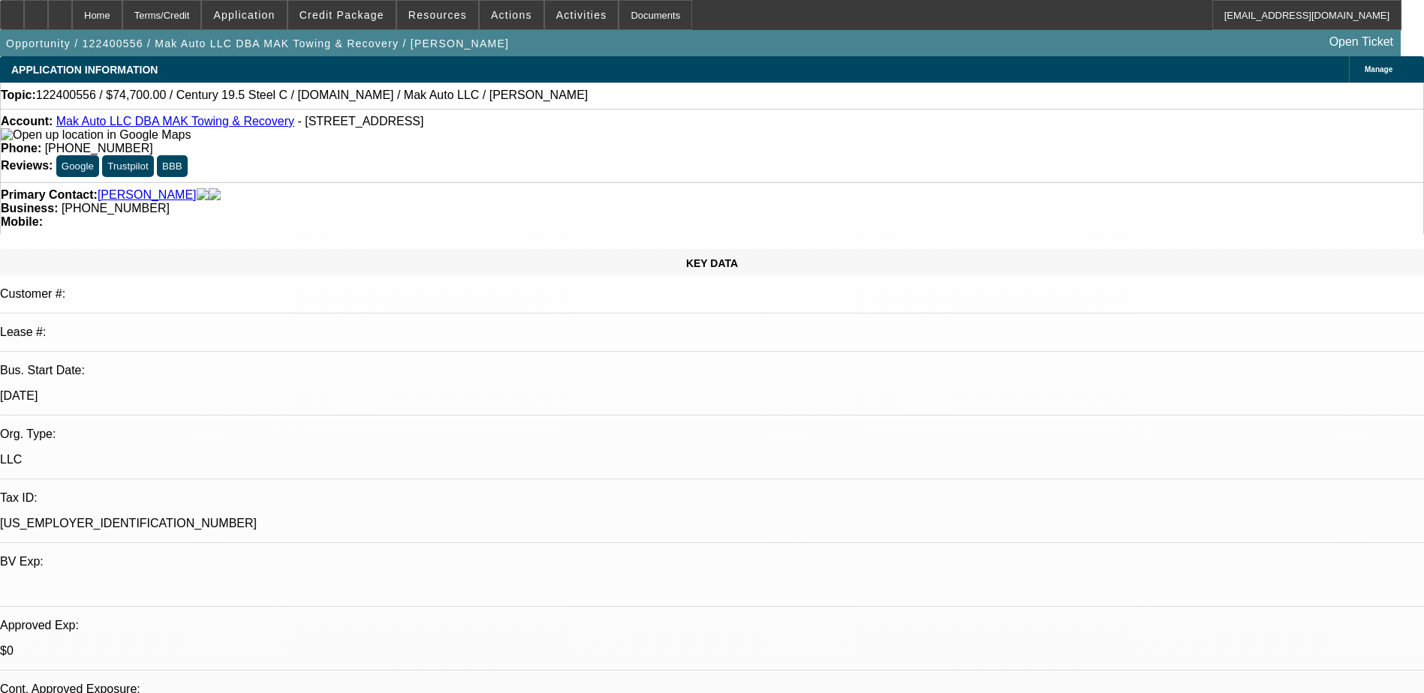
select select "1"
select select "2"
select select "6"
select select "1"
select select "2"
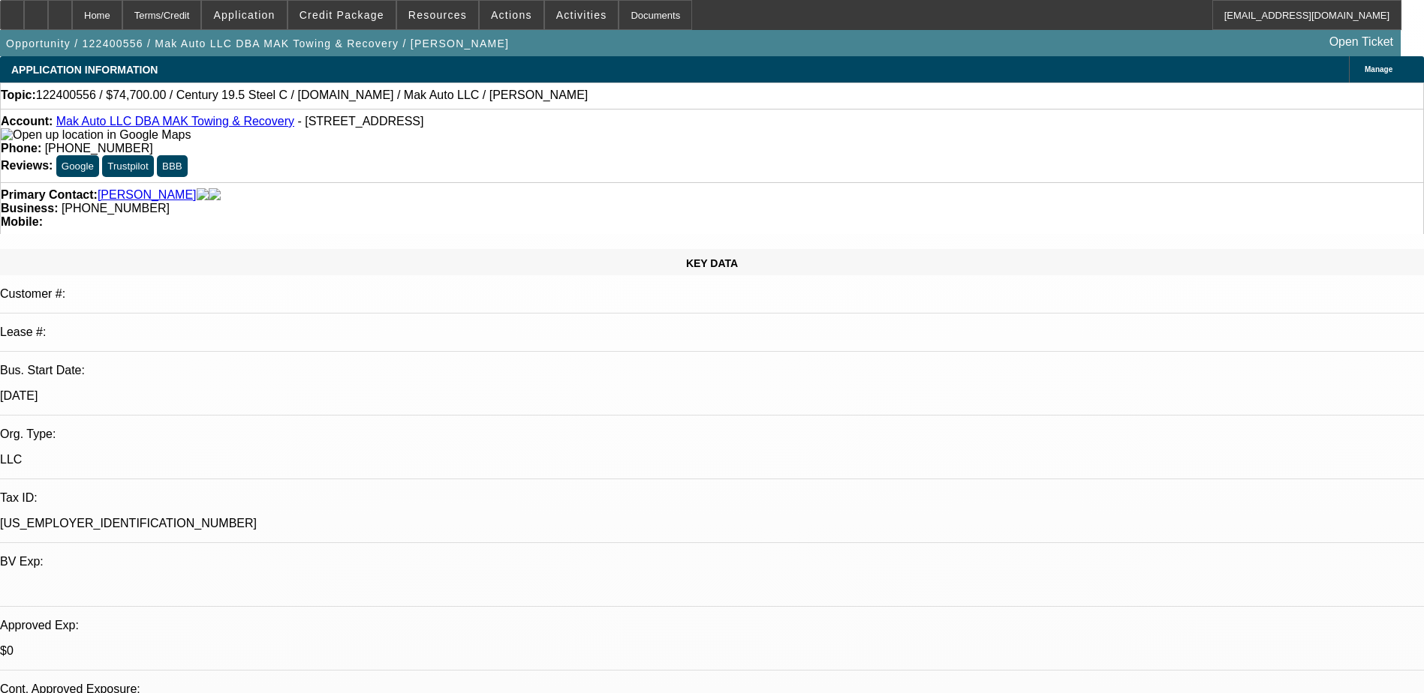
select select "6"
select select "1"
select select "2"
select select "6"
